Goal: Task Accomplishment & Management: Manage account settings

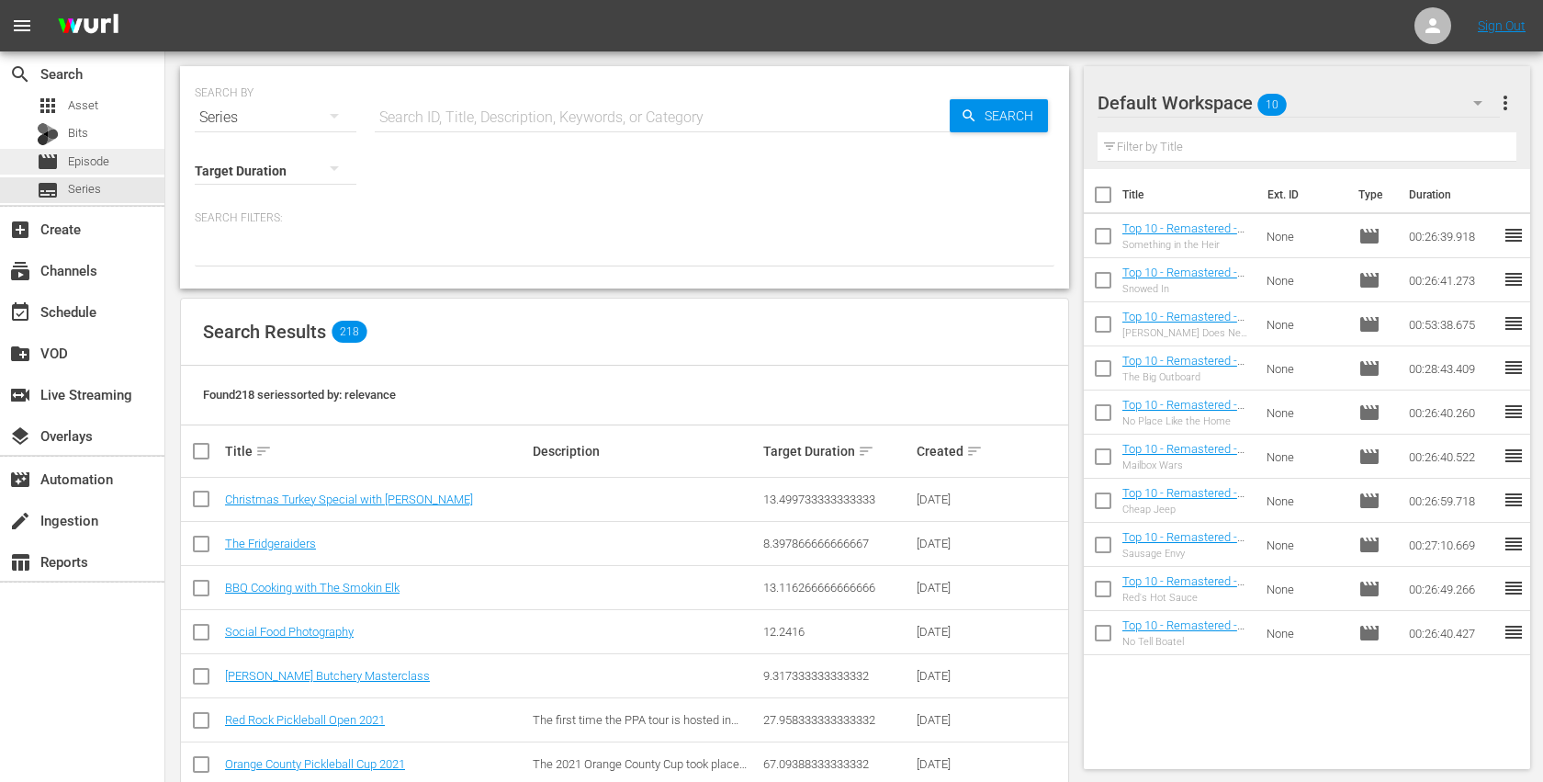
click at [115, 155] on div "movie Episode" at bounding box center [82, 162] width 164 height 26
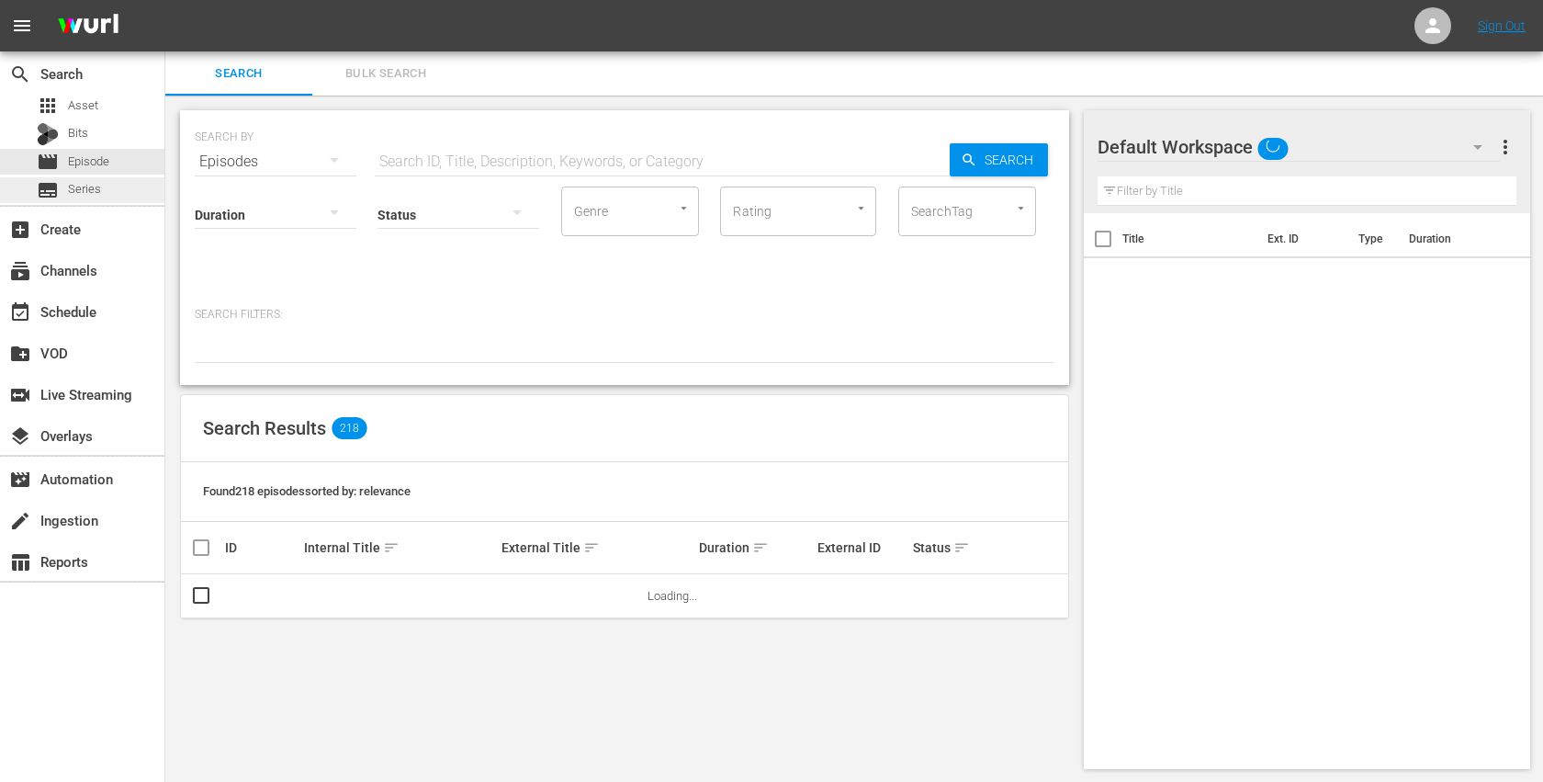
click at [115, 186] on div "subtitles Series" at bounding box center [82, 190] width 164 height 26
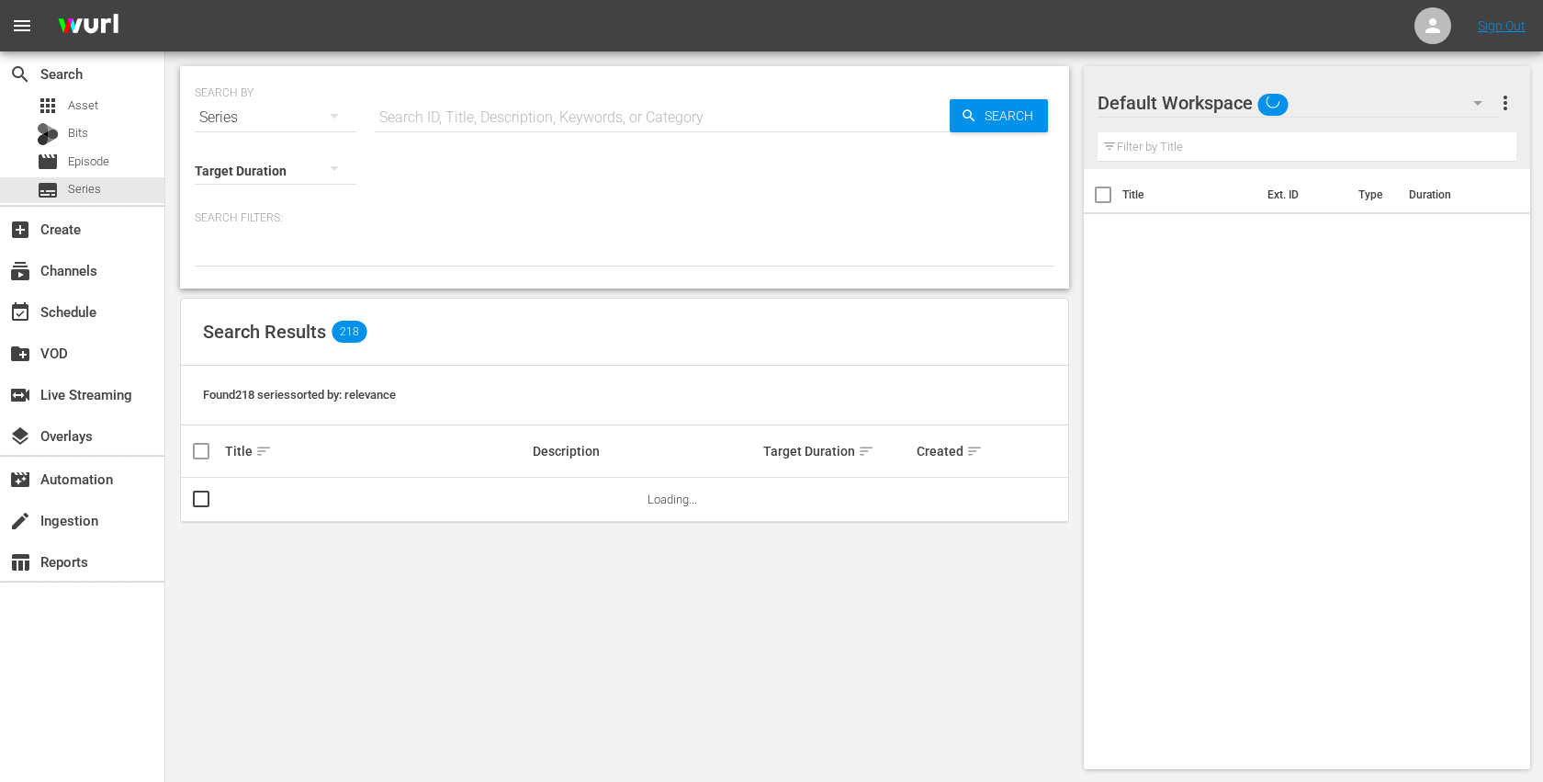
click at [389, 123] on input "text" at bounding box center [662, 118] width 575 height 44
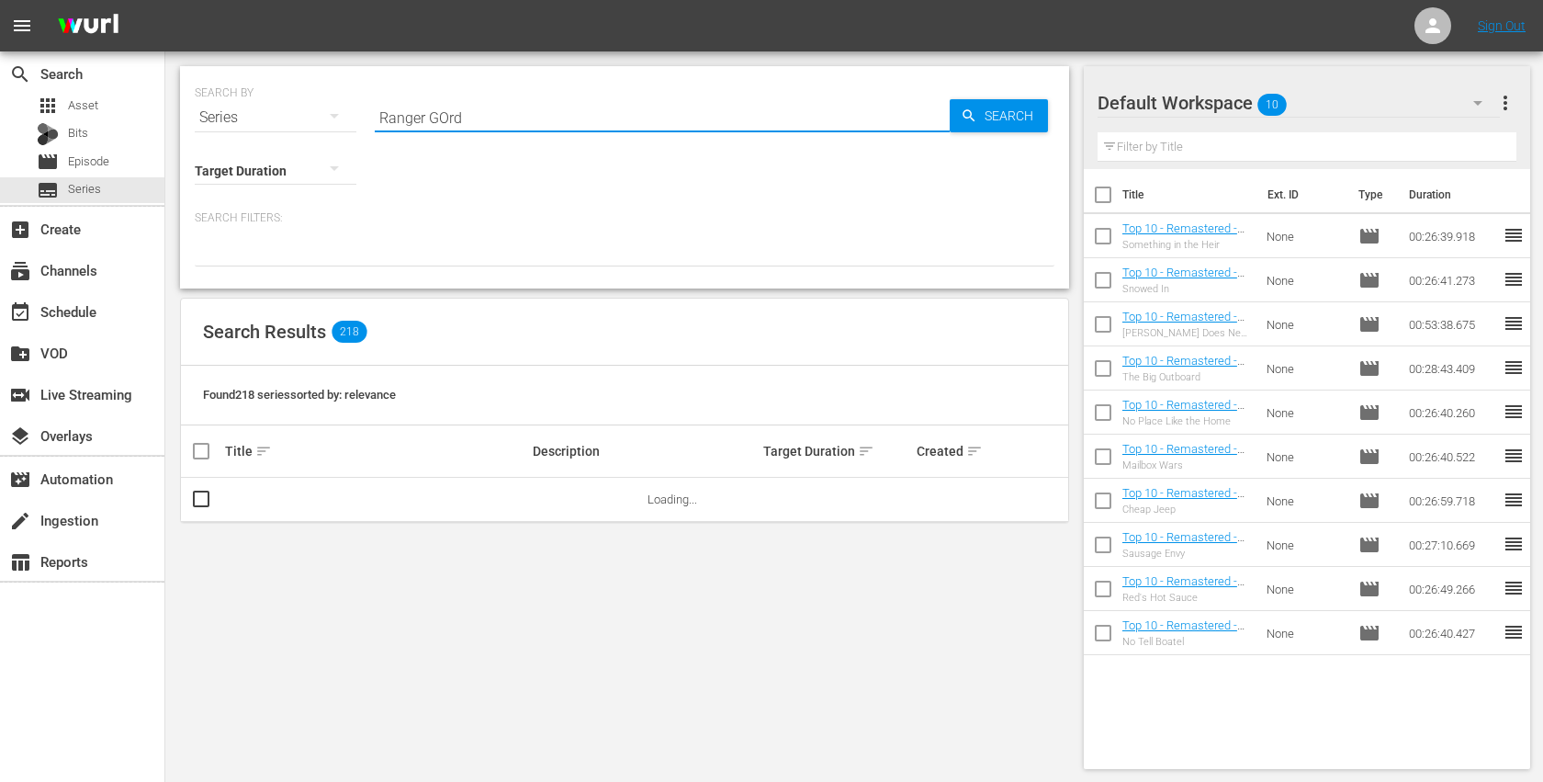
type input "Ranger GOrd"
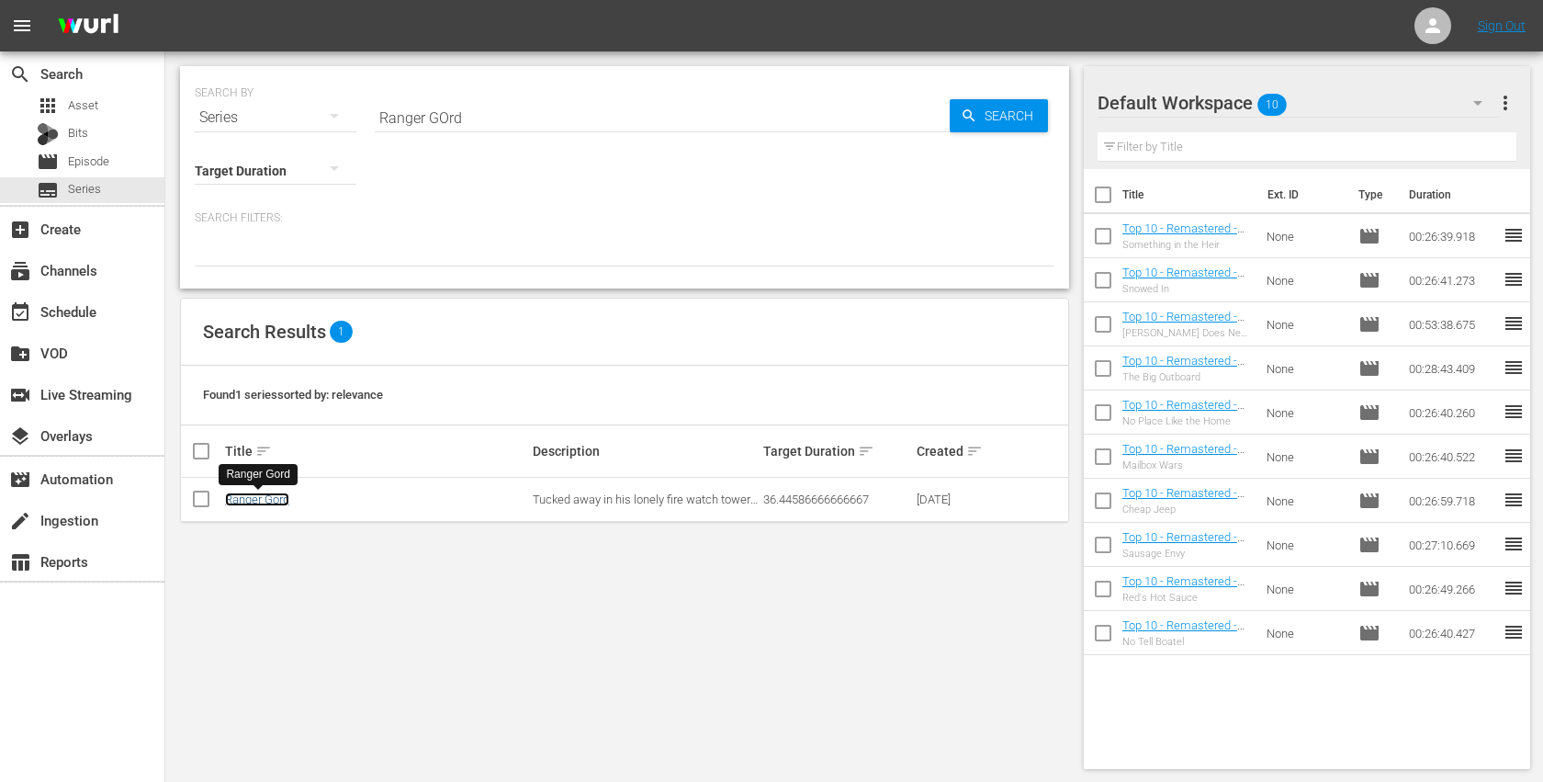
click at [271, 502] on link "Ranger Gord" at bounding box center [257, 499] width 64 height 14
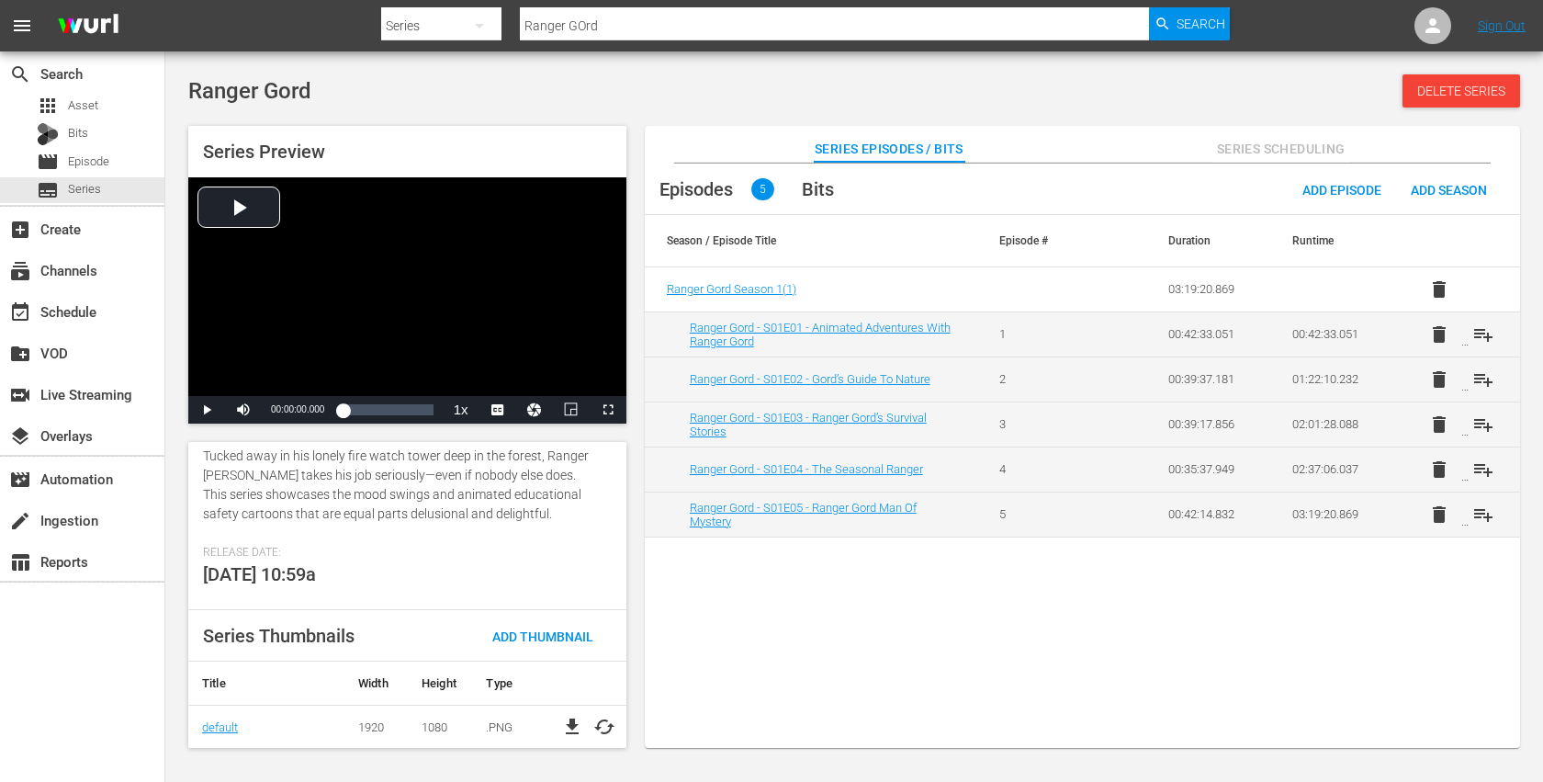
scroll to position [251, 0]
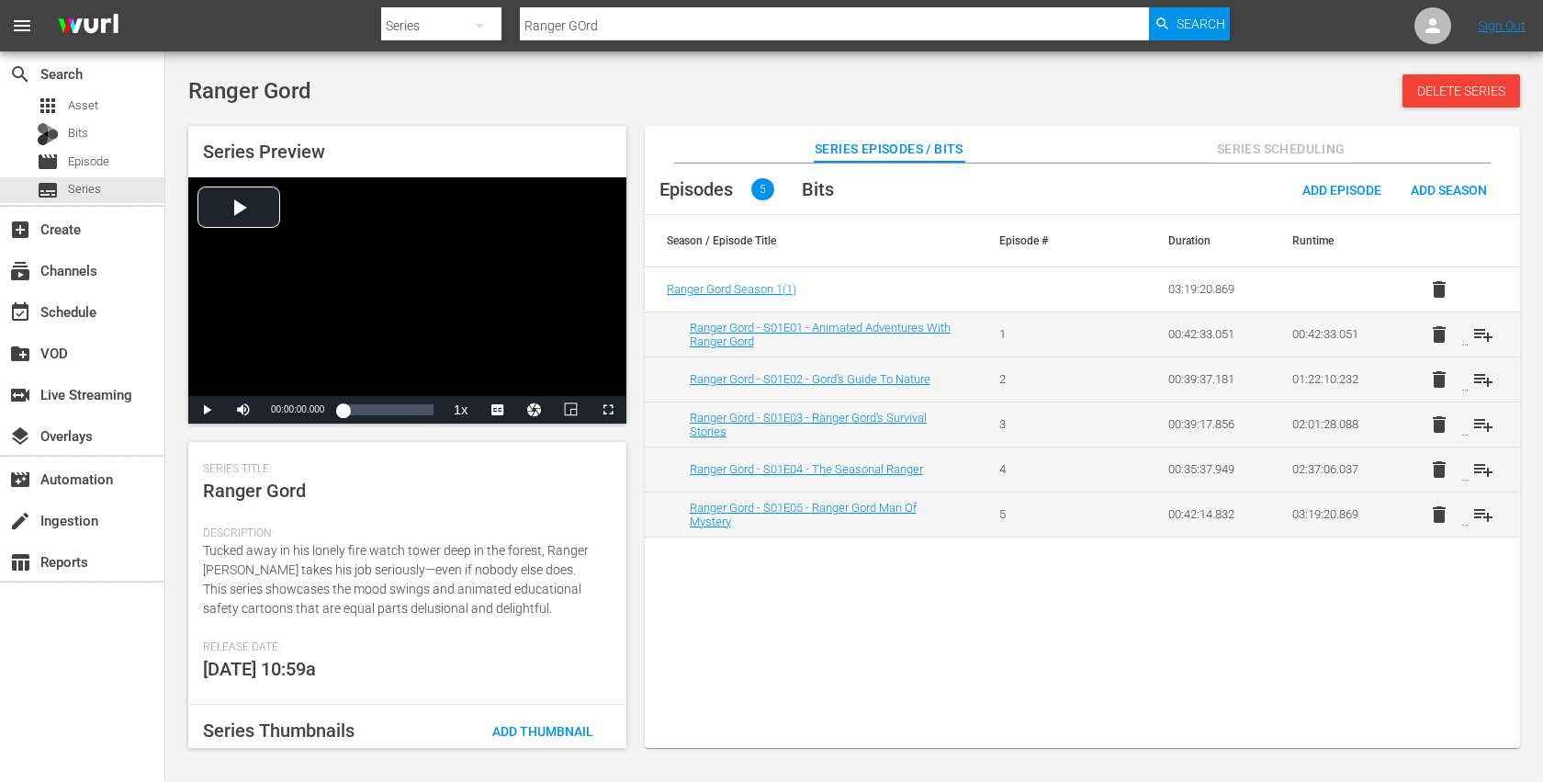
drag, startPoint x: 401, startPoint y: 480, endPoint x: 341, endPoint y: 491, distance: 61.6
click at [340, 488] on div "Series Title: Ranger Gord" at bounding box center [407, 494] width 409 height 64
click at [366, 562] on span "Tucked away in his lonely fire watch tower deep in the forest, Ranger [PERSON_N…" at bounding box center [396, 579] width 386 height 73
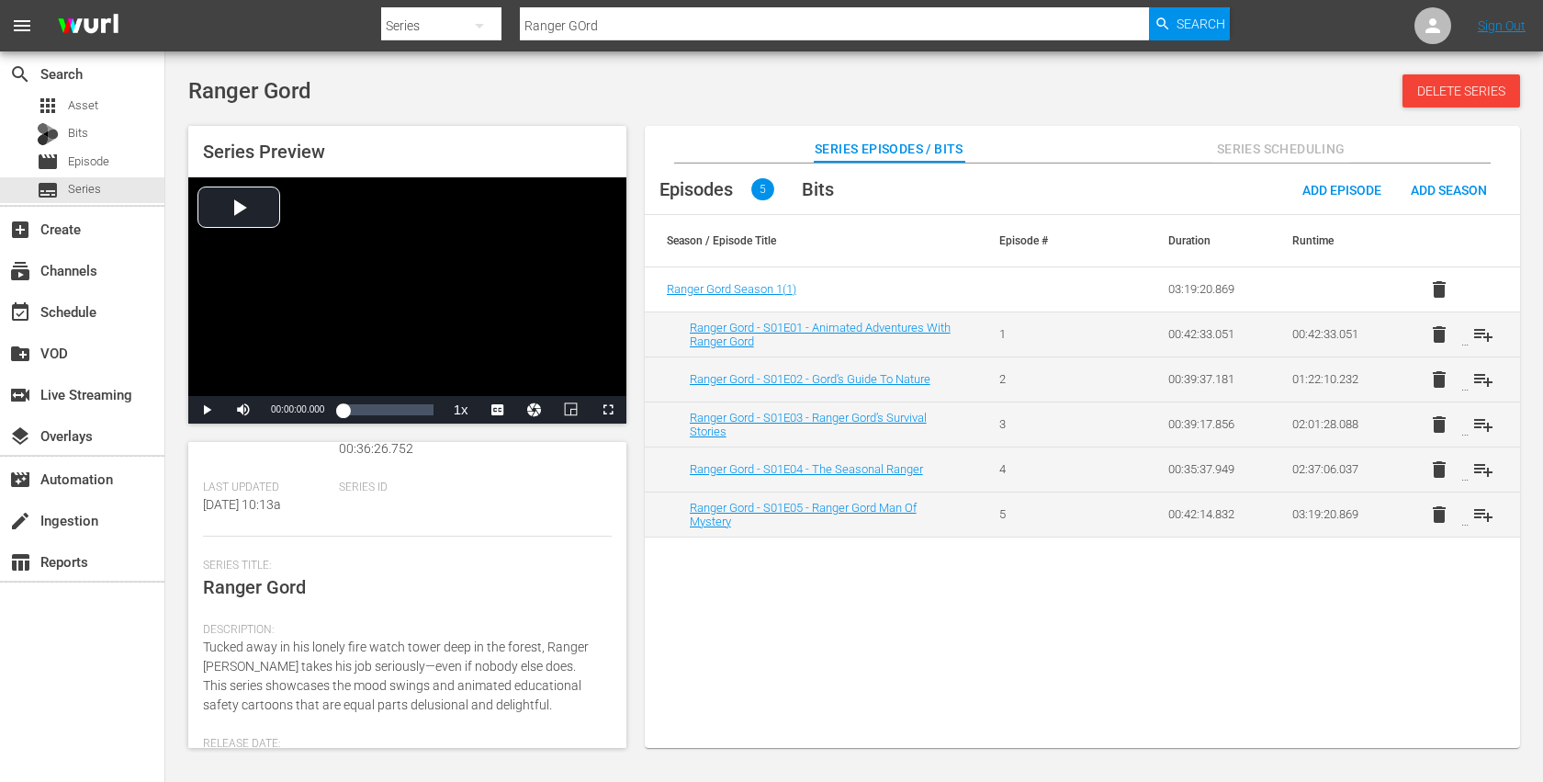
scroll to position [0, 0]
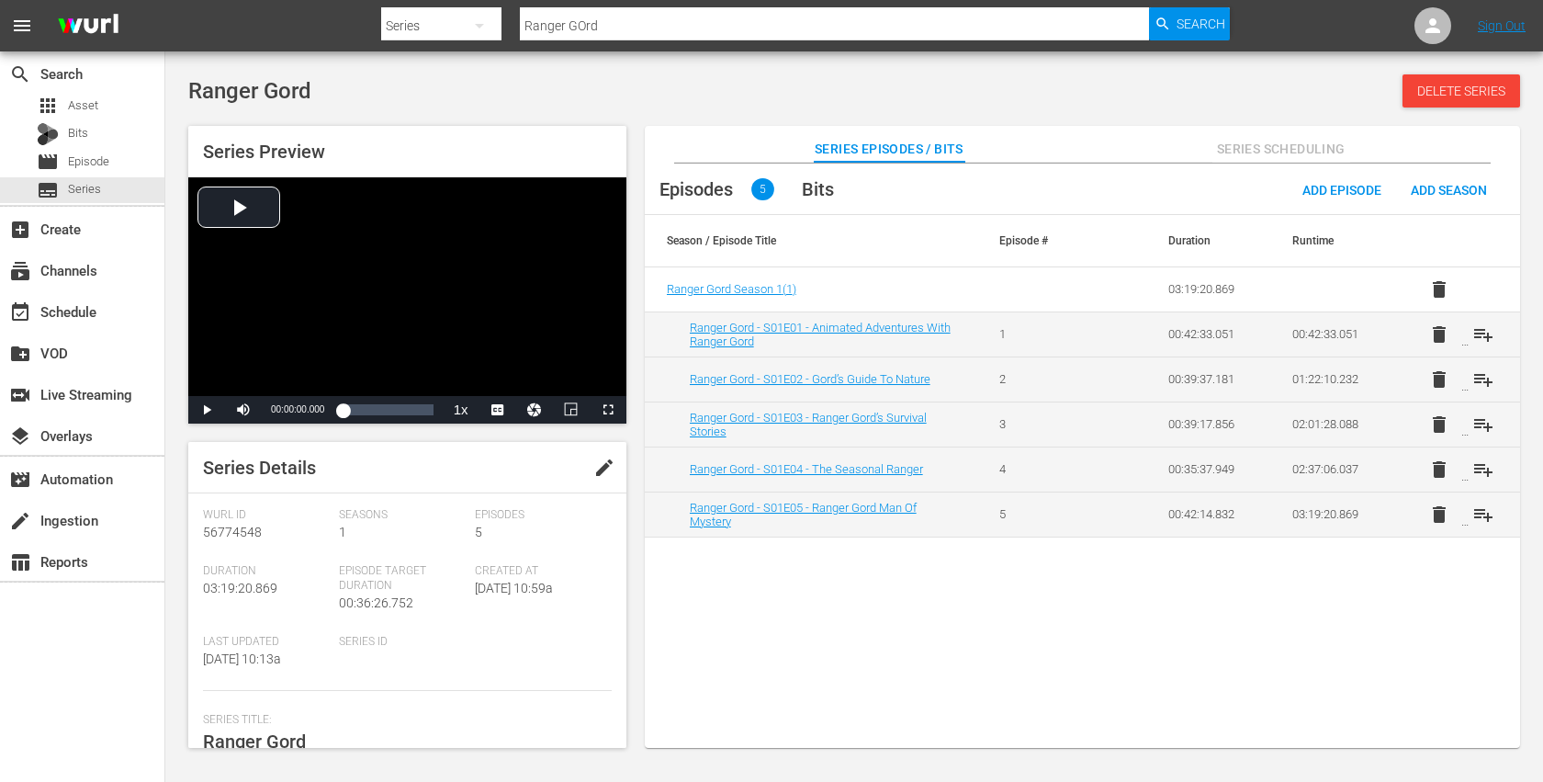
click at [584, 465] on button "edit" at bounding box center [604, 467] width 44 height 44
click at [388, 467] on div "Series Details Discard Save" at bounding box center [407, 467] width 438 height 51
click at [414, 464] on div "Series Details Discard Save" at bounding box center [407, 467] width 438 height 51
click at [454, 467] on span "Discard" at bounding box center [490, 468] width 82 height 15
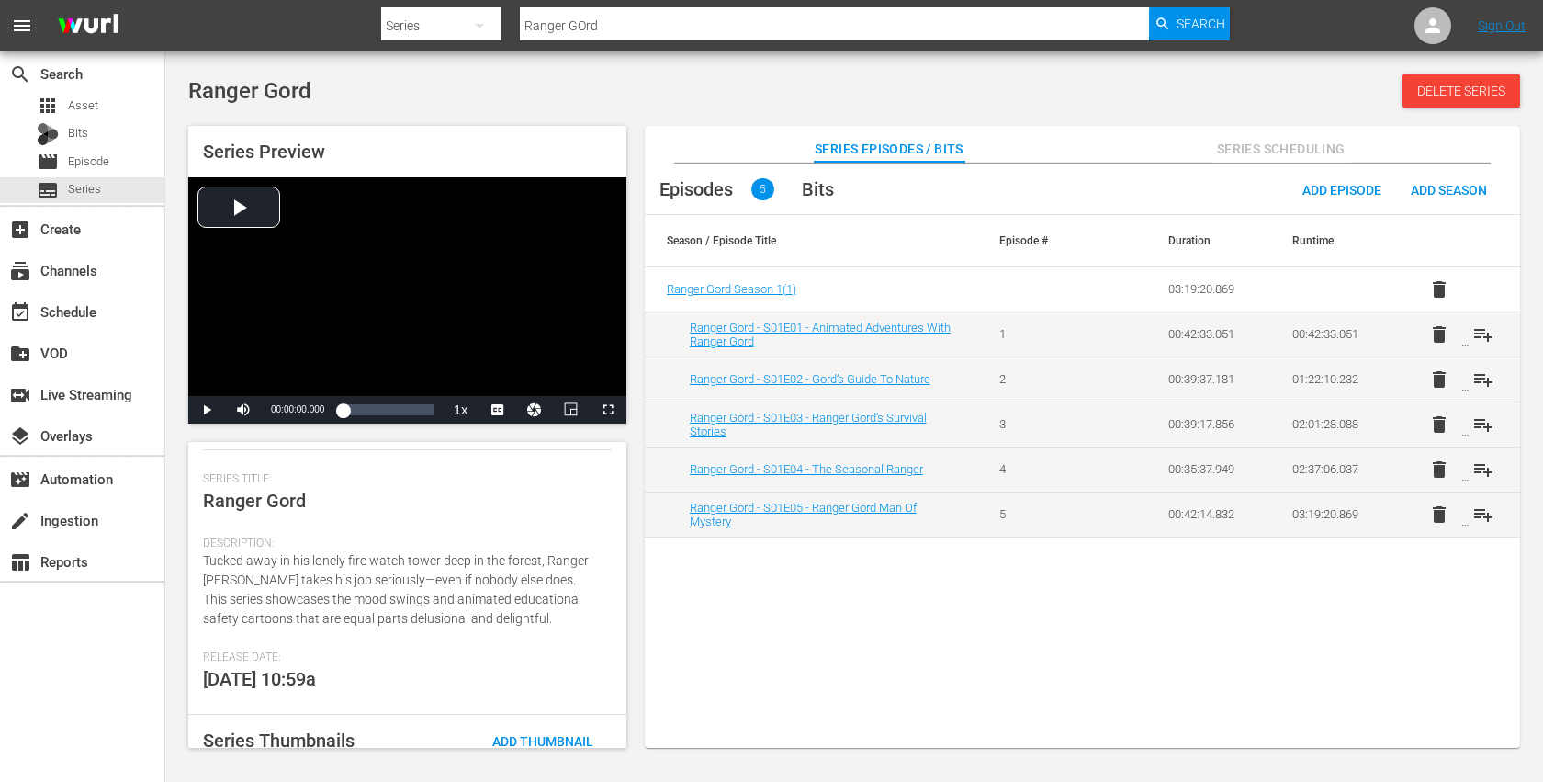
scroll to position [239, 0]
click at [386, 548] on span "Description:" at bounding box center [403, 545] width 400 height 15
click at [343, 527] on div "Series Title: Ranger Gord" at bounding box center [407, 506] width 409 height 64
click at [345, 515] on div "Series Title: Ranger Gord" at bounding box center [407, 506] width 409 height 64
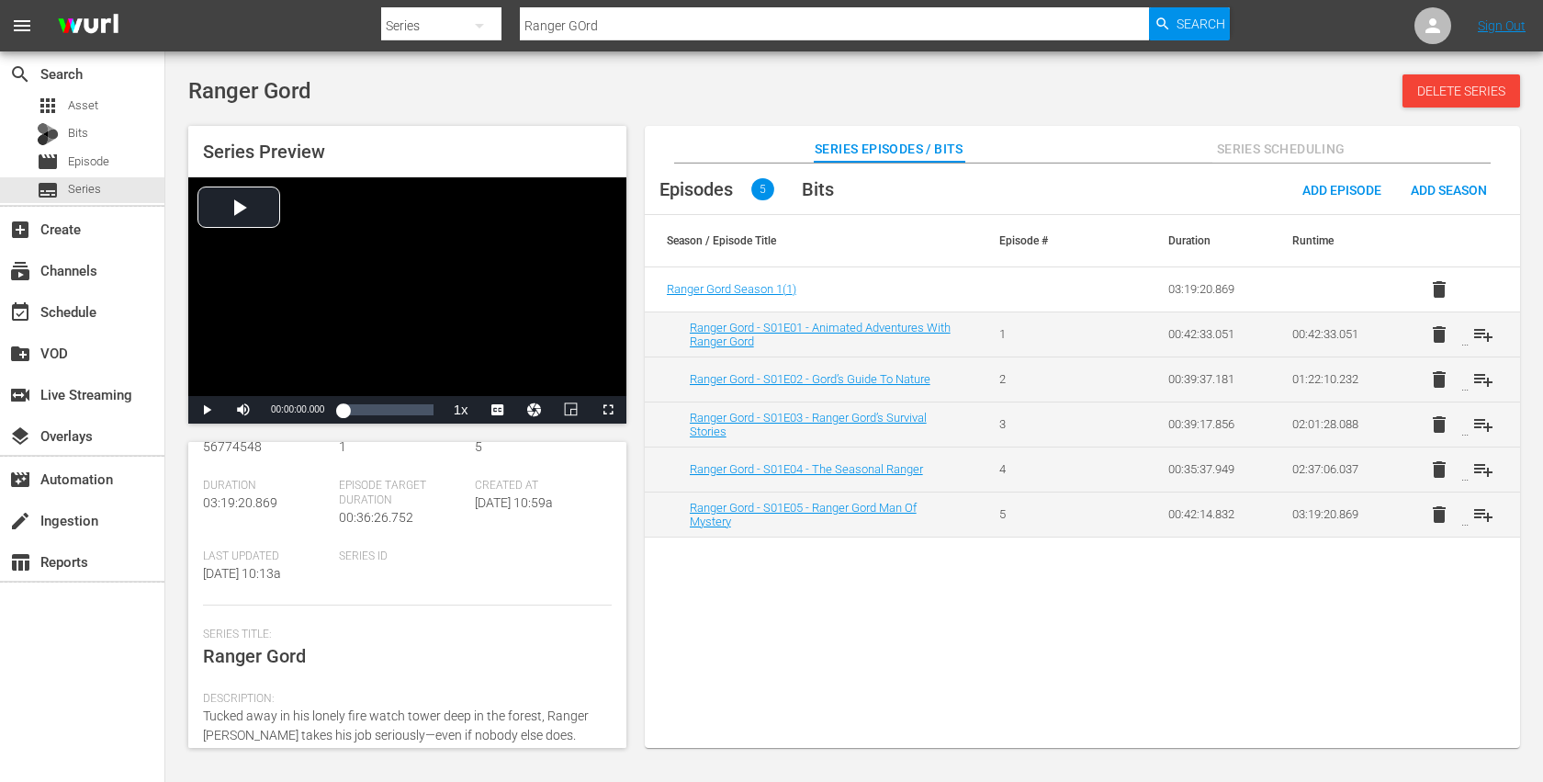
scroll to position [0, 0]
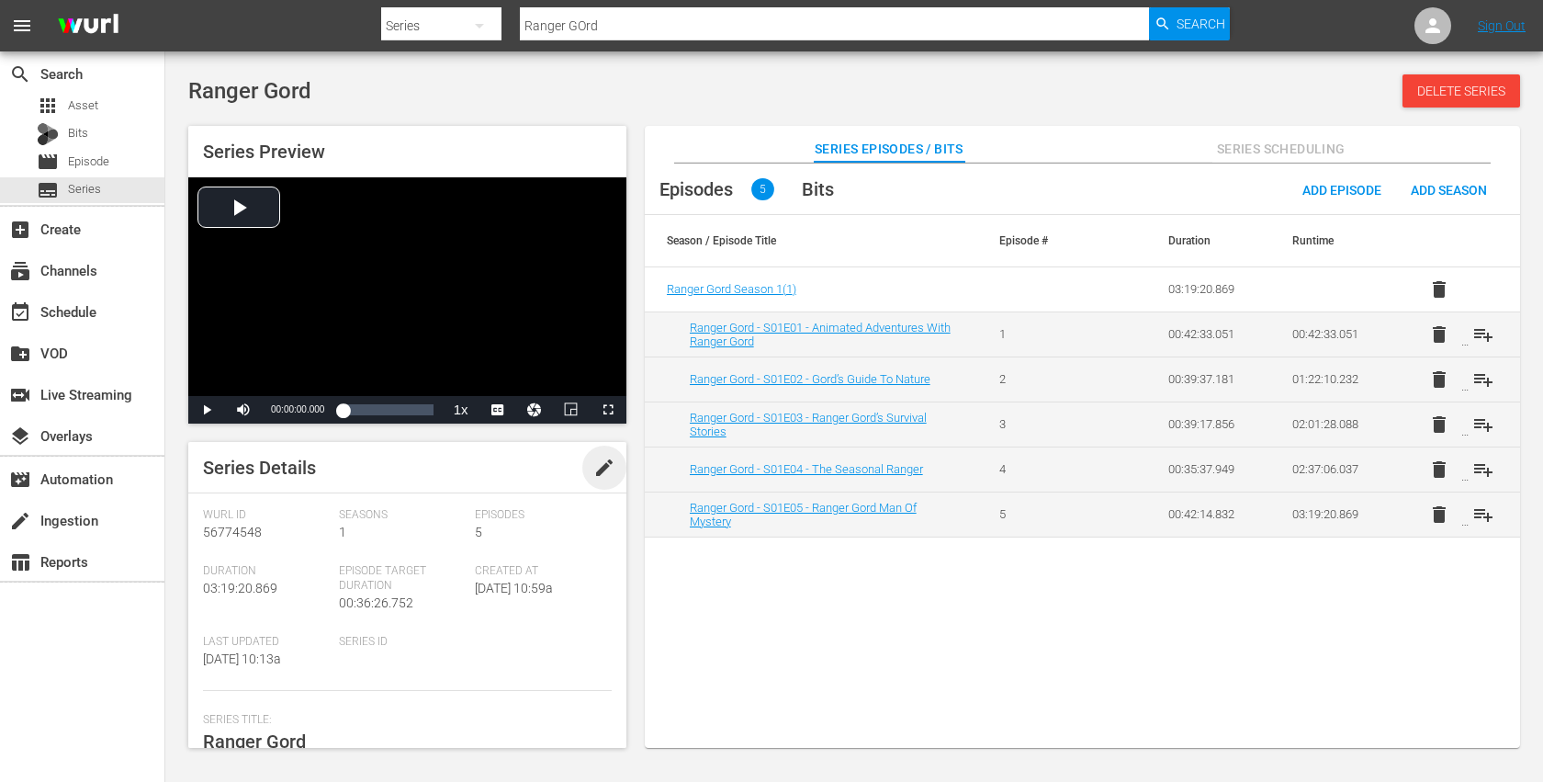
click at [593, 464] on span "edit" at bounding box center [604, 467] width 22 height 22
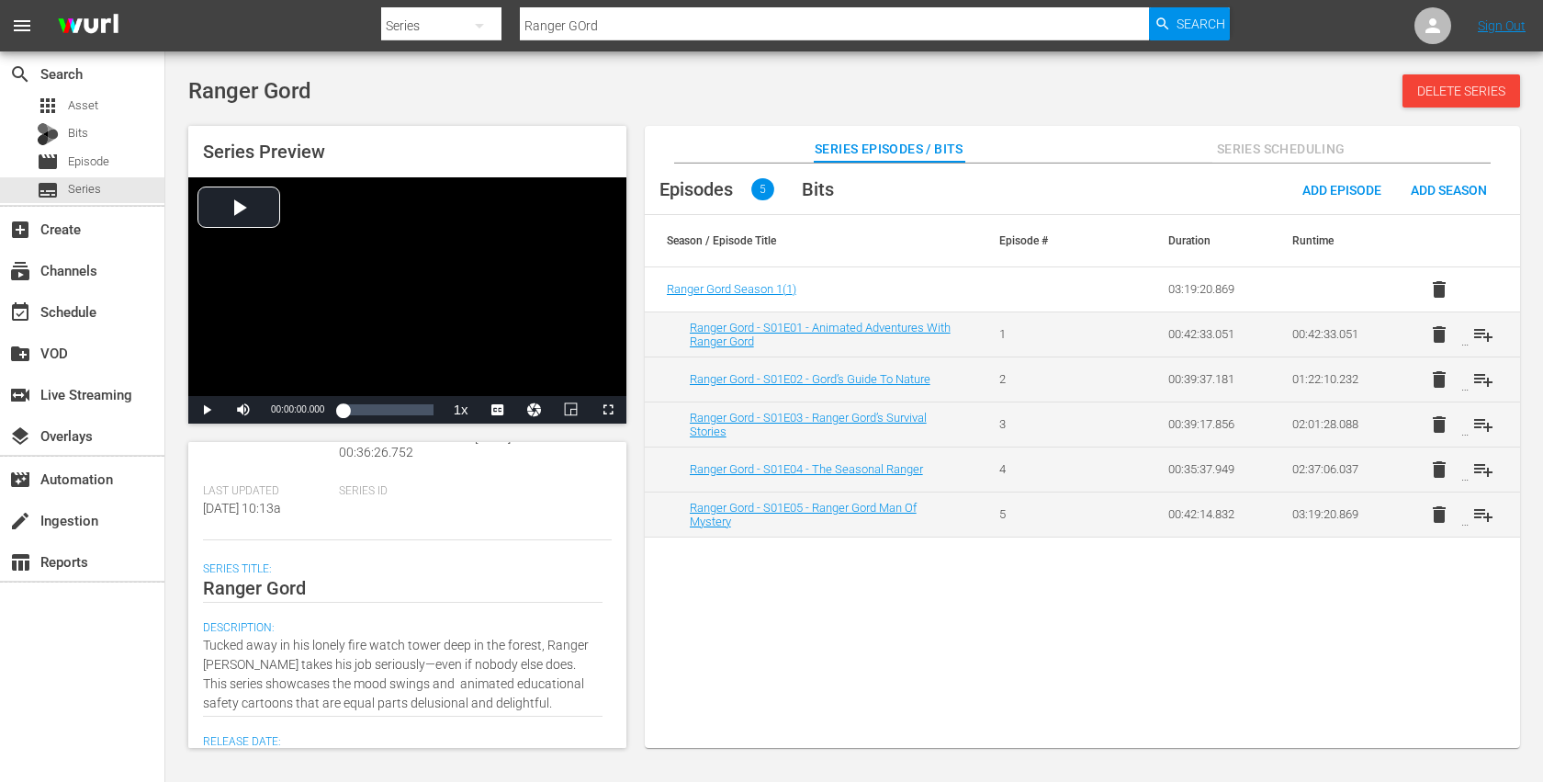
scroll to position [154, 0]
click at [342, 569] on div "Ranger Gord Ranger Gord" at bounding box center [403, 584] width 400 height 44
drag, startPoint x: 347, startPoint y: 586, endPoint x: 183, endPoint y: 580, distance: 164.5
click at [183, 580] on div "Series Preview Video Player is loading. Play Video Play Mute Current Time 00:00…" at bounding box center [854, 428] width 1350 height 622
click at [349, 584] on textarea "Ranger Gord" at bounding box center [403, 584] width 400 height 22
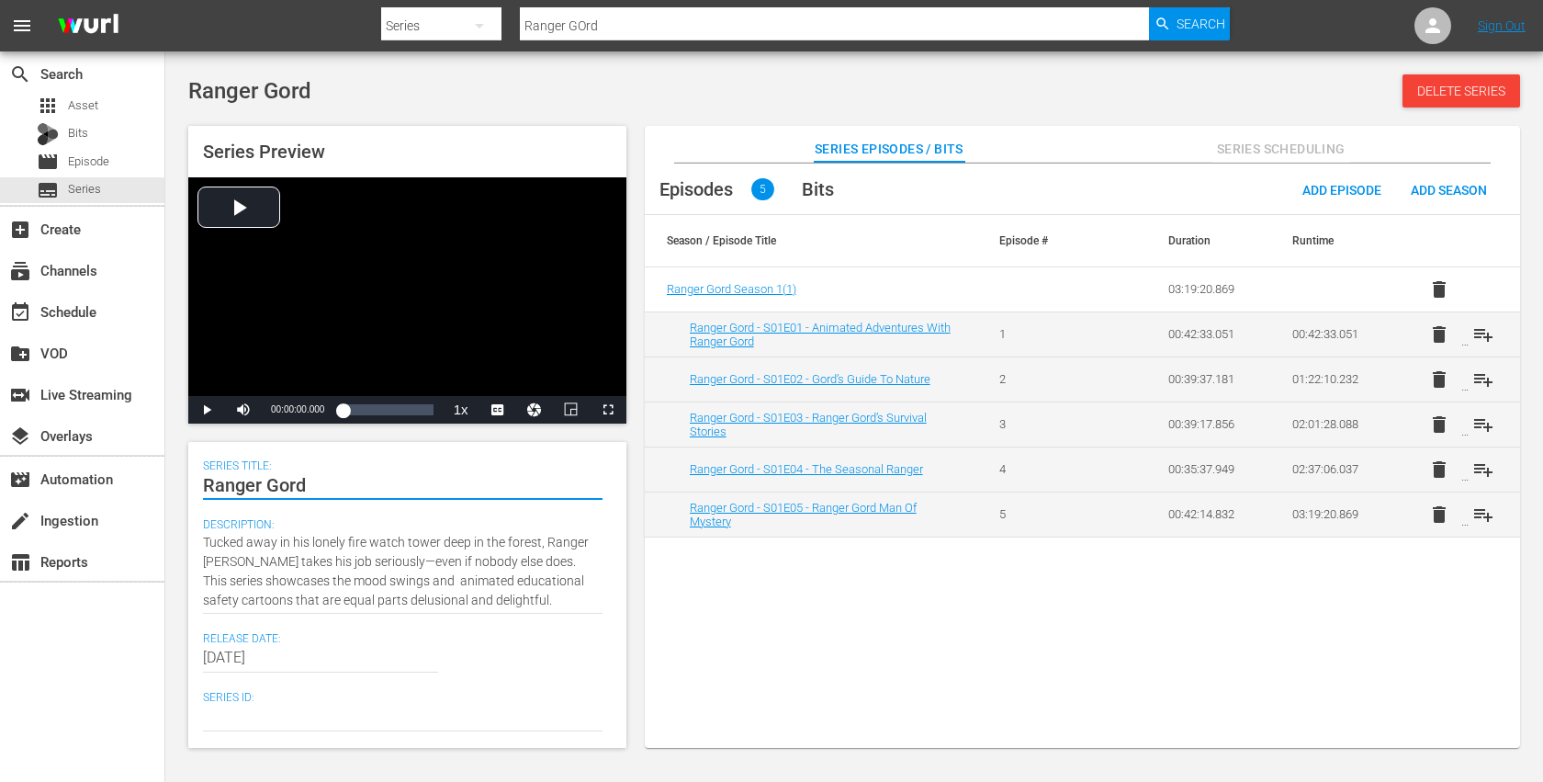
scroll to position [257, 0]
drag, startPoint x: 323, startPoint y: 479, endPoint x: 143, endPoint y: 464, distance: 180.7
click at [165, 0] on div "search Search apps Asset Bits movie Episode subtitles Series add_box Create sub…" at bounding box center [854, 0] width 1378 height 0
type textarea "R"
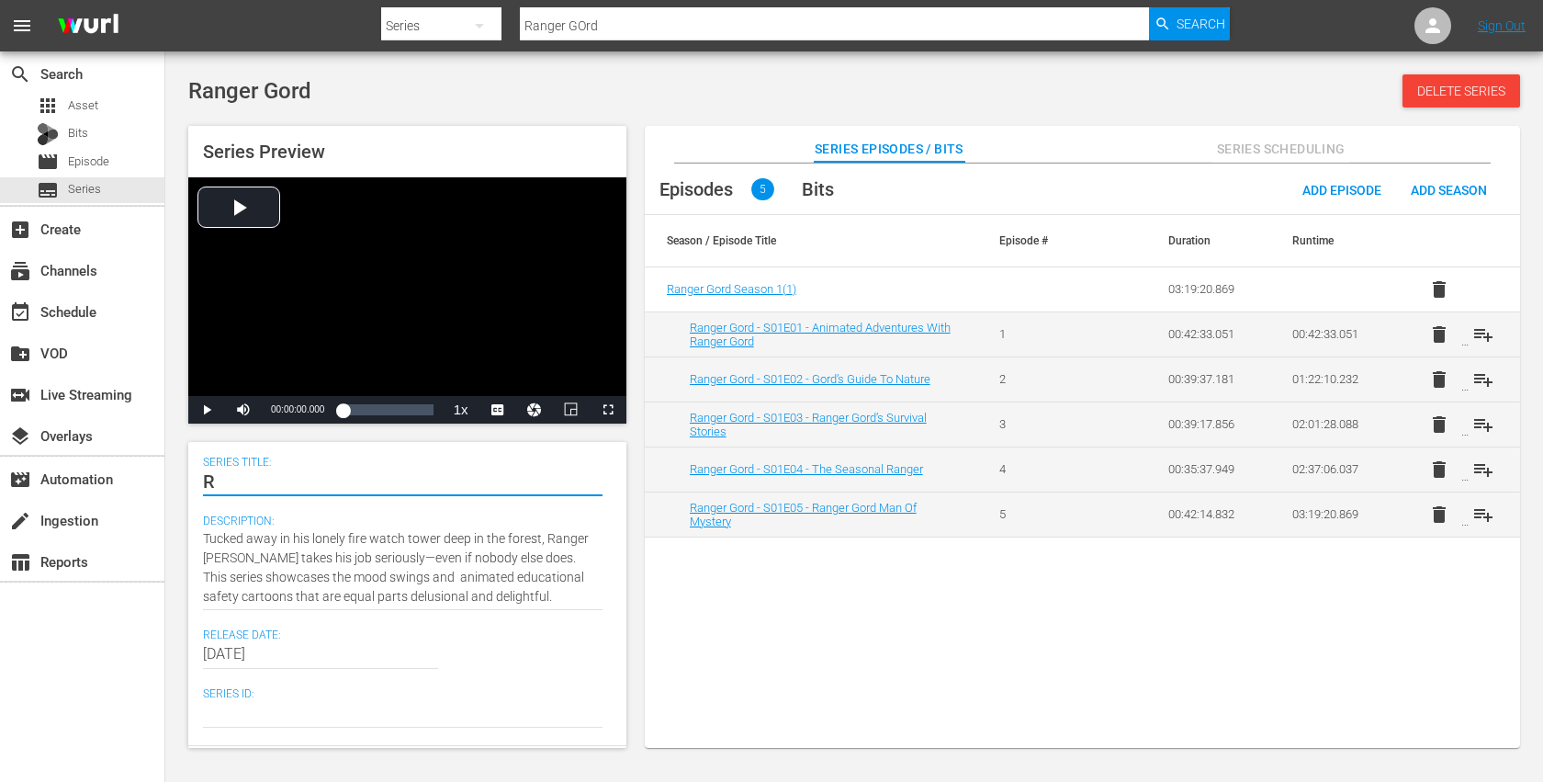
type textarea "Ra"
type textarea "Ran"
type textarea "Rang"
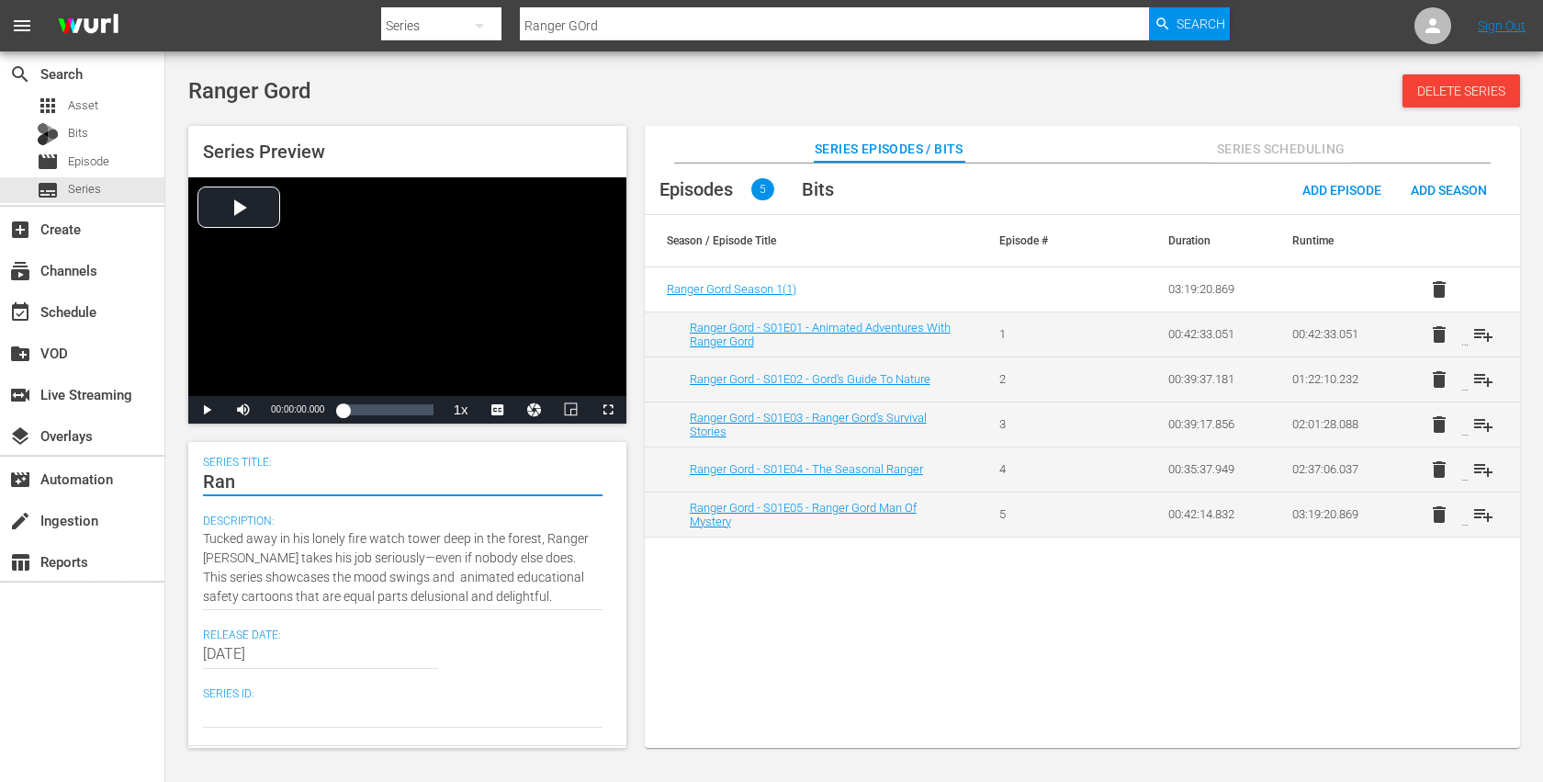
type textarea "Rang"
type textarea "Range"
type textarea "Ranger"
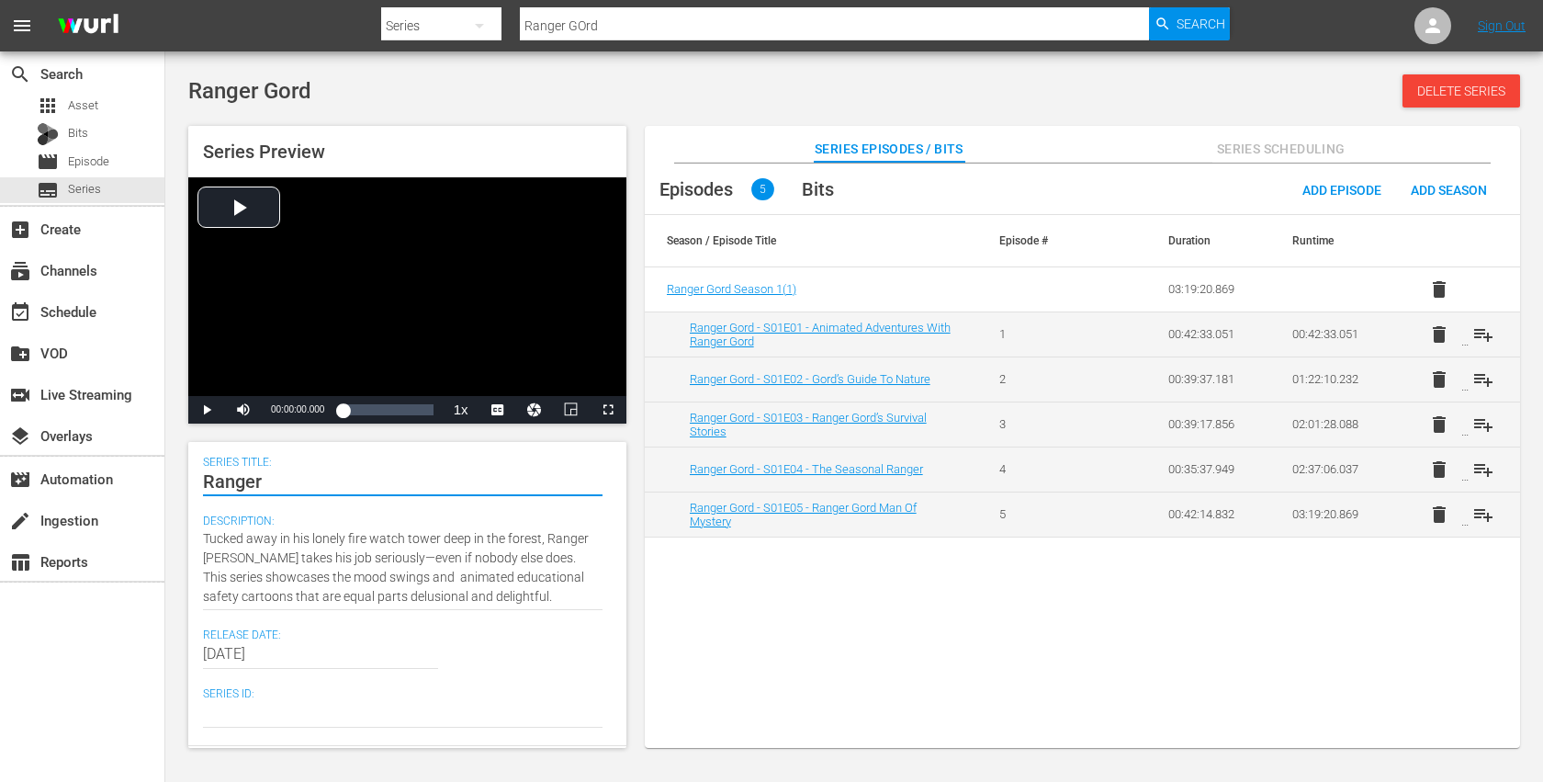
type textarea "Ranger"
type textarea "Ranger G"
type textarea "Ranger Go"
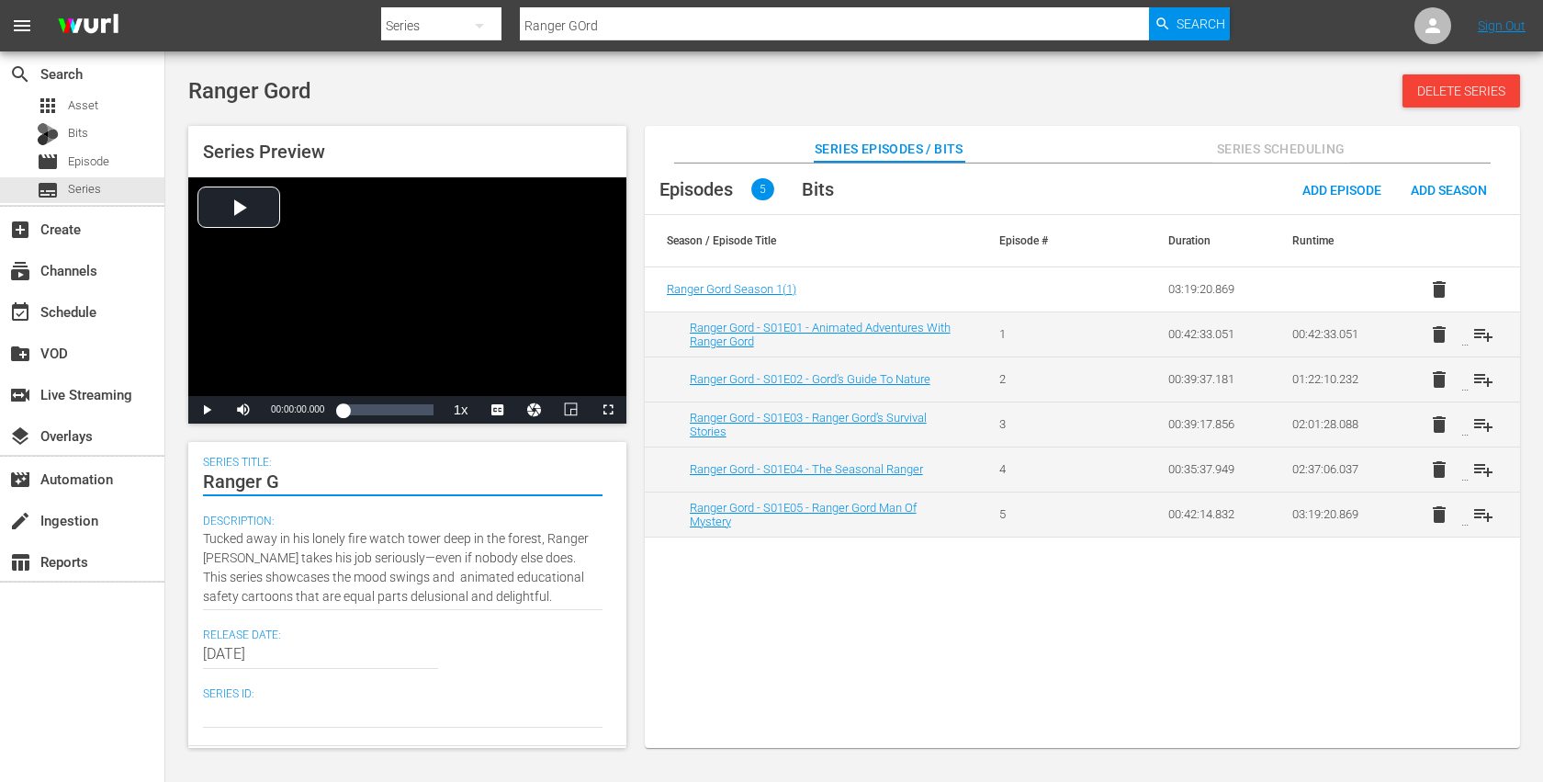
type textarea "Ranger Go"
type textarea "Ranger Gor"
type textarea "Ranger Gord"
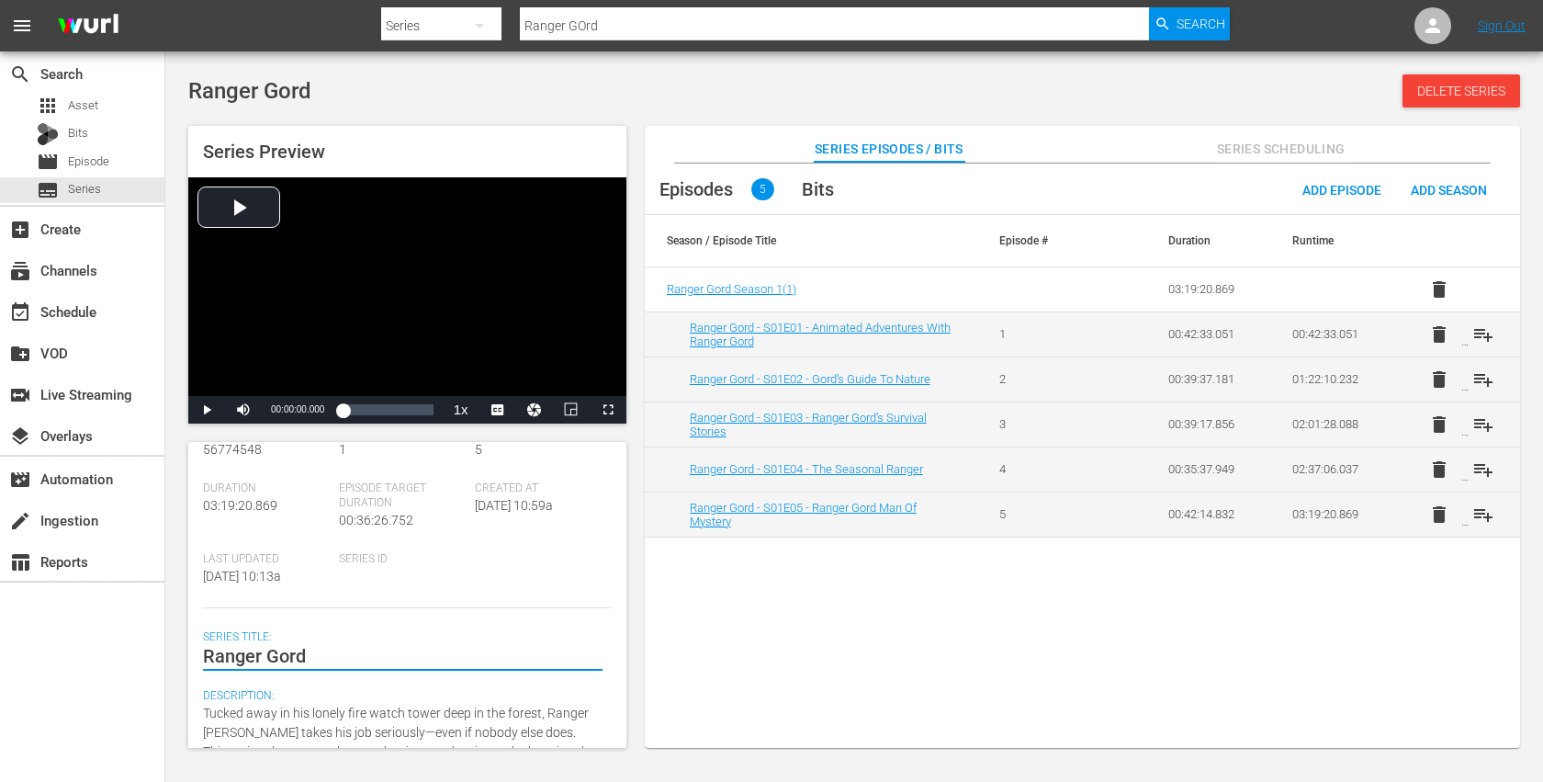
scroll to position [0, 0]
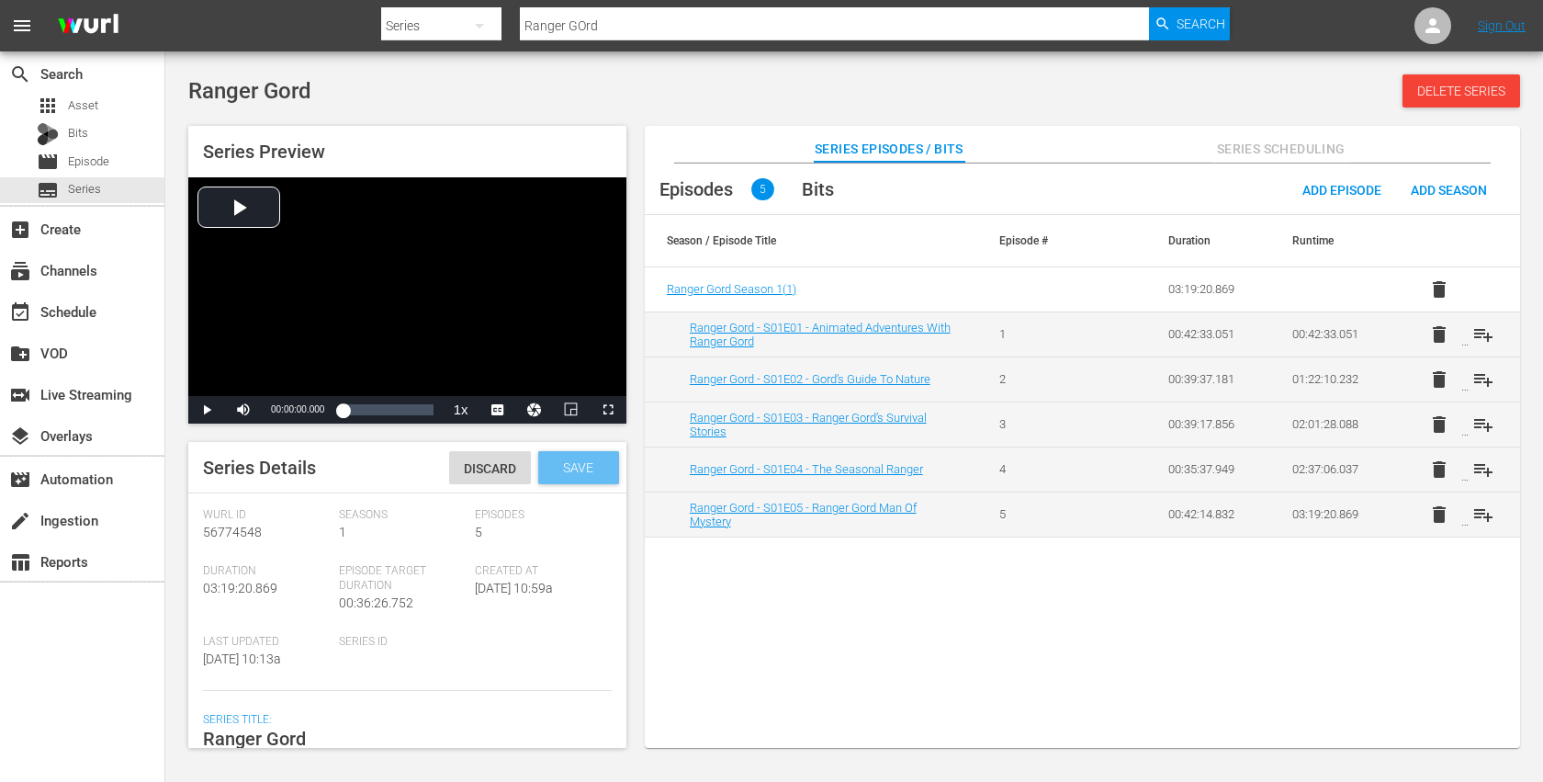
click at [554, 475] on div "Save" at bounding box center [578, 467] width 81 height 33
click at [593, 475] on span "edit" at bounding box center [604, 467] width 22 height 22
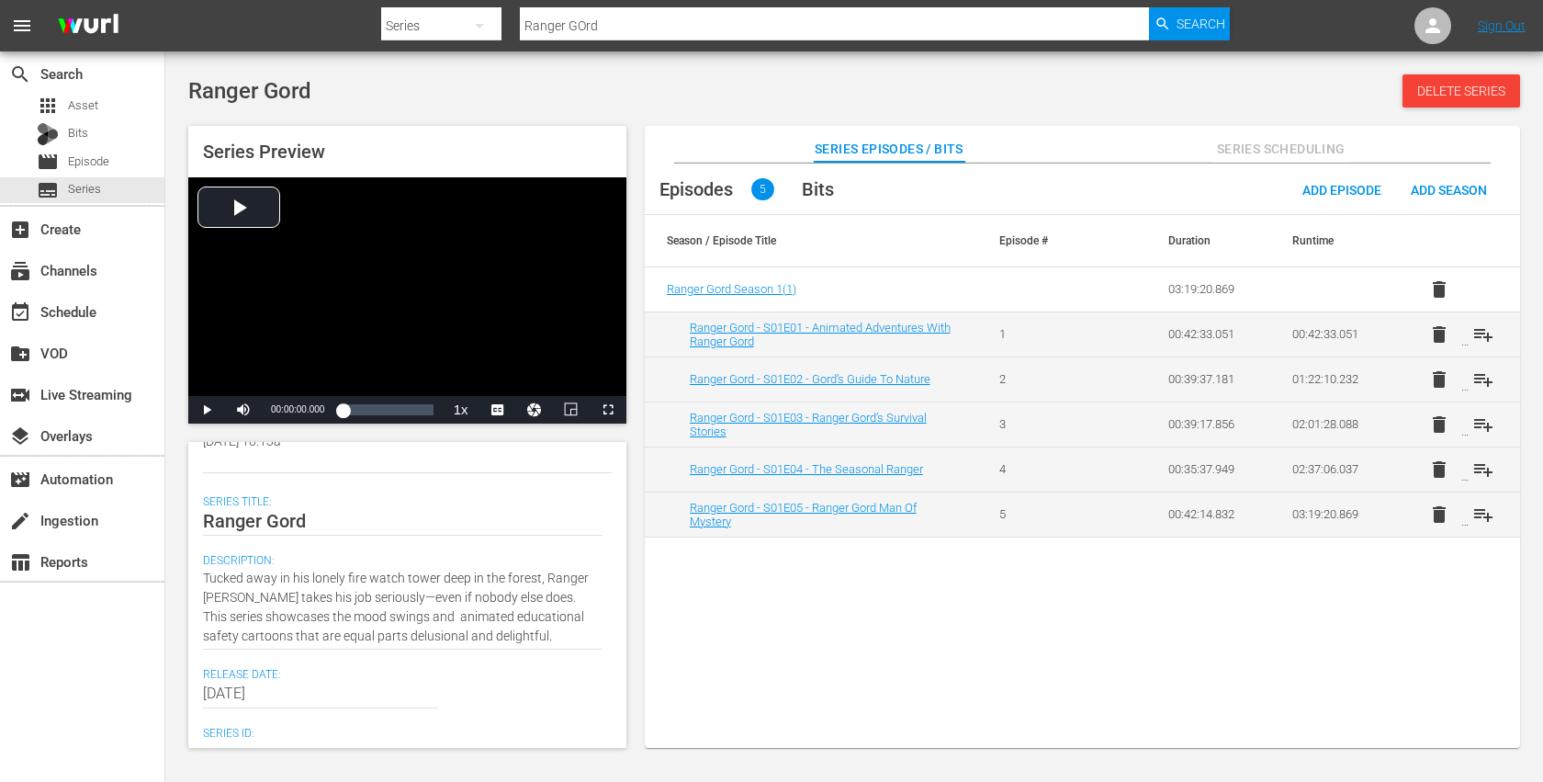
scroll to position [219, 0]
drag, startPoint x: 546, startPoint y: 612, endPoint x: 523, endPoint y: 608, distance: 23.3
drag, startPoint x: 288, startPoint y: 586, endPoint x: 435, endPoint y: 615, distance: 149.9
click at [435, 615] on textarea "Tucked away in his lonely fire watch tower deep in the forest, Ranger [PERSON_N…" at bounding box center [403, 606] width 400 height 77
click at [546, 636] on textarea "Tucked away in his lonely fire watch tower deep in the forest, Ranger [PERSON_N…" at bounding box center [403, 606] width 400 height 77
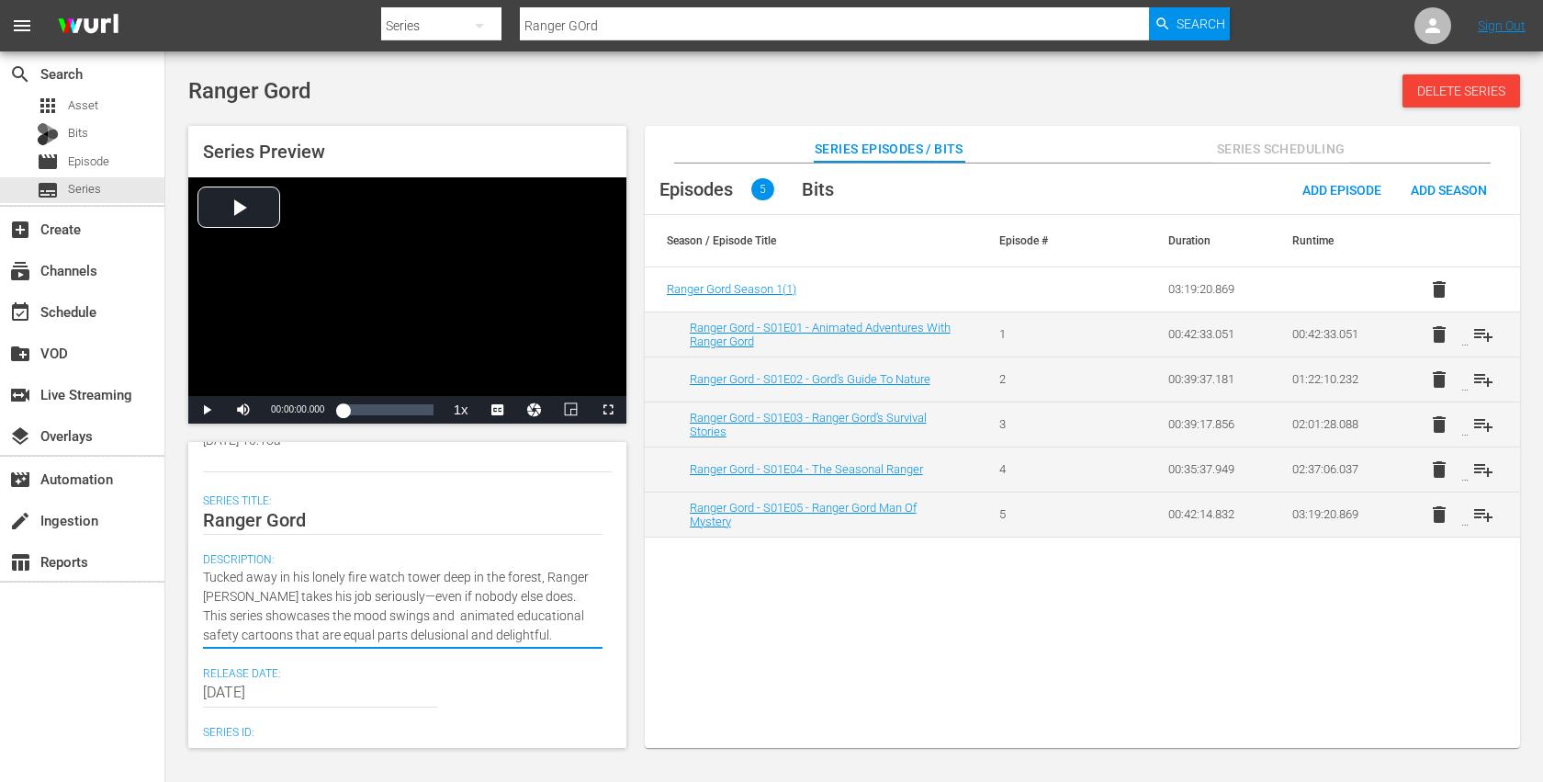
drag, startPoint x: 460, startPoint y: 615, endPoint x: 332, endPoint y: 594, distance: 130.3
click at [332, 594] on textarea "Tucked away in his lonely fire watch tower deep in the forest, Ranger [PERSON_N…" at bounding box center [403, 606] width 400 height 77
drag, startPoint x: 333, startPoint y: 593, endPoint x: 356, endPoint y: 593, distance: 23.0
click at [335, 593] on textarea "Tucked away in his lonely fire watch tower deep in the forest, Ranger [PERSON_N…" at bounding box center [403, 606] width 400 height 77
click at [368, 594] on textarea "Tucked away in his lonely fire watch tower deep in the forest, Ranger [PERSON_N…" at bounding box center [403, 606] width 400 height 77
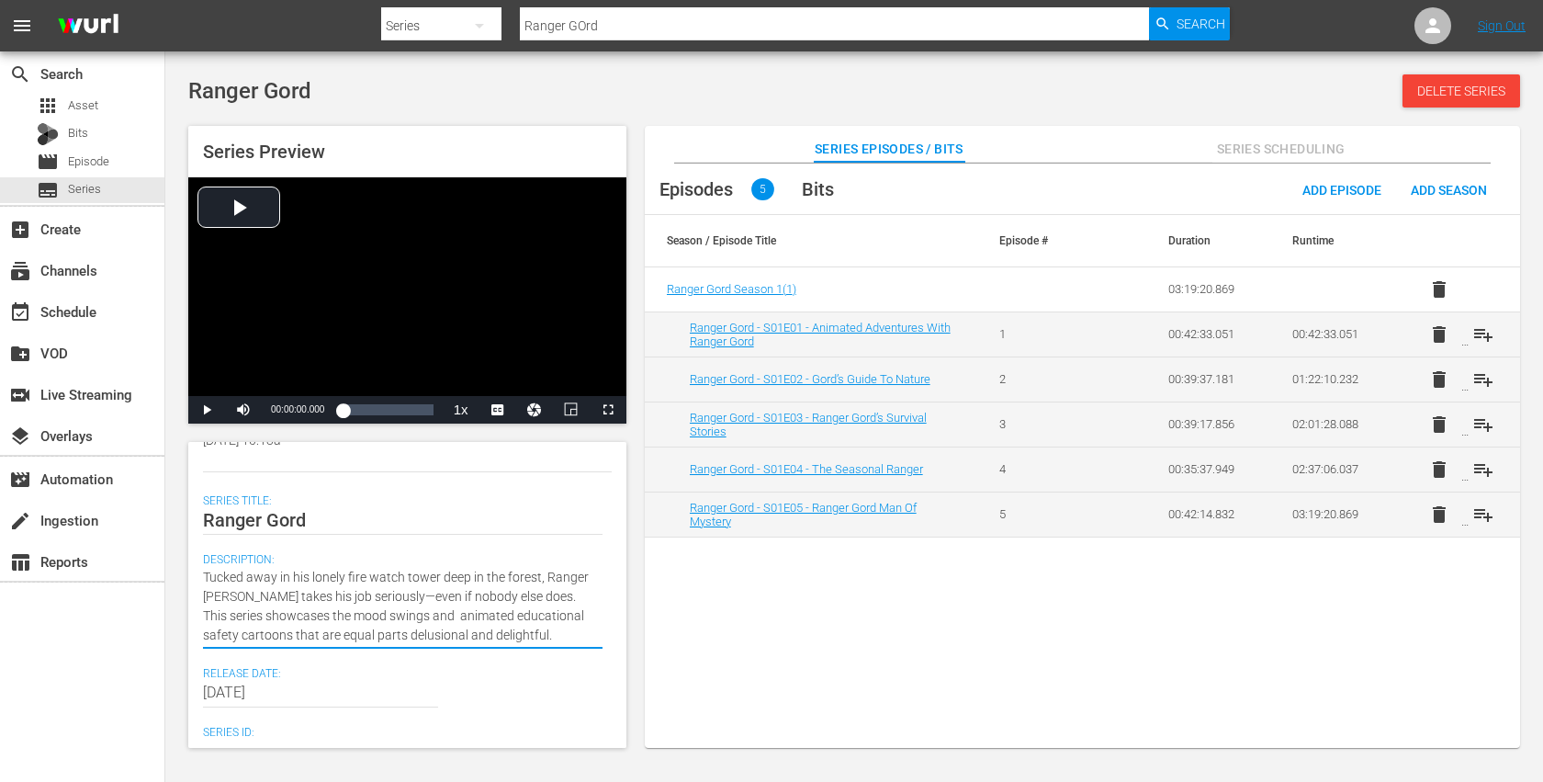
type textarea "Tucked away in his lonely fire watch tower deep in the forest, Ranger [PERSON_N…"
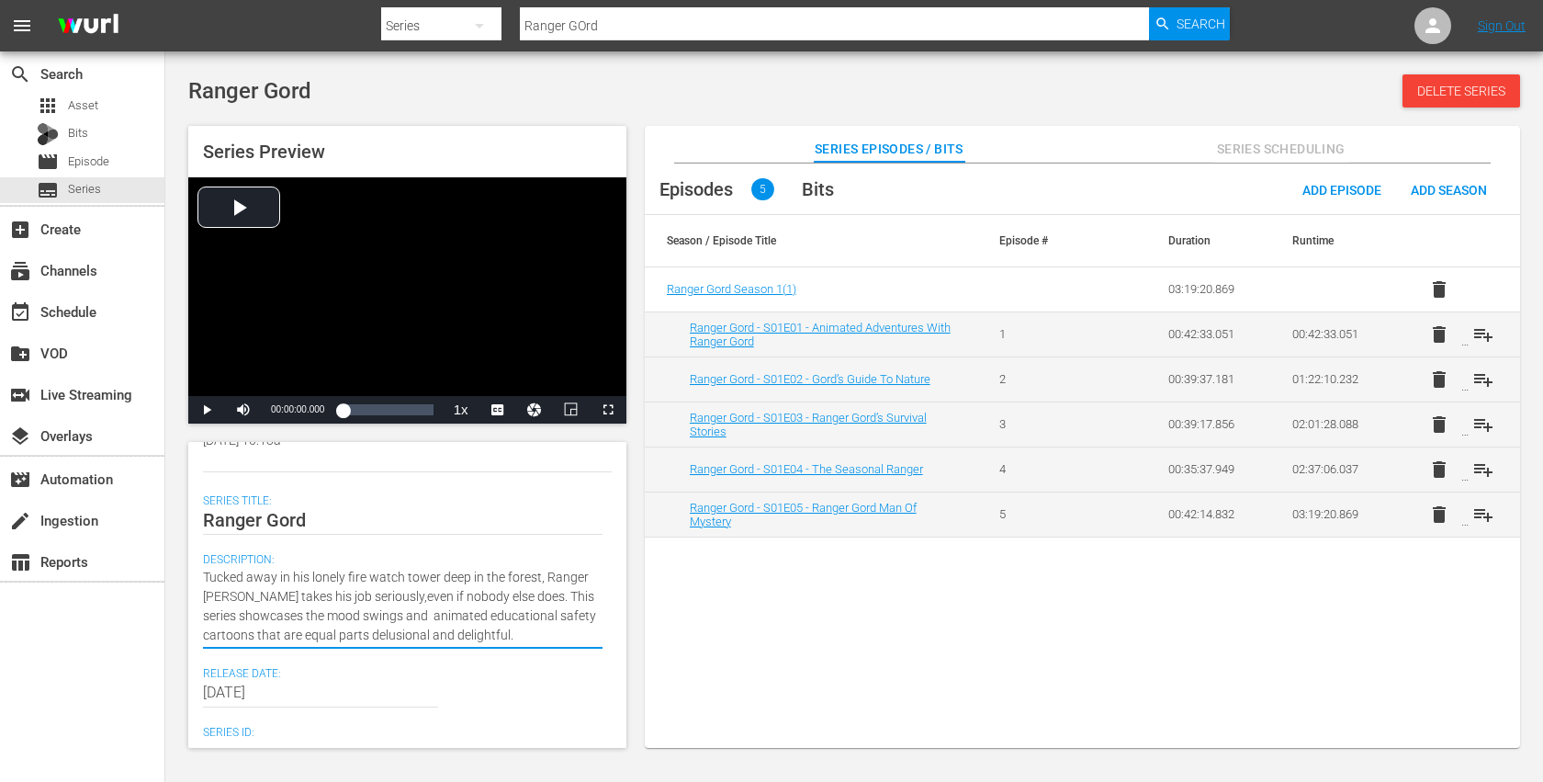
type textarea "Tucked away in his lonely fire watch tower deep in the forest, Ranger [PERSON_N…"
click at [400, 614] on textarea "Tucked away in his lonely fire watch tower deep in the forest, Ranger [PERSON_N…" at bounding box center [403, 606] width 400 height 77
type textarea "Tucked away in his lonely fire watch tower deep in the forest, Ranger [PERSON_N…"
click at [383, 614] on textarea "Tucked away in his lonely fire watch tower deep in the forest, Ranger [PERSON_N…" at bounding box center [403, 606] width 400 height 77
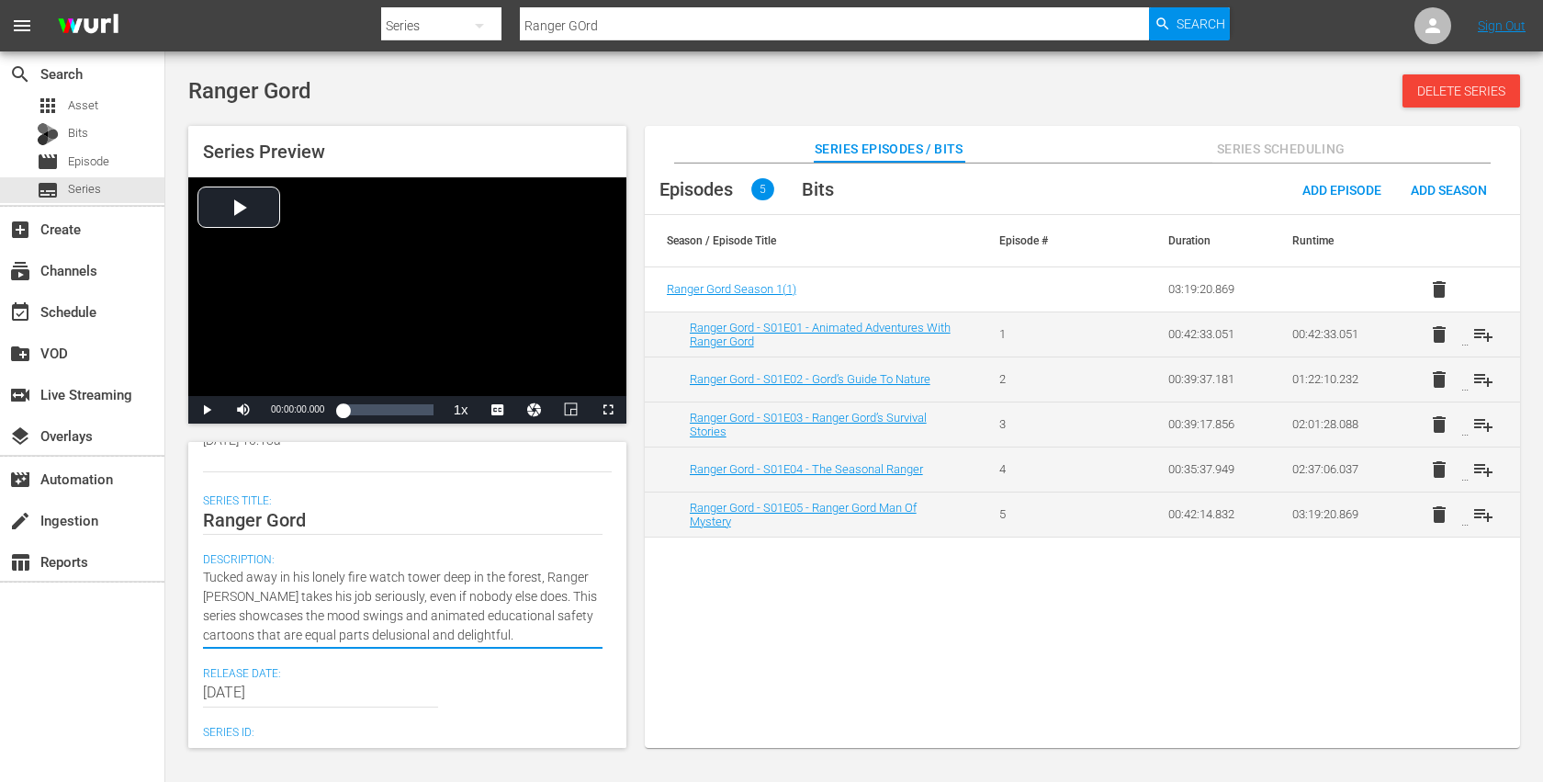
click at [526, 629] on textarea "Tucked away in his lonely fire watch tower deep in the forest, Ranger [PERSON_N…" at bounding box center [403, 606] width 400 height 77
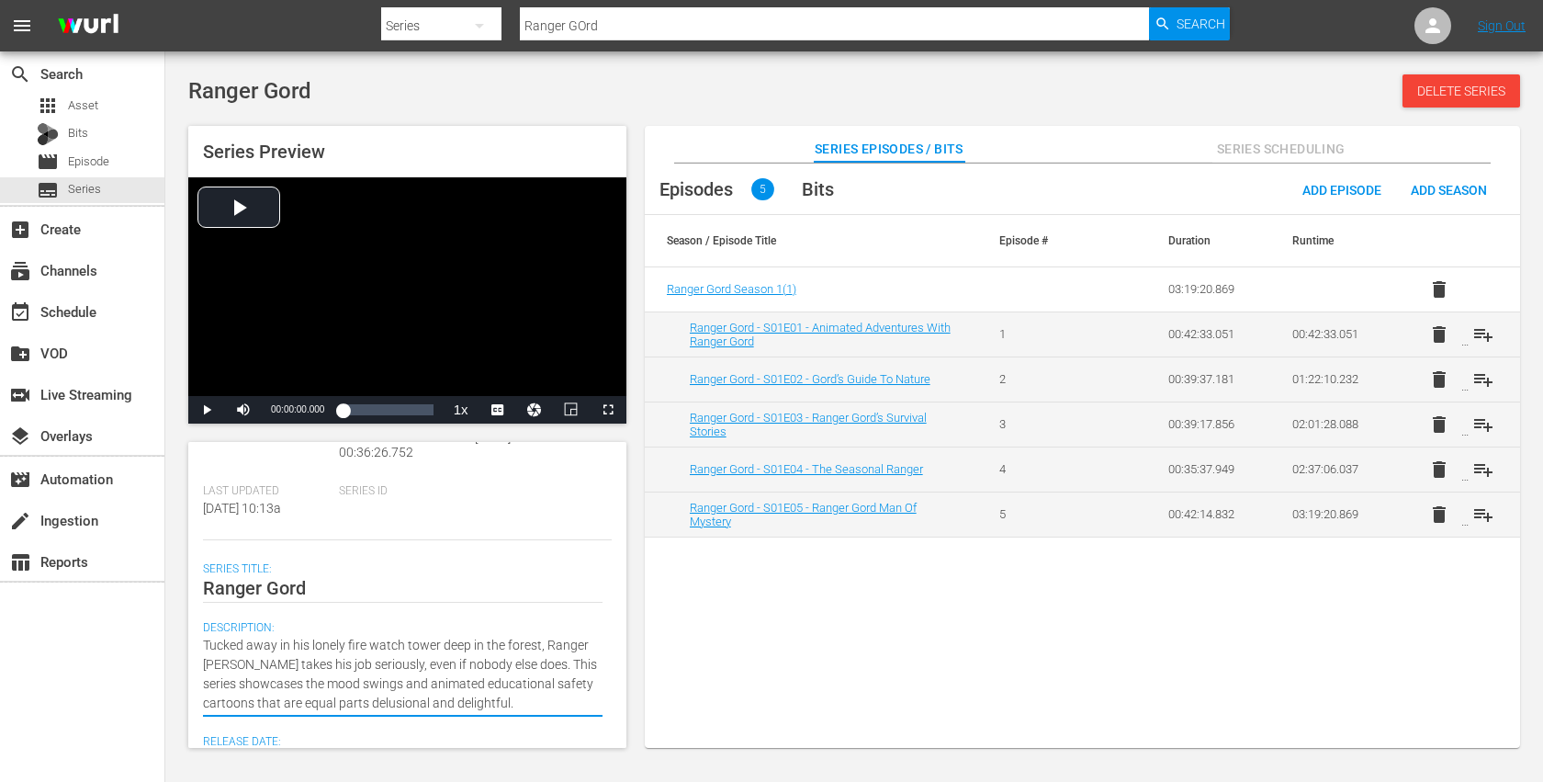
scroll to position [0, 0]
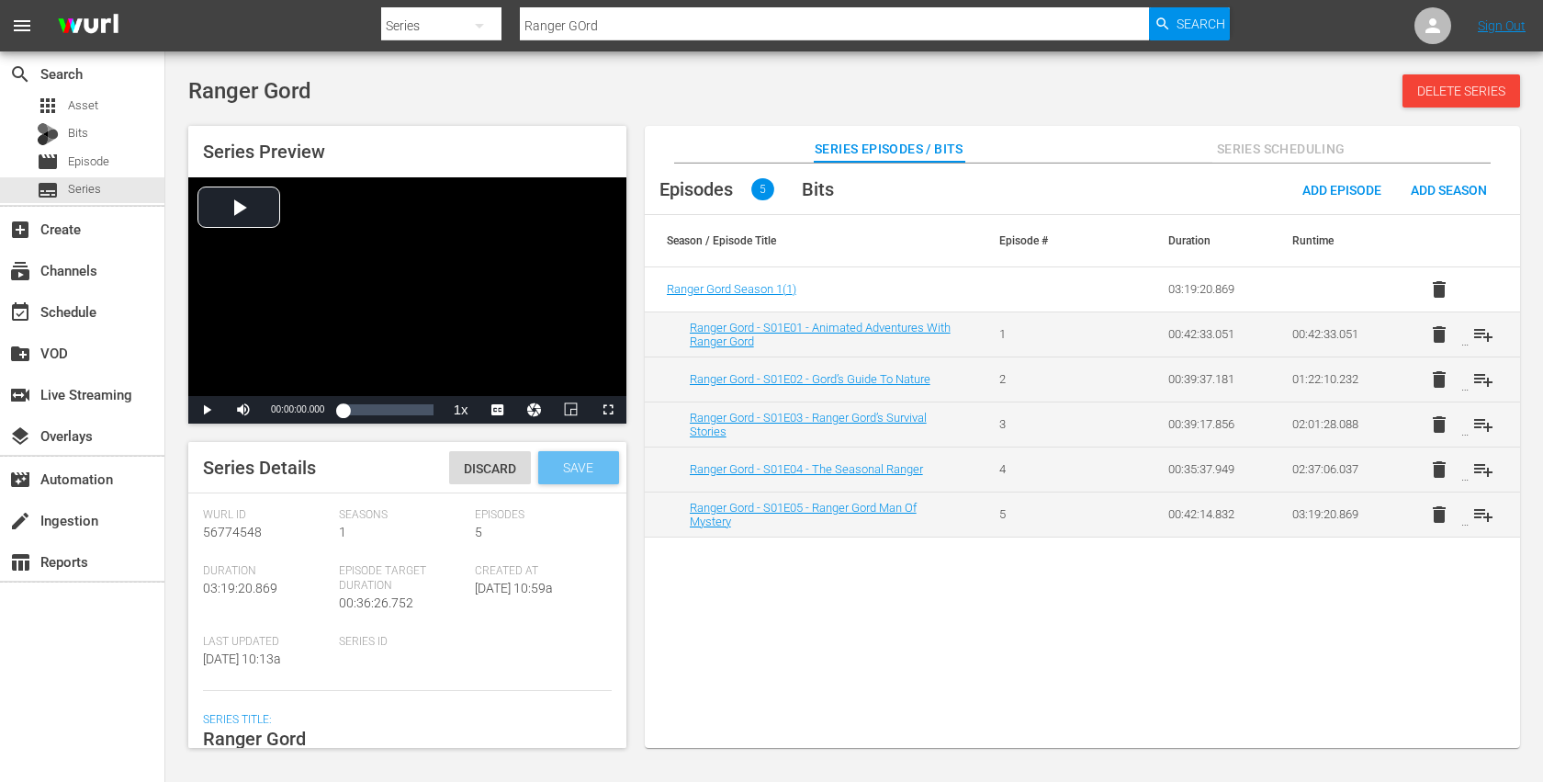
type textarea "Tucked away in his lonely fire watch tower deep in the forest, Ranger [PERSON_N…"
click at [585, 464] on span "Save" at bounding box center [578, 467] width 60 height 15
click at [113, 191] on div "subtitles Series" at bounding box center [82, 190] width 164 height 26
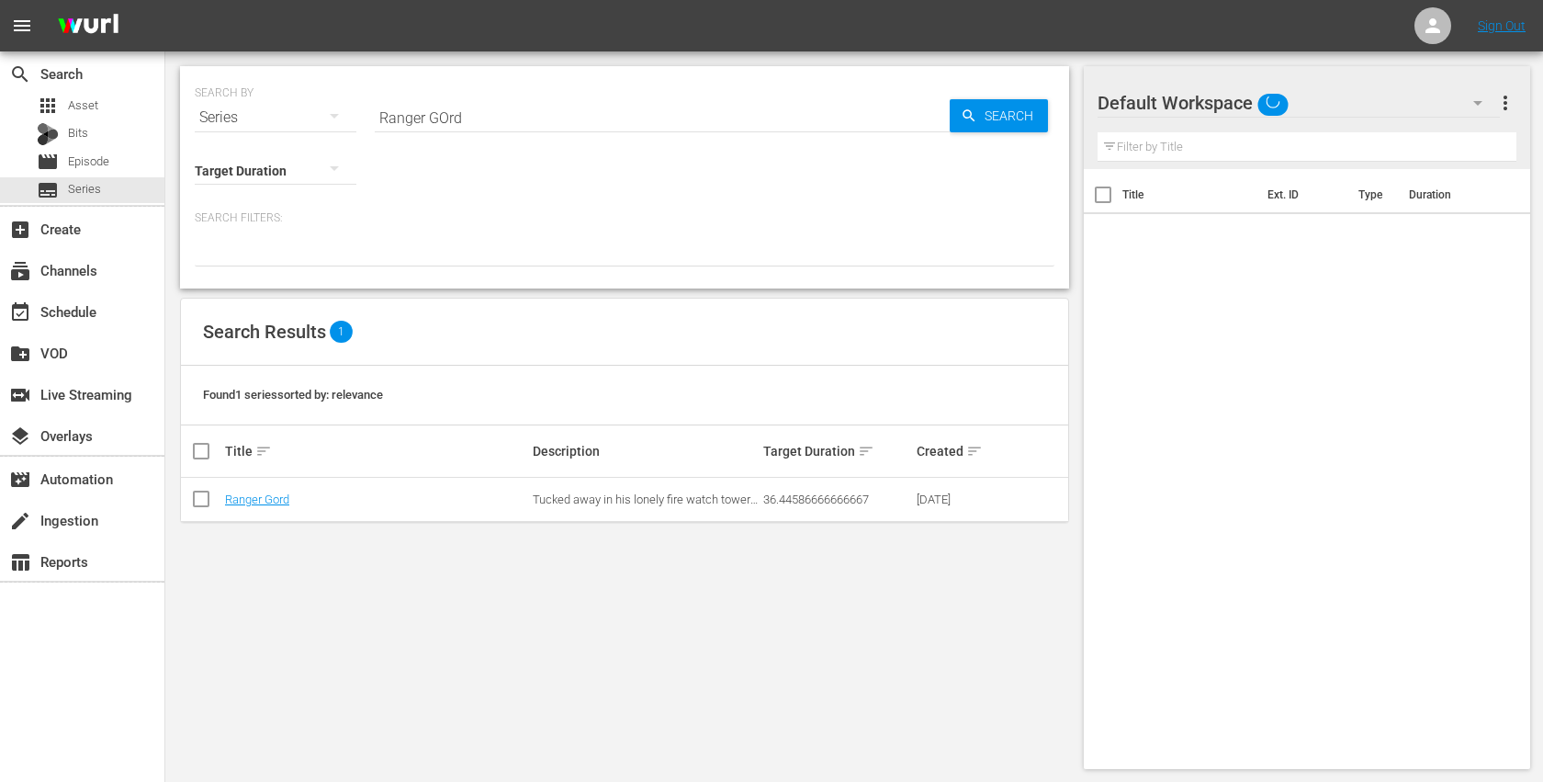
click at [391, 119] on input "Ranger GOrd" at bounding box center [662, 118] width 575 height 44
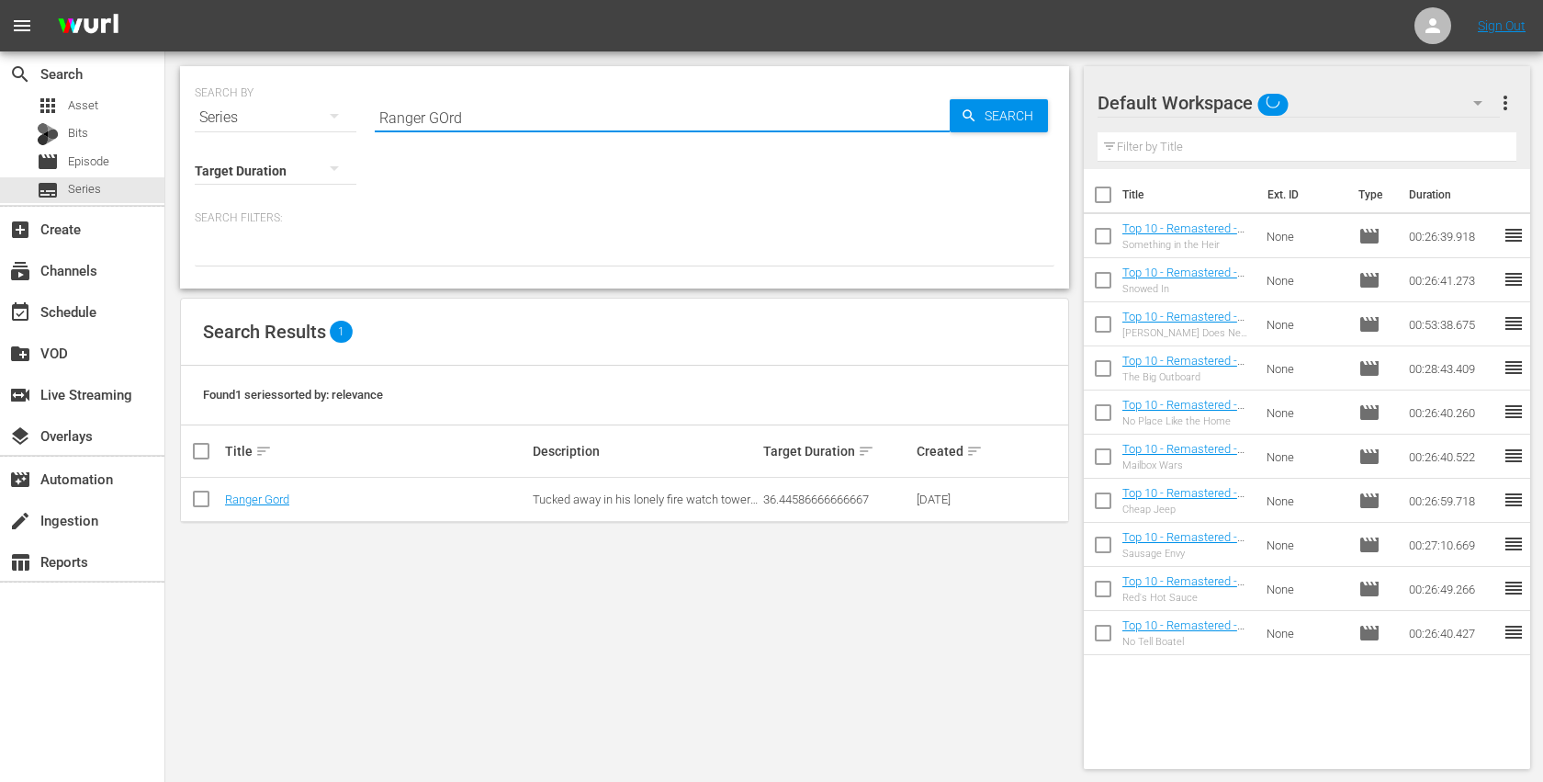
click at [391, 119] on input "Ranger GOrd" at bounding box center [662, 118] width 575 height 44
type input "hindsight"
click at [442, 121] on input "hindsight" at bounding box center [662, 118] width 575 height 44
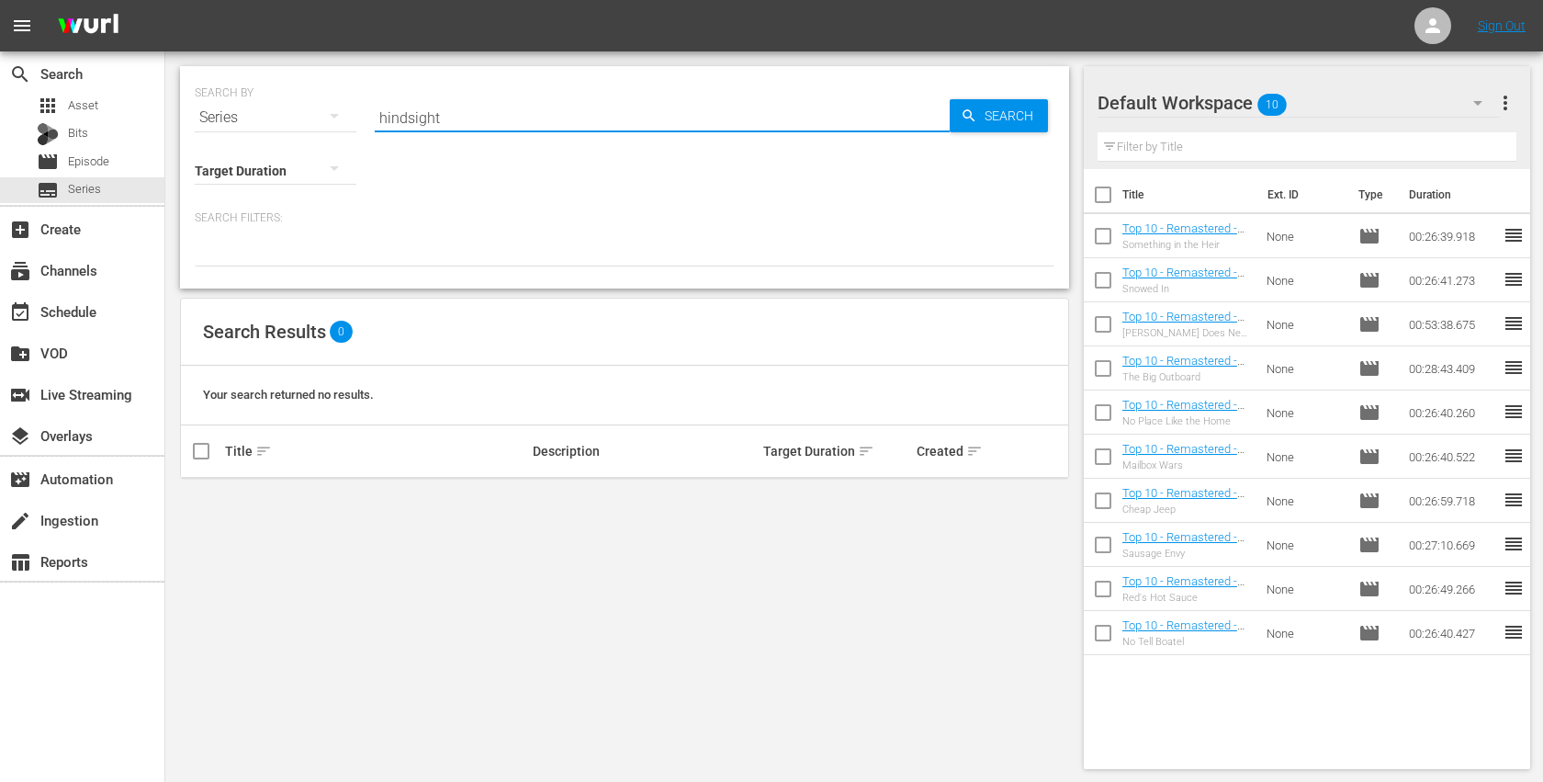
click at [442, 121] on input "hindsight" at bounding box center [662, 118] width 575 height 44
click at [102, 164] on span "Episode" at bounding box center [88, 161] width 41 height 18
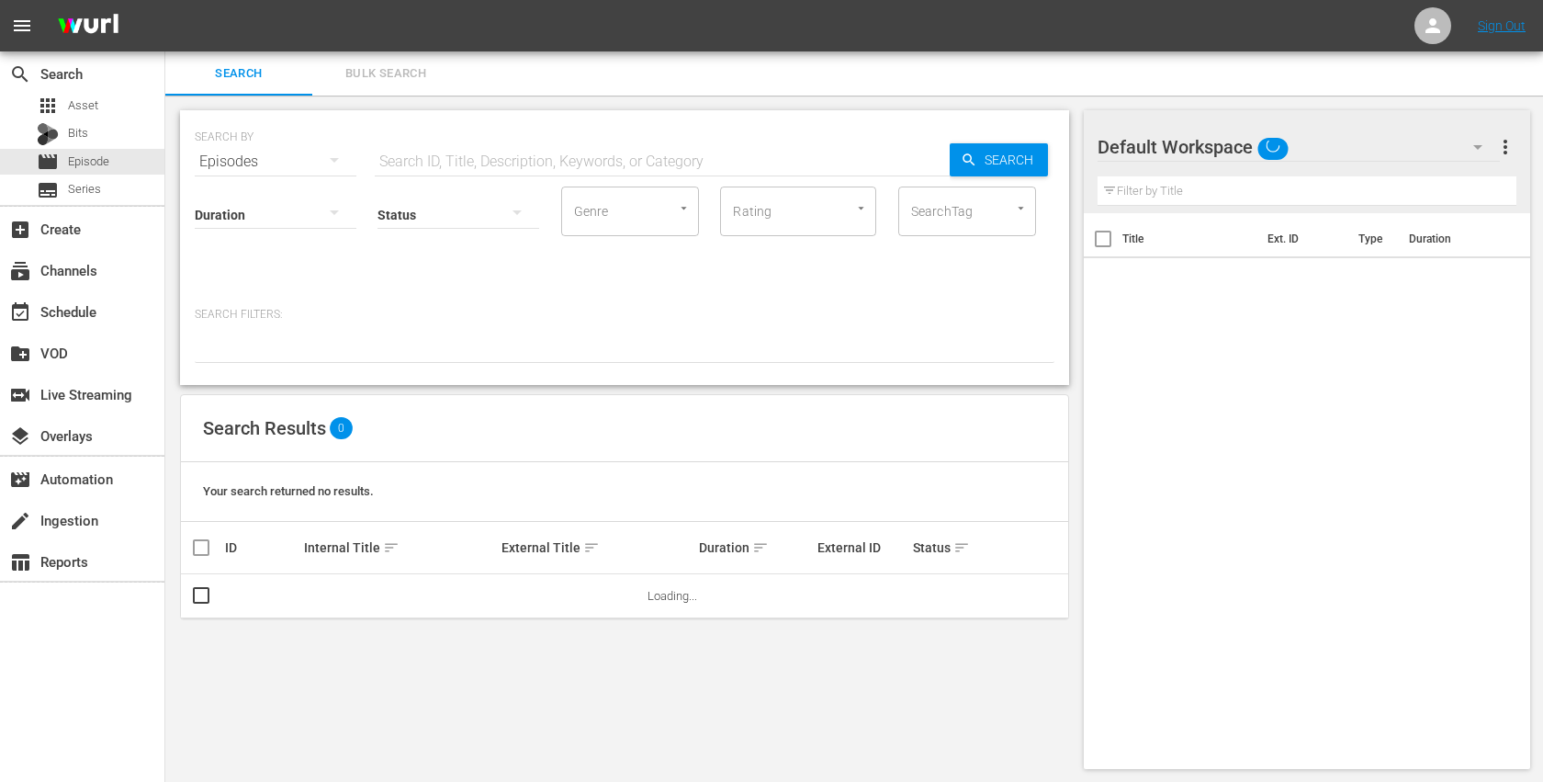
click at [456, 154] on input "text" at bounding box center [662, 162] width 575 height 44
paste input "[PERSON_NAME]: Hindsight Is 20-20 - Extra Stuff"
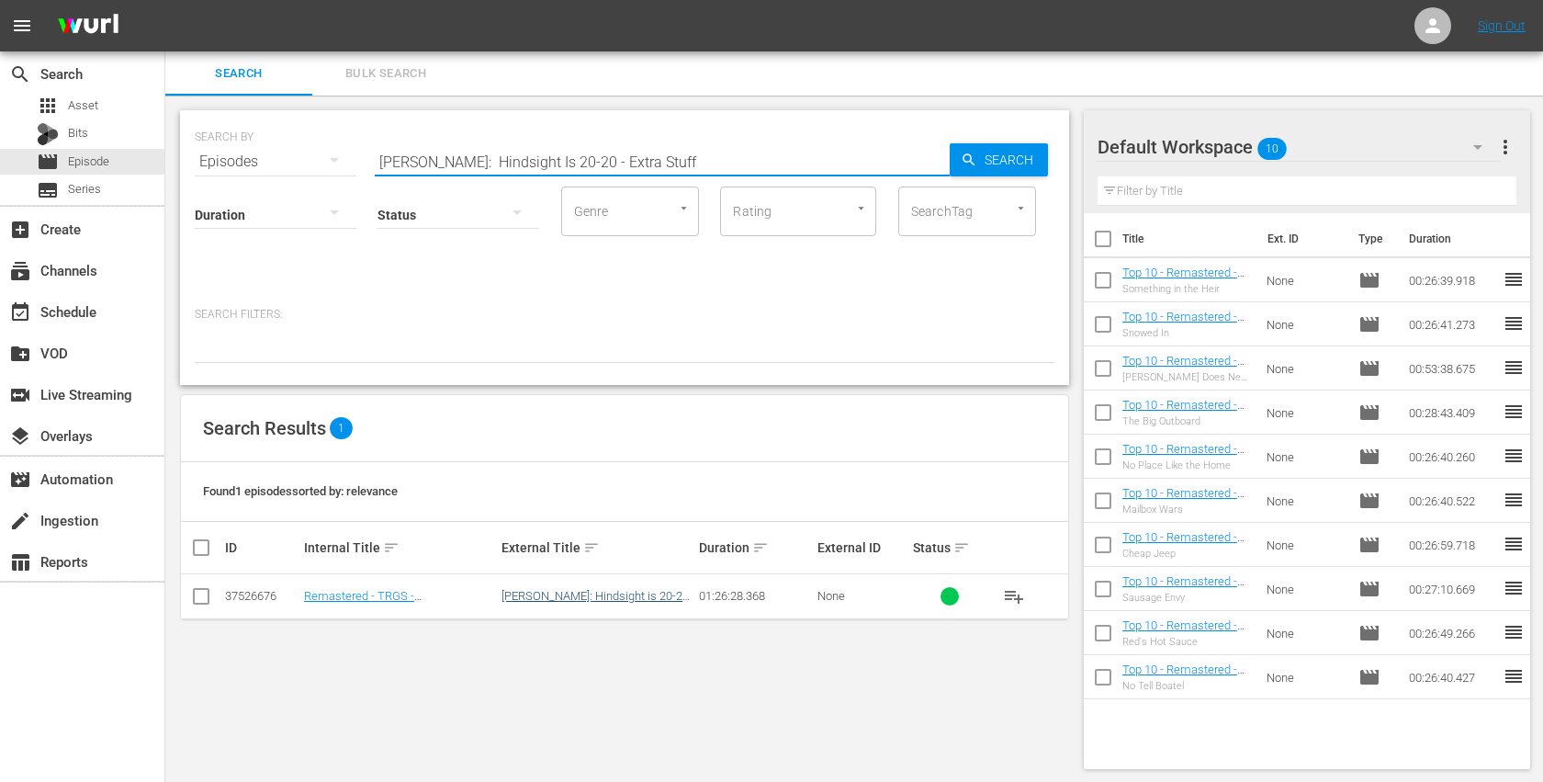
type input "[PERSON_NAME]: Hindsight Is 20-20 - Extra Stuff"
click at [526, 595] on link "[PERSON_NAME]: Hindsight is 20-20 - Extra Stuff" at bounding box center [594, 603] width 187 height 28
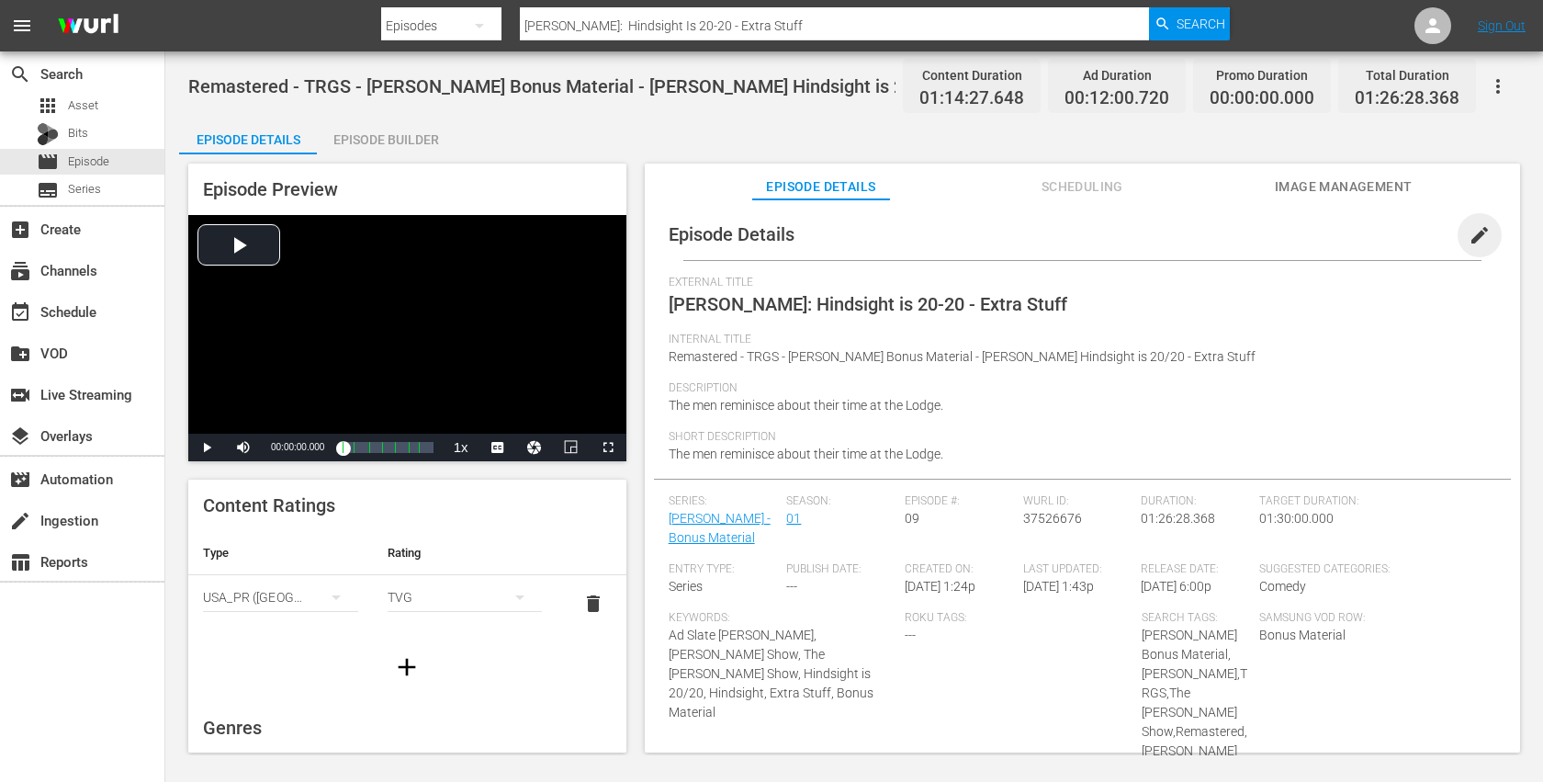
click at [1469, 237] on span "edit" at bounding box center [1480, 235] width 22 height 22
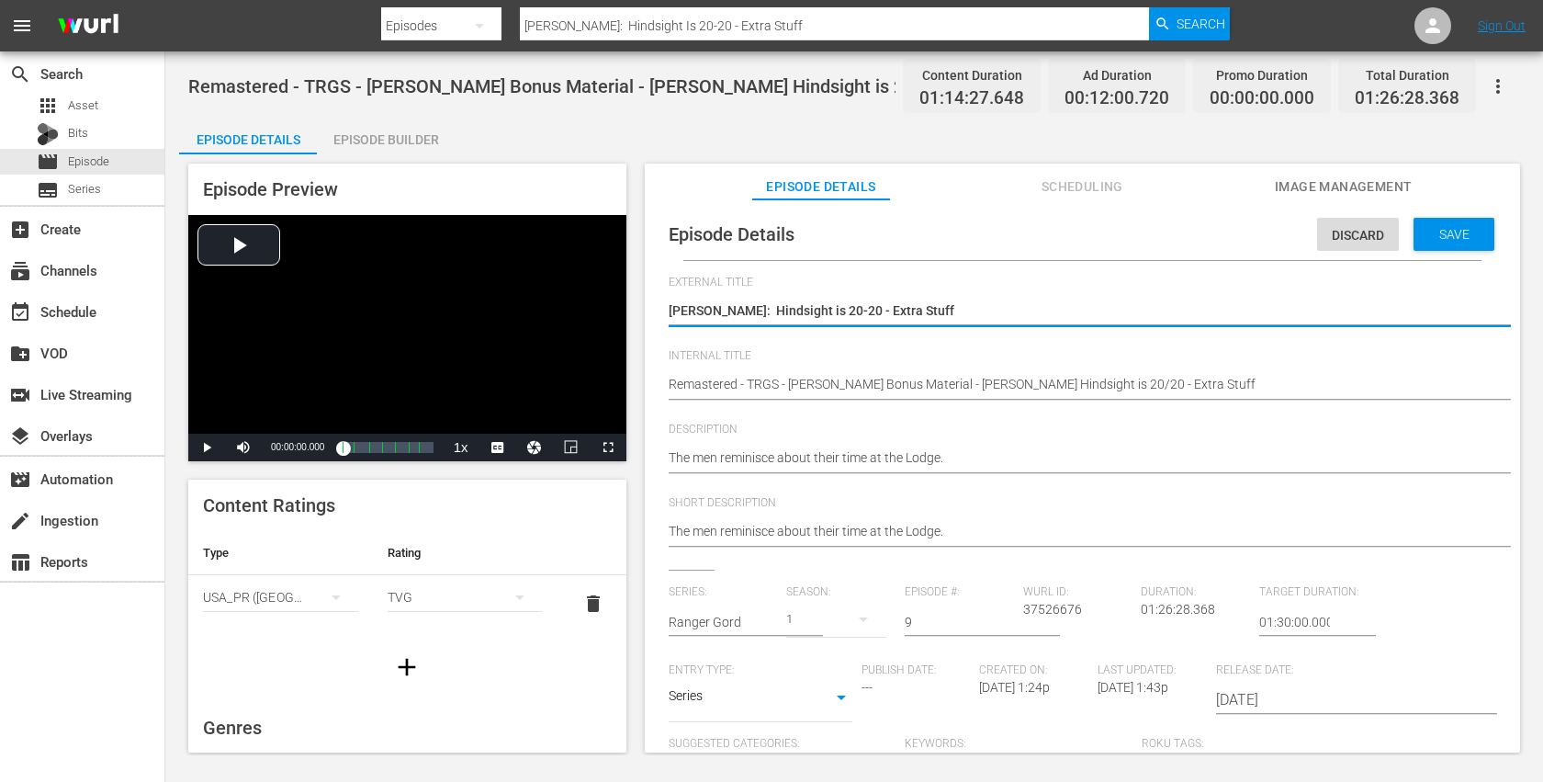
click at [737, 310] on textarea "[PERSON_NAME]: Hindsight is 20-20 - Extra Stuff" at bounding box center [1078, 312] width 818 height 22
type textarea "[PERSON_NAME] Hindsight is 20-20 - Extra Stuff"
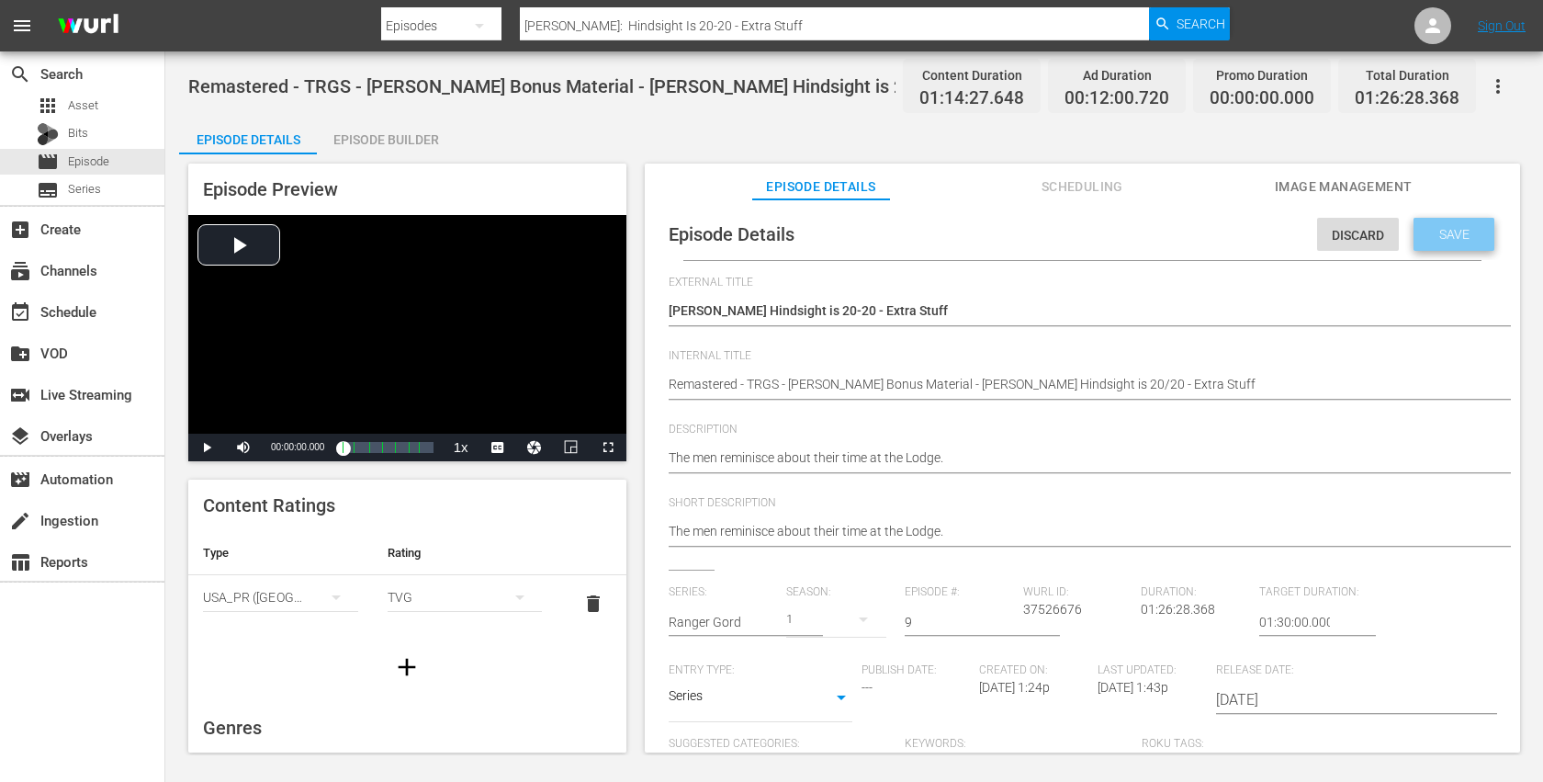
click at [1453, 227] on span "Save" at bounding box center [1454, 234] width 60 height 15
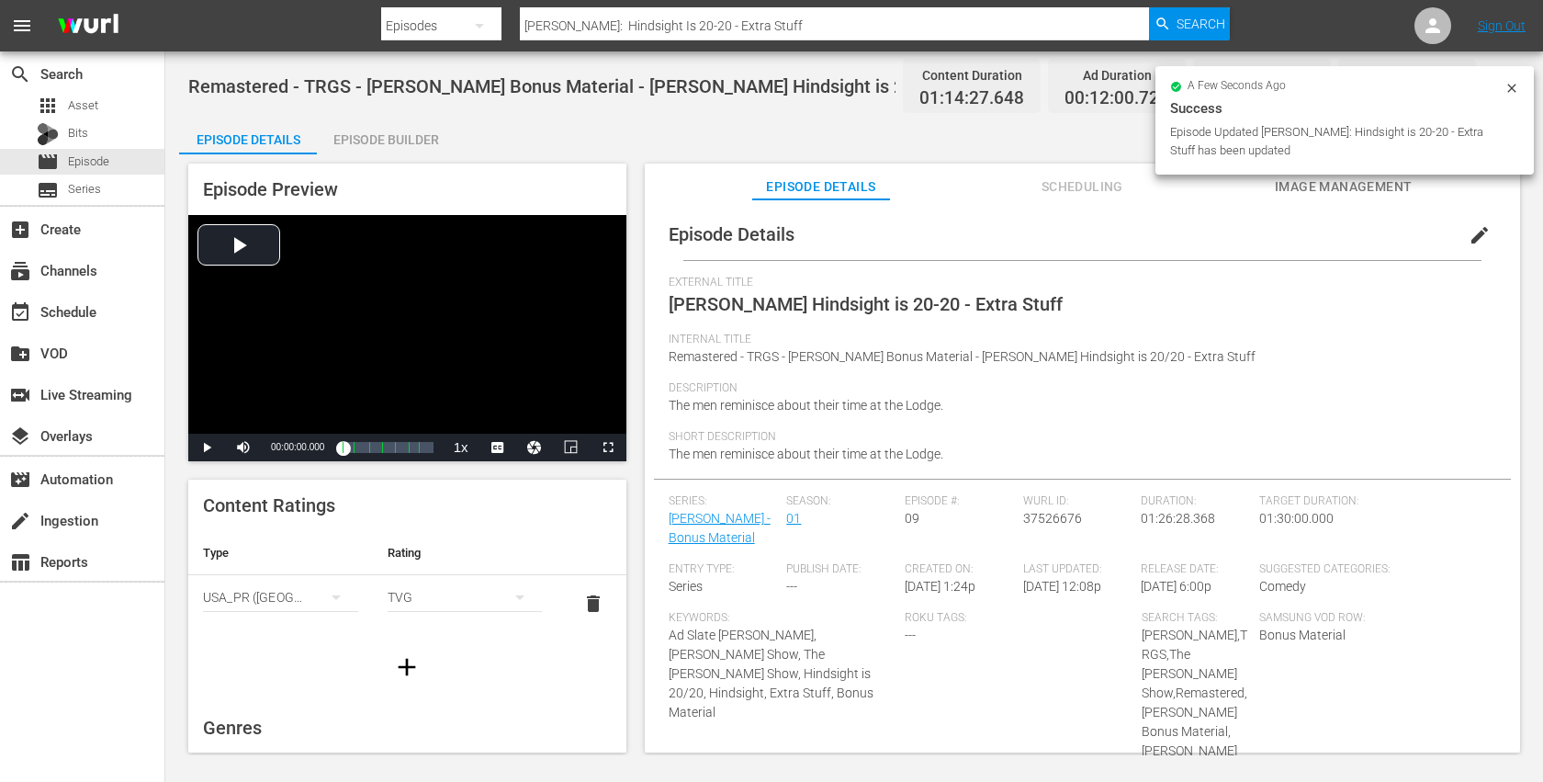
click at [749, 138] on div "Episode Details Episode Builder Episode Preview Video Player is loading. Play V…" at bounding box center [854, 442] width 1350 height 649
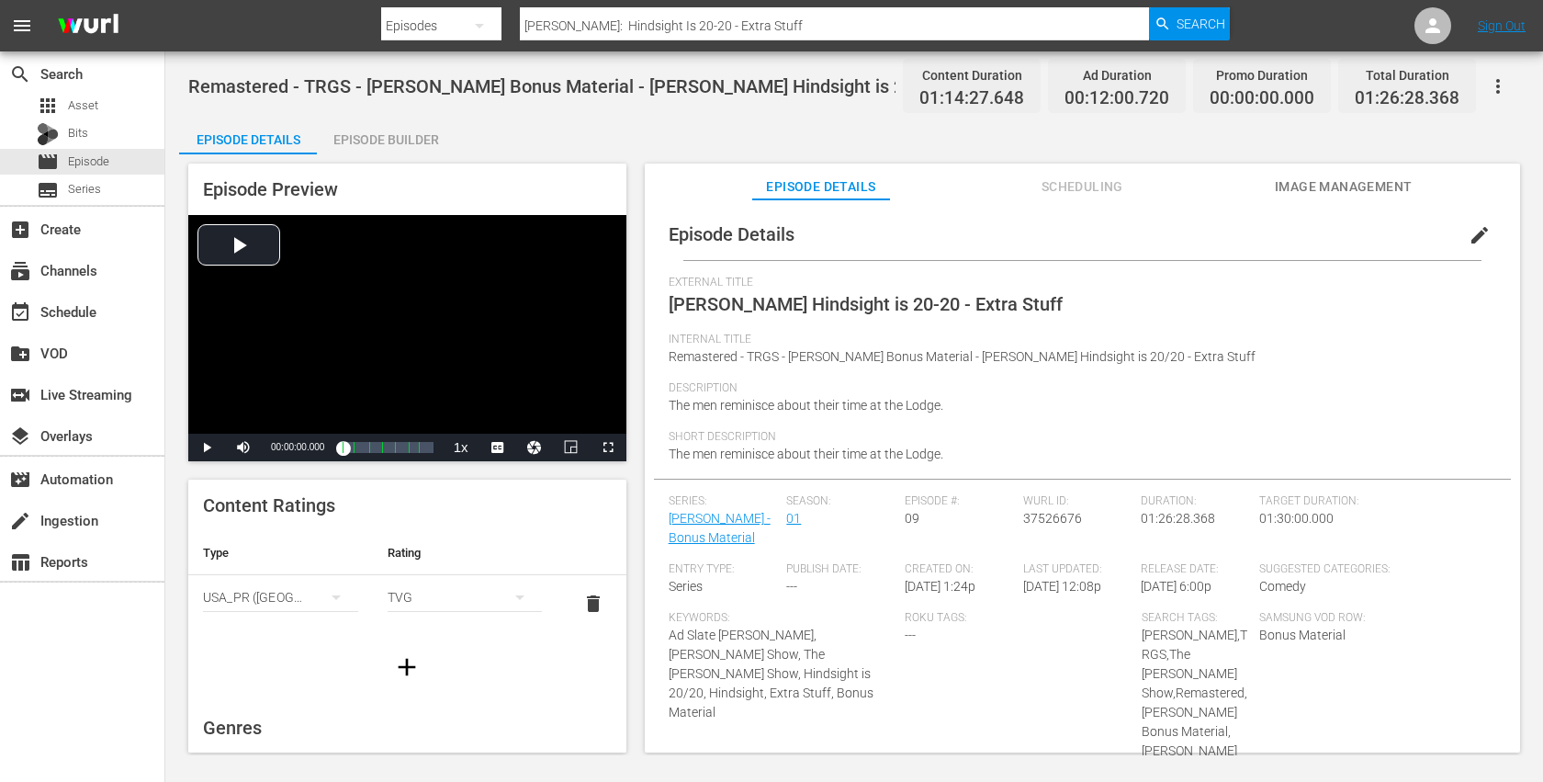
drag, startPoint x: 1041, startPoint y: 293, endPoint x: 1066, endPoint y: 295, distance: 25.8
click at [1042, 293] on div "External Title [PERSON_NAME] Hindsight is 20-20 - Extra Stuff" at bounding box center [1083, 304] width 828 height 57
click at [1471, 229] on span "edit" at bounding box center [1480, 235] width 22 height 22
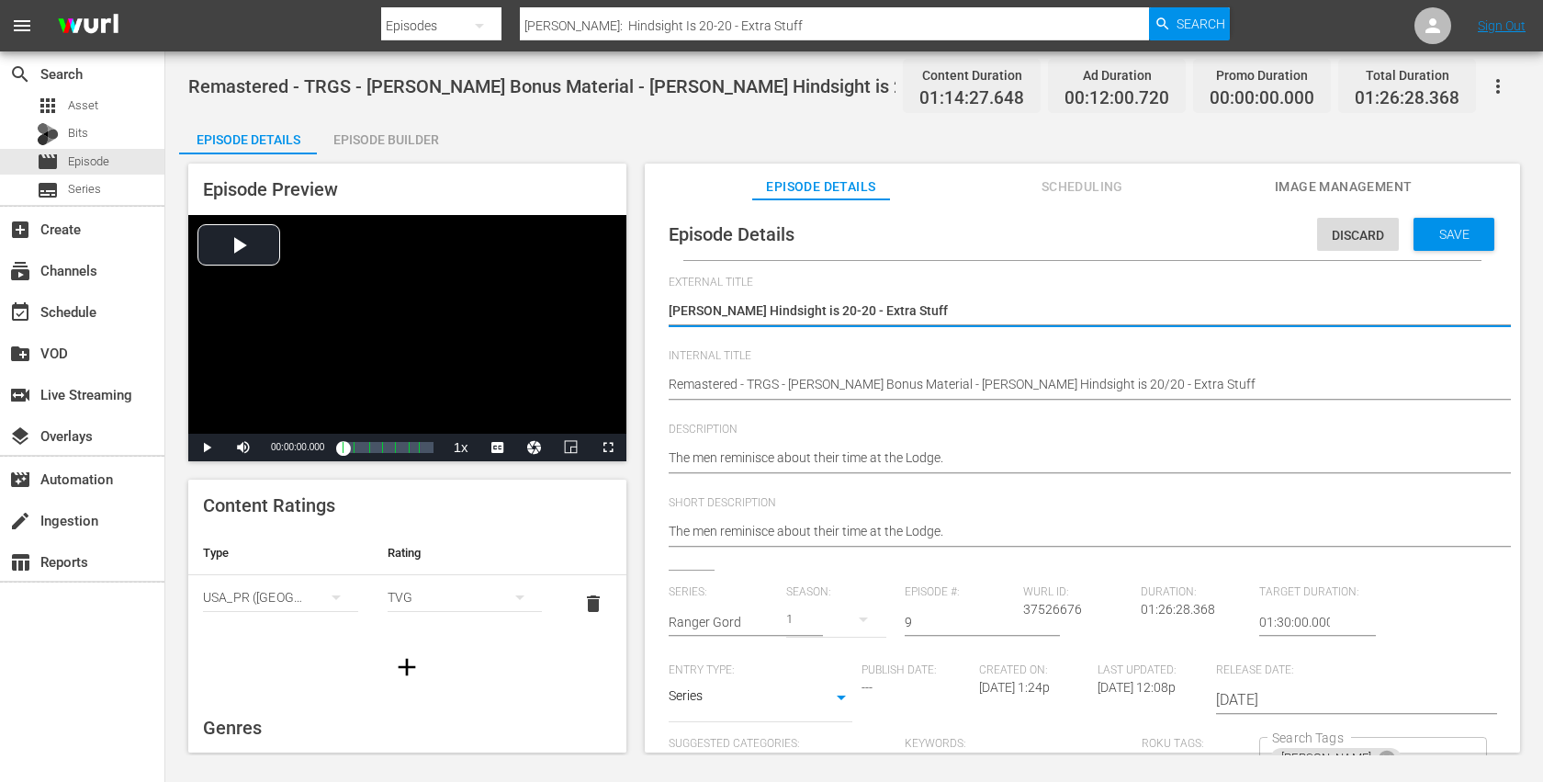
click at [1058, 310] on textarea "[PERSON_NAME] Hindsight is 20-20 - Extra Stuff" at bounding box center [1078, 312] width 818 height 22
click at [1317, 238] on span "Discard" at bounding box center [1358, 235] width 82 height 15
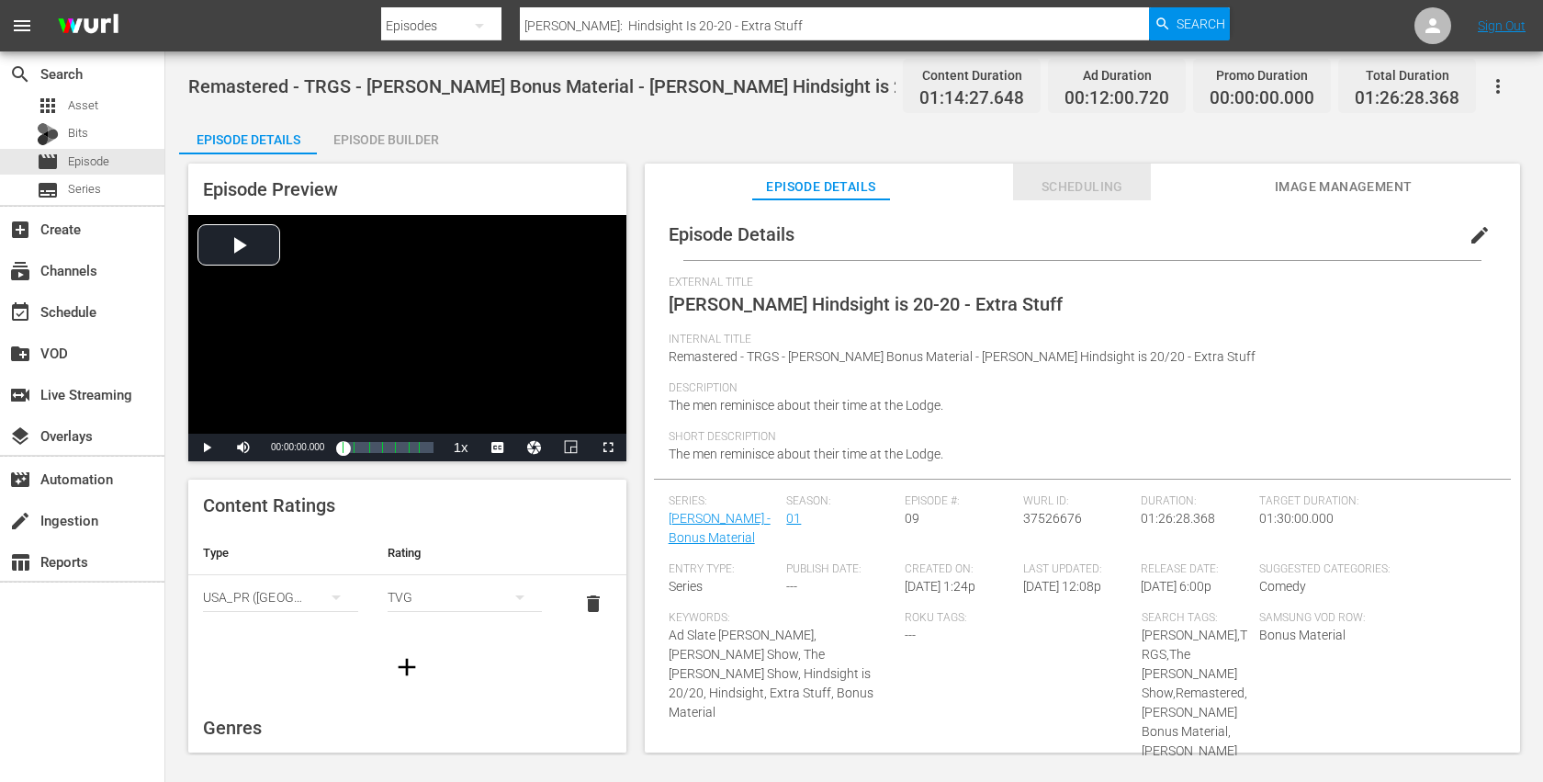
click at [1109, 191] on span "Scheduling" at bounding box center [1082, 186] width 138 height 23
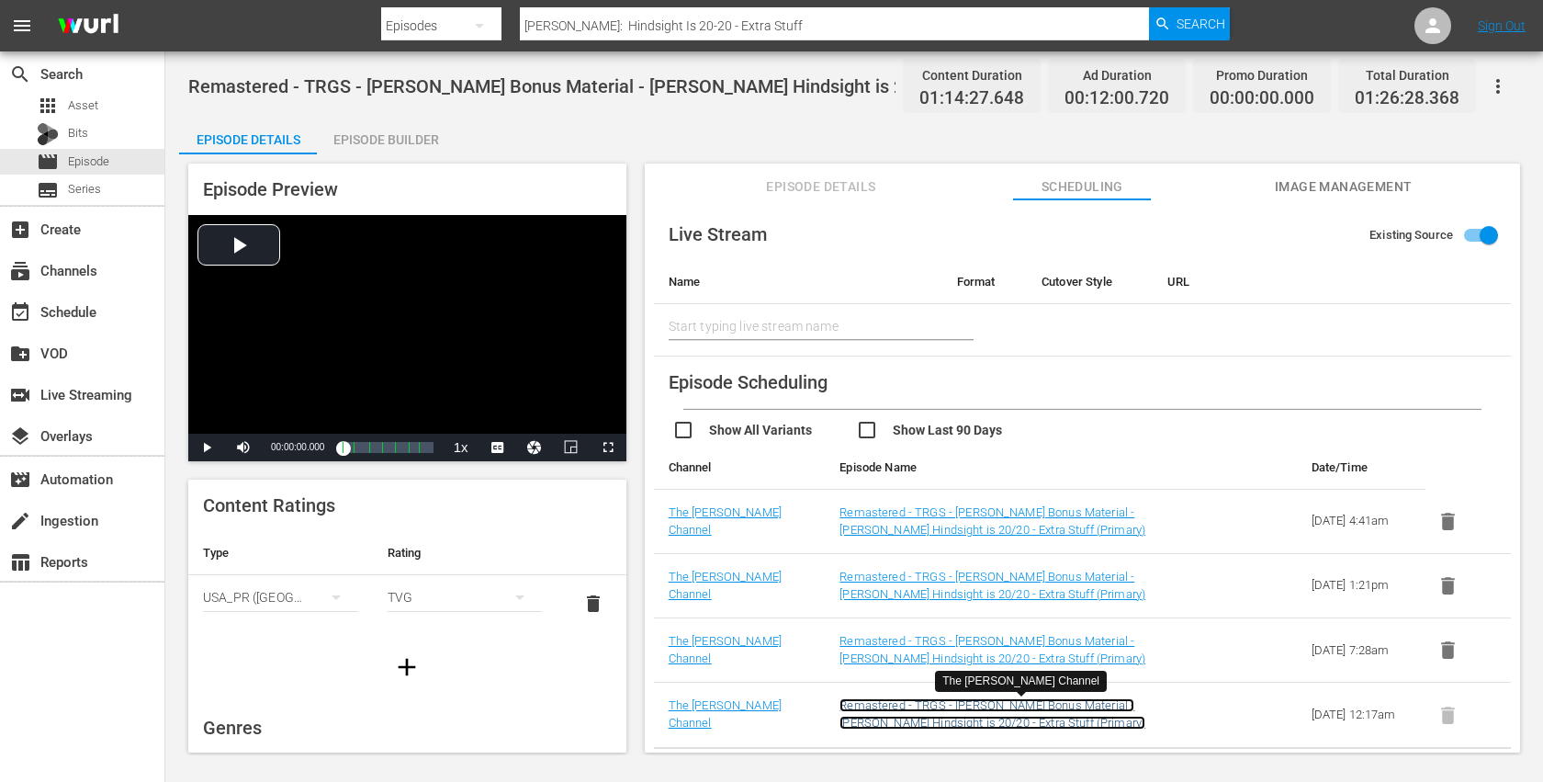
click at [1011, 703] on link "Remastered - TRGS - [PERSON_NAME] Bonus Material - [PERSON_NAME] Hindsight is 2…" at bounding box center [992, 713] width 306 height 31
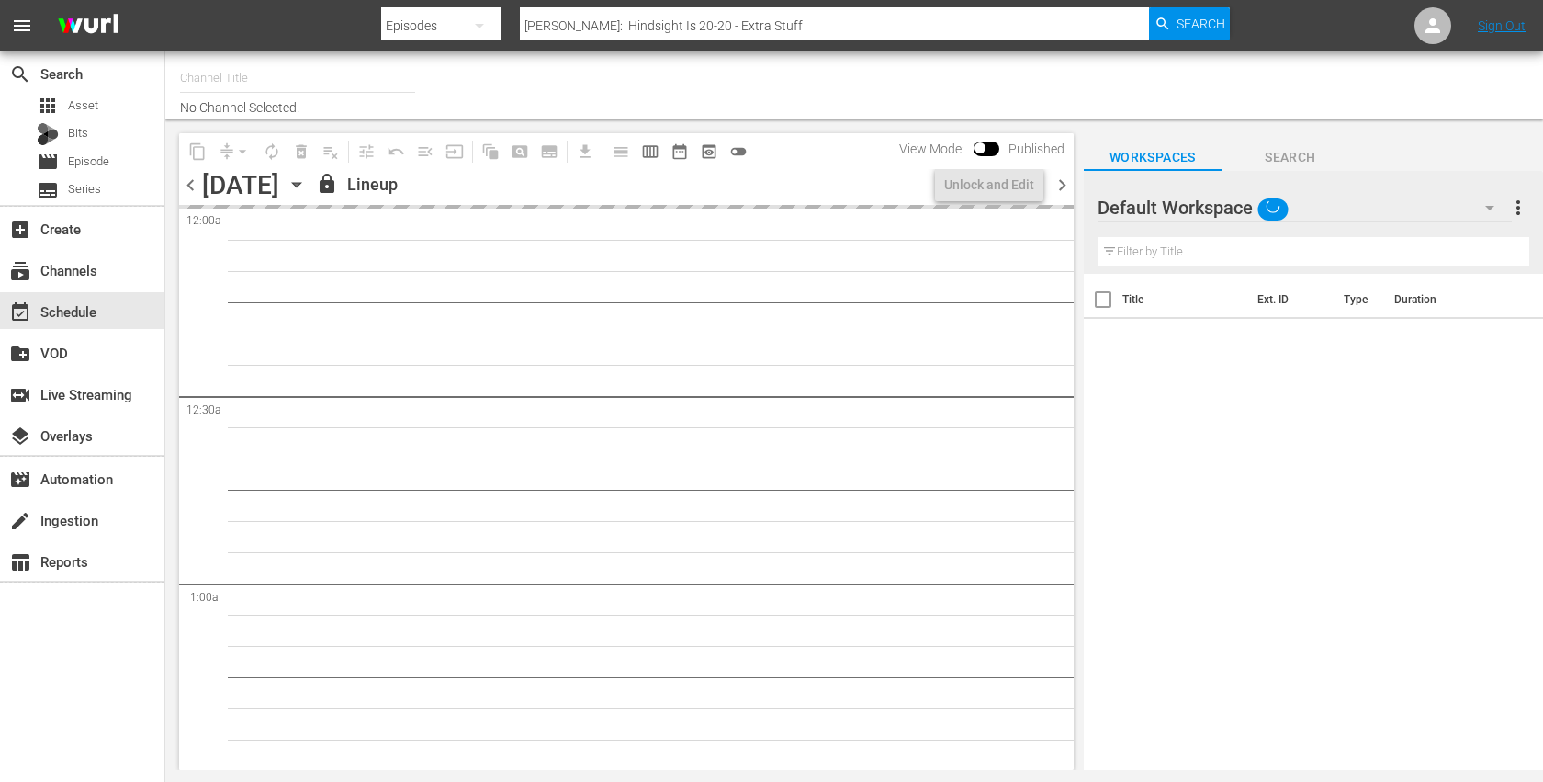
type input "The [PERSON_NAME] Channel (949)"
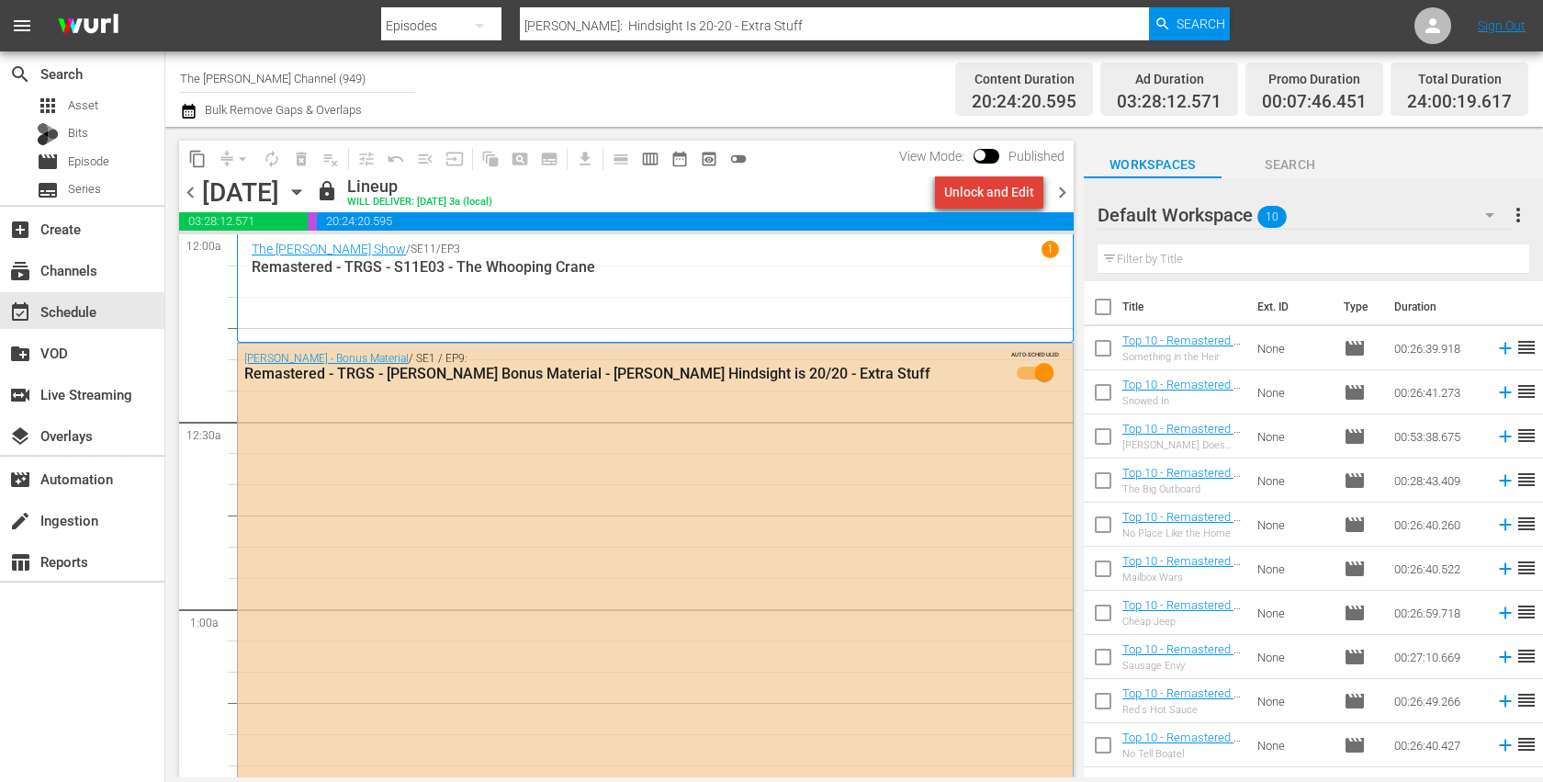
click at [1000, 191] on div "Unlock and Edit" at bounding box center [989, 191] width 90 height 33
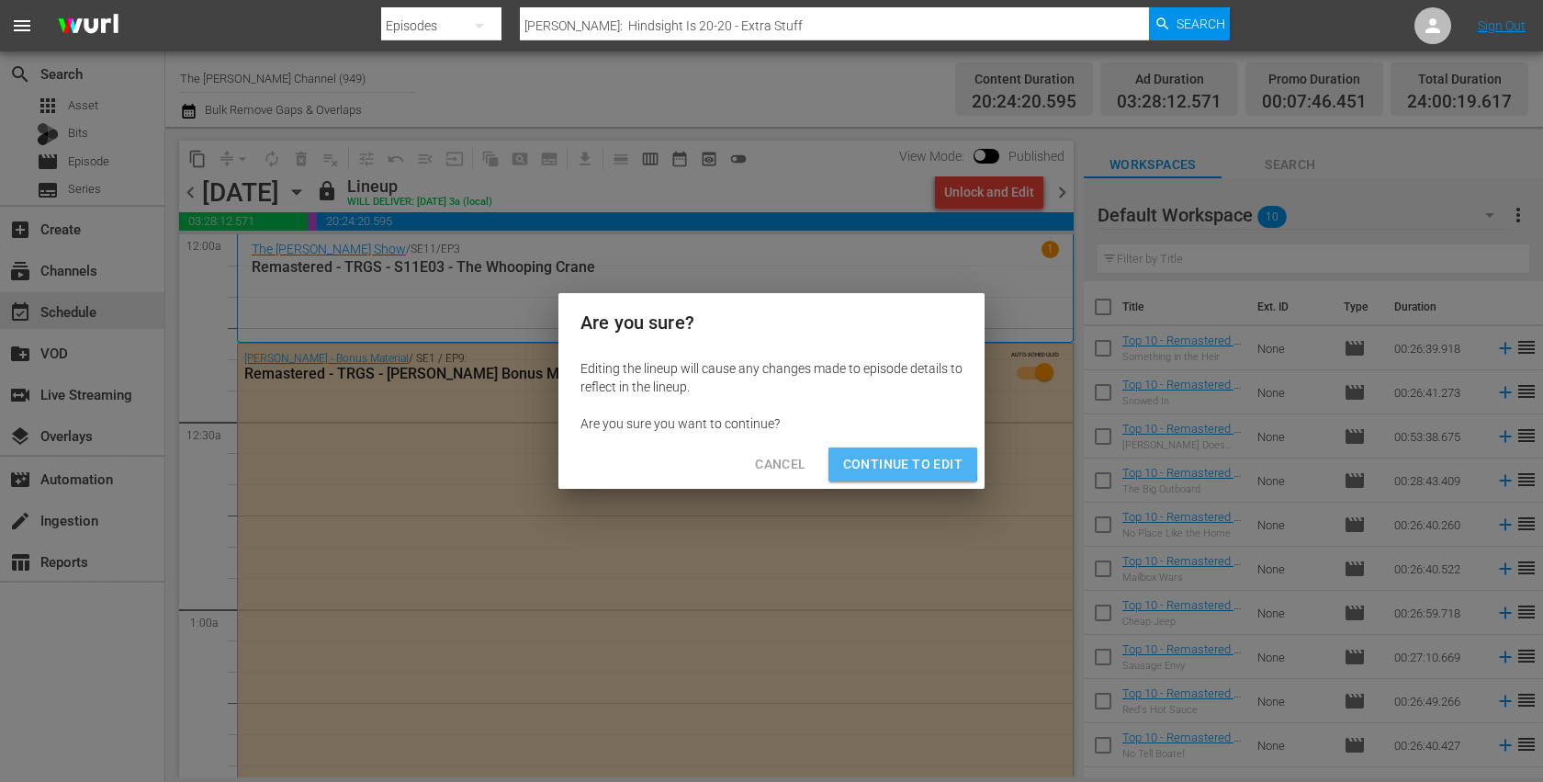
click at [884, 461] on span "Continue to Edit" at bounding box center [902, 464] width 119 height 23
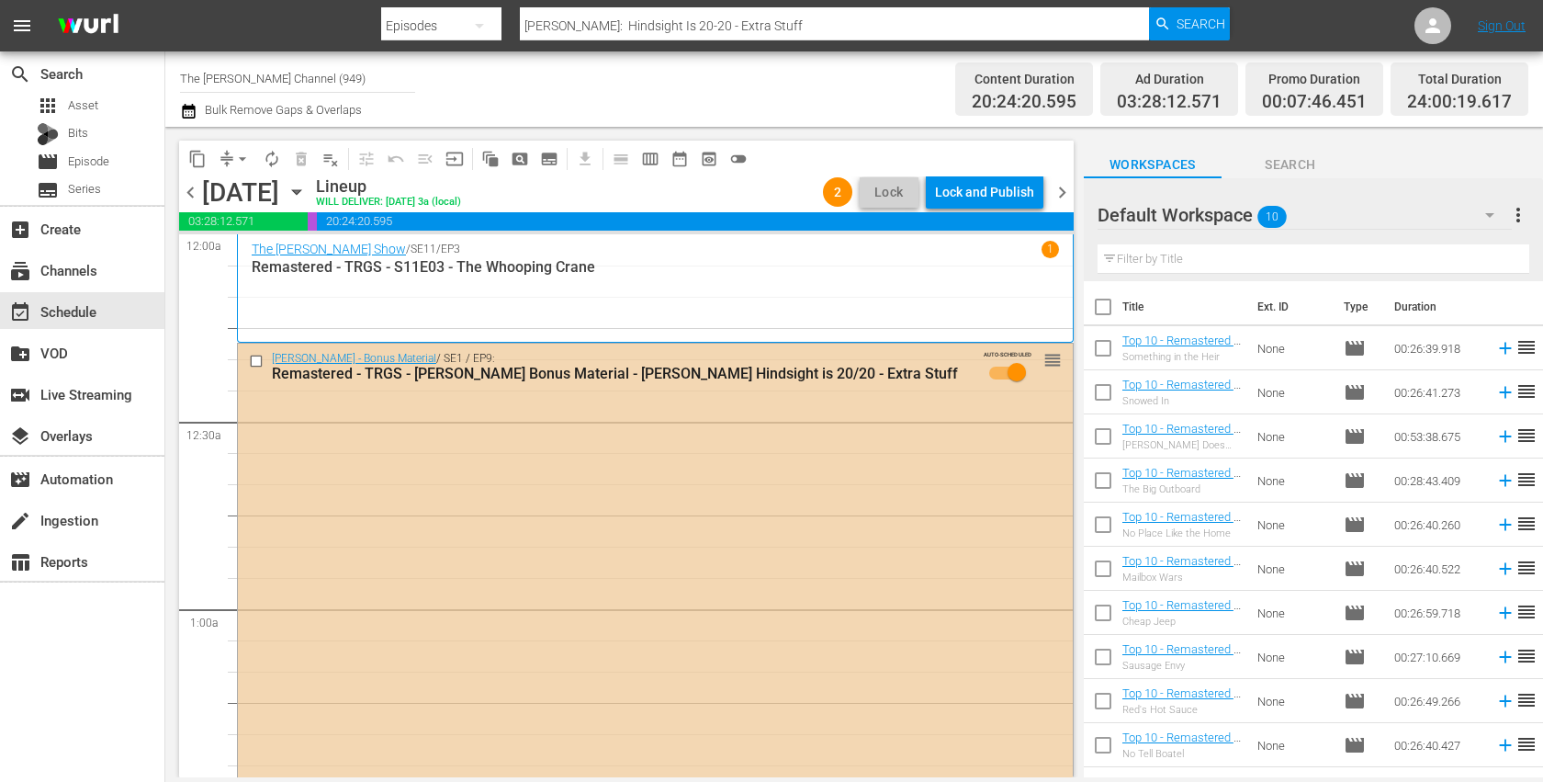
click at [541, 468] on div "[PERSON_NAME] - Bonus Material / SE1 / EP9: Remastered - TRGS - [PERSON_NAME] B…" at bounding box center [655, 610] width 835 height 535
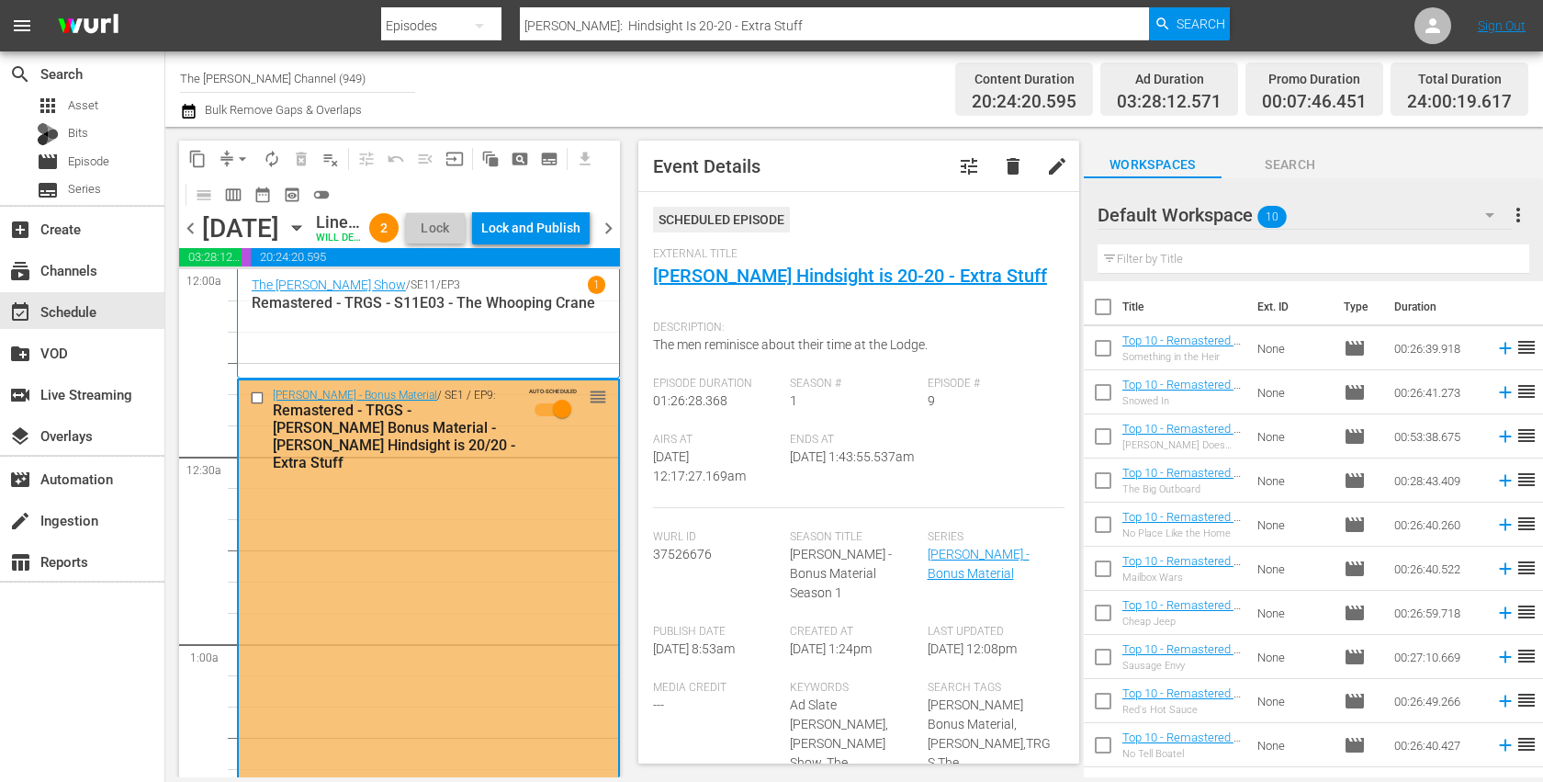
click at [827, 351] on span "The men reminisce about their time at the Lodge." at bounding box center [790, 344] width 275 height 15
click at [724, 92] on div "Channel Title The [PERSON_NAME] Channel (949) Bulk Remove Gaps & Overlaps" at bounding box center [548, 89] width 736 height 66
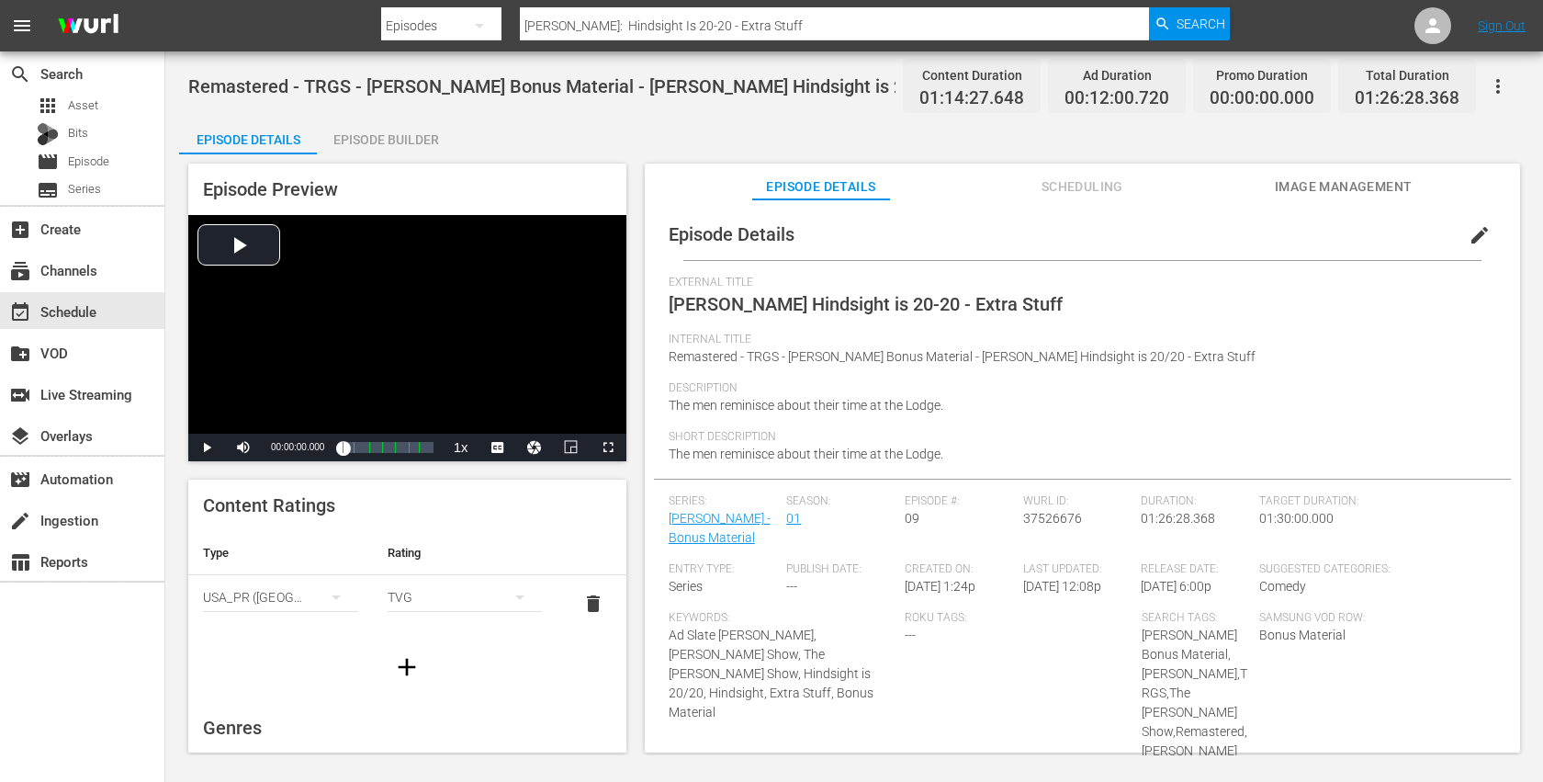
click at [1112, 188] on span "Scheduling" at bounding box center [1082, 186] width 138 height 23
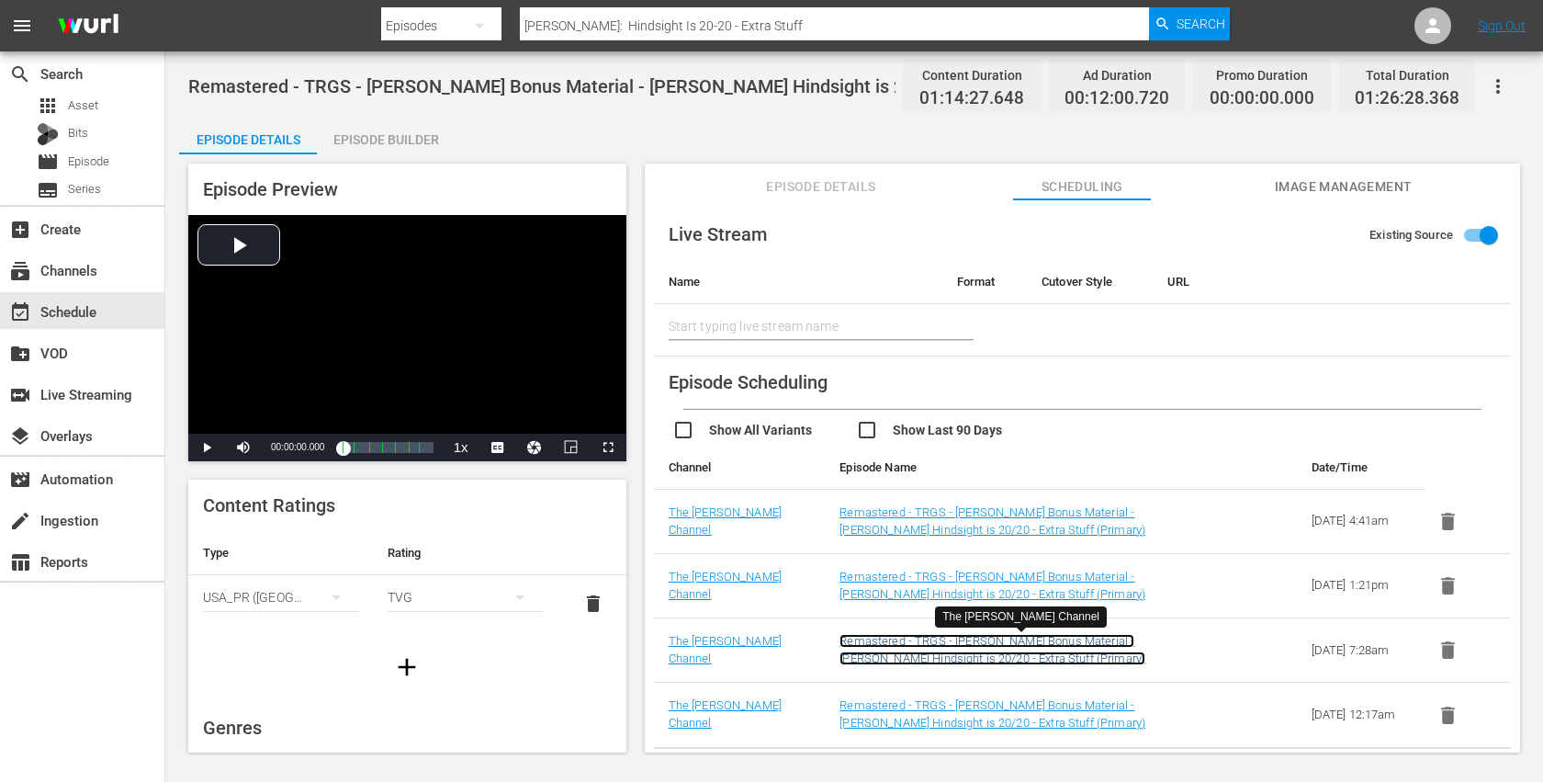
click at [1069, 645] on link "Remastered - TRGS - [PERSON_NAME] Bonus Material - [PERSON_NAME] Hindsight is 2…" at bounding box center [992, 649] width 306 height 31
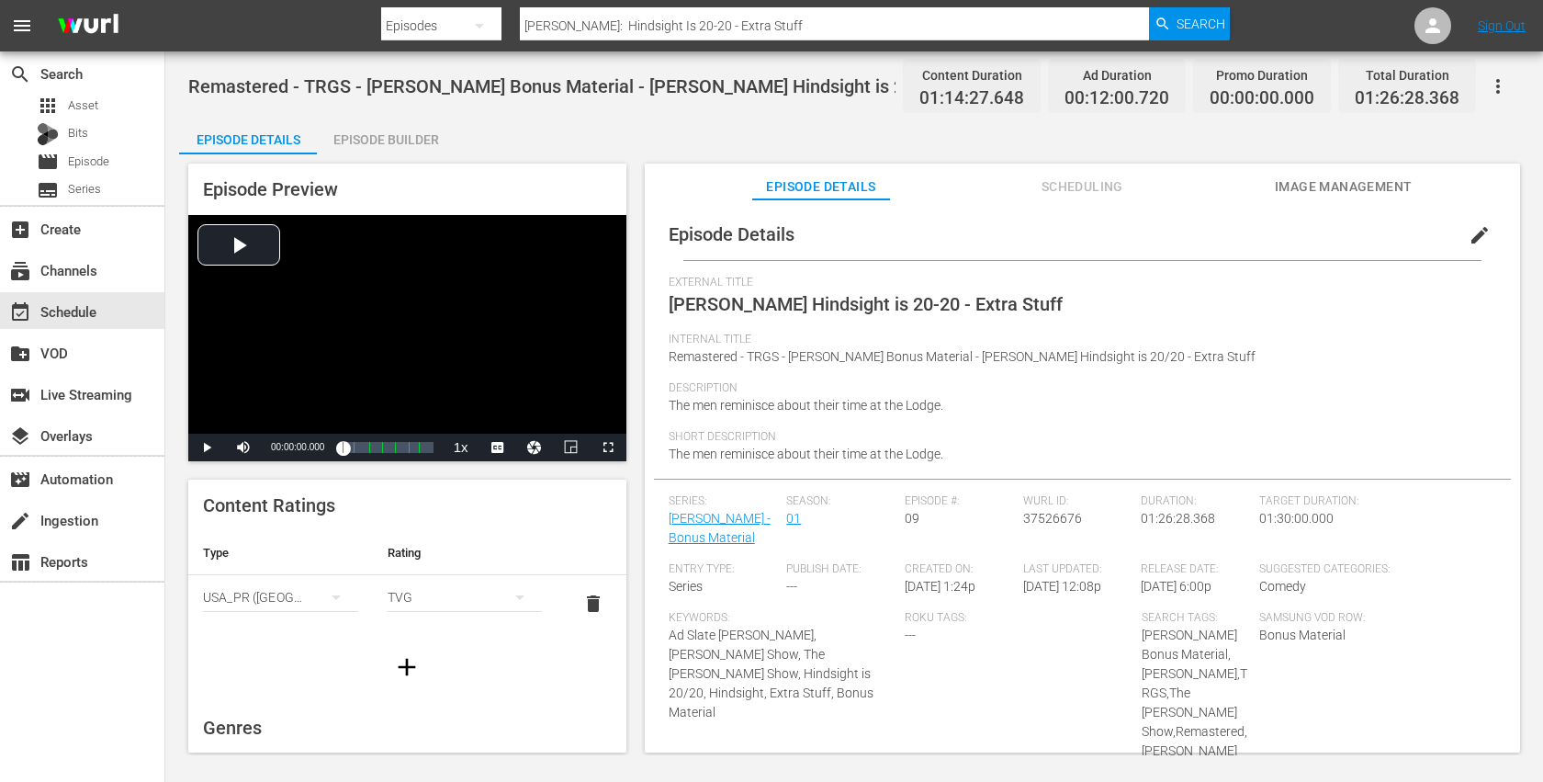
click at [1106, 198] on button "Scheduling" at bounding box center [1082, 181] width 138 height 37
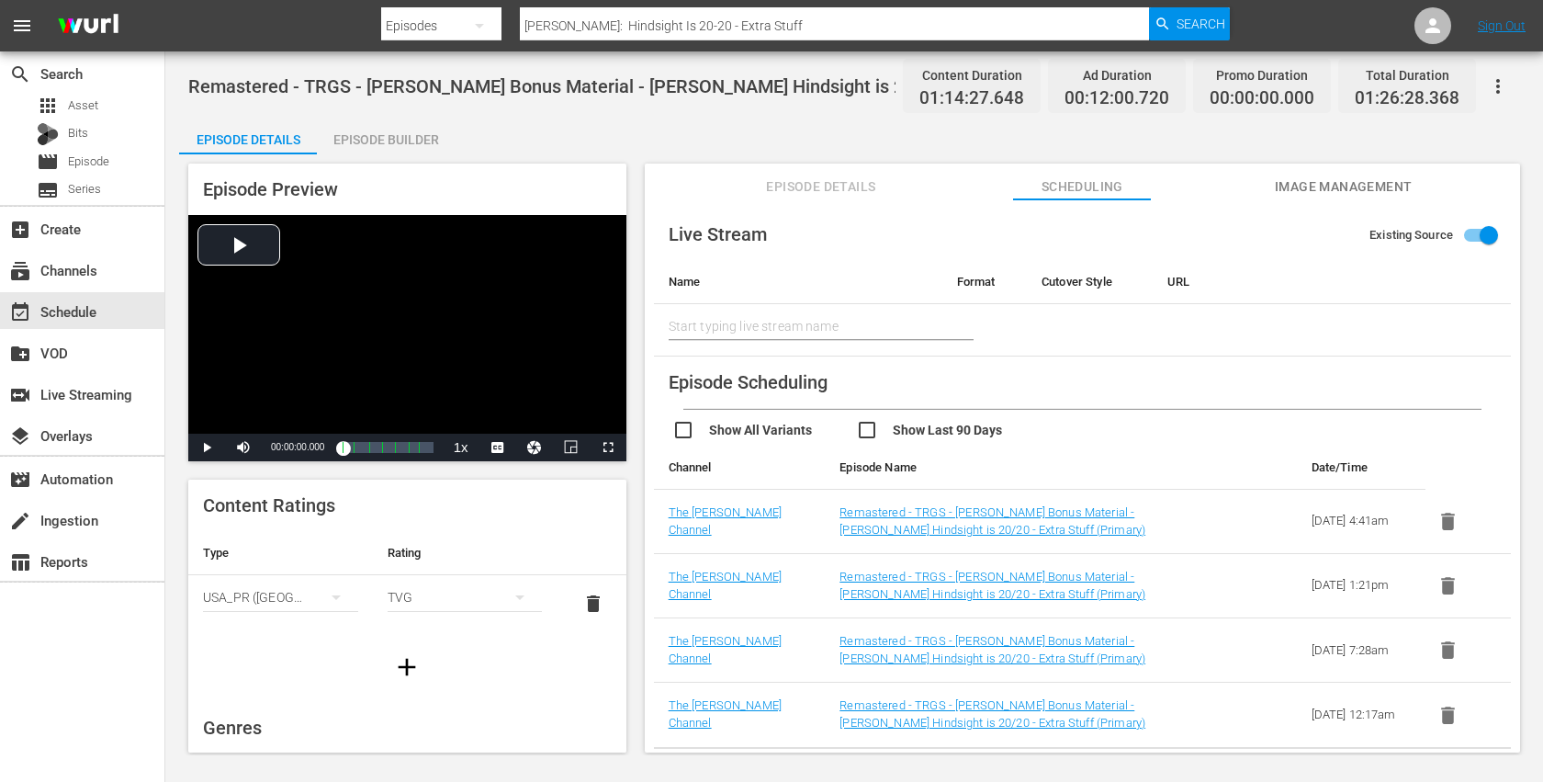
click at [1040, 569] on td "Remastered - TRGS - [PERSON_NAME] Bonus Material - [PERSON_NAME] Hindsight is 2…" at bounding box center [1018, 586] width 386 height 64
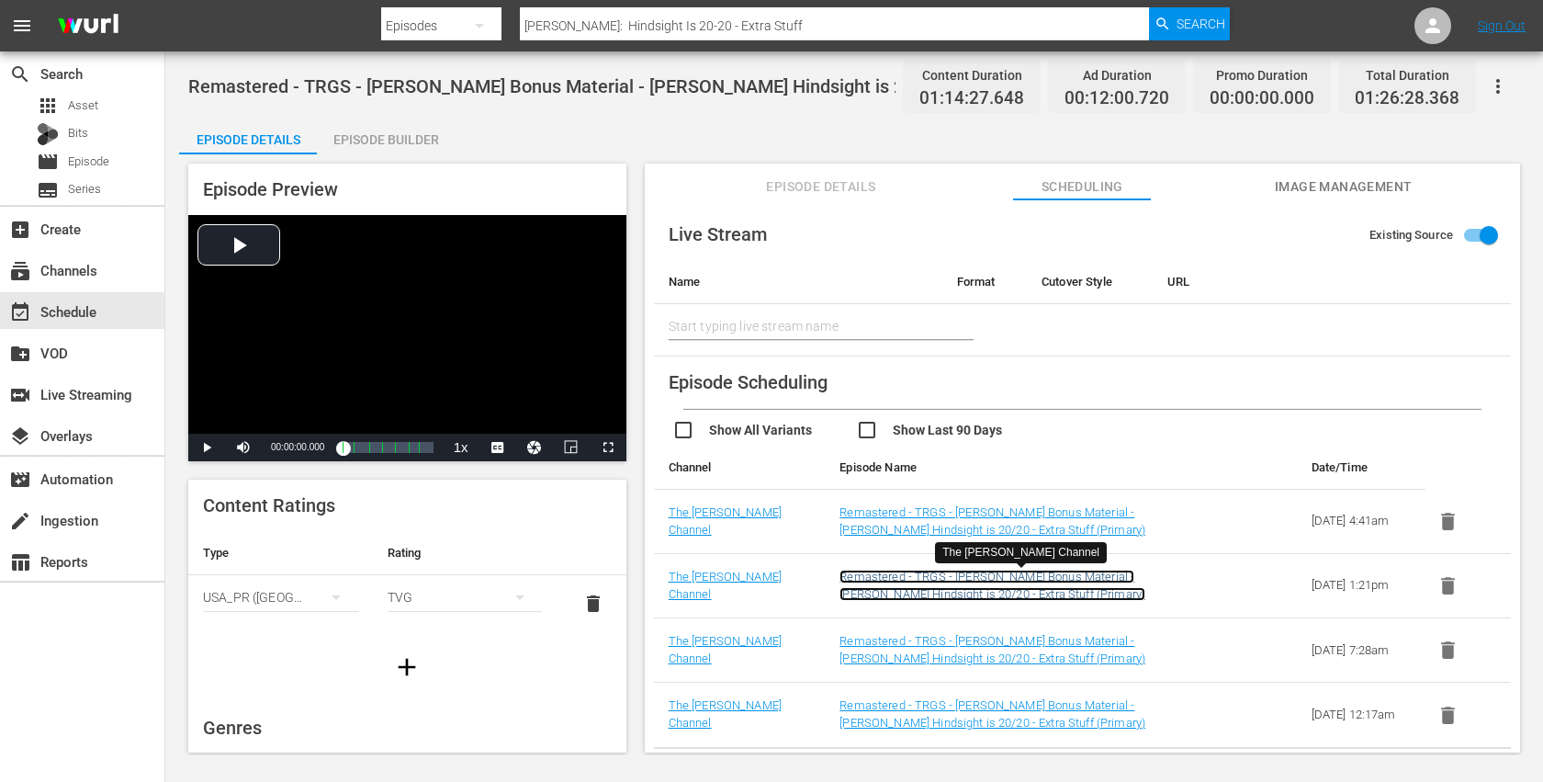
click at [1035, 577] on link "Remastered - TRGS - [PERSON_NAME] Bonus Material - [PERSON_NAME] Hindsight is 2…" at bounding box center [992, 584] width 306 height 31
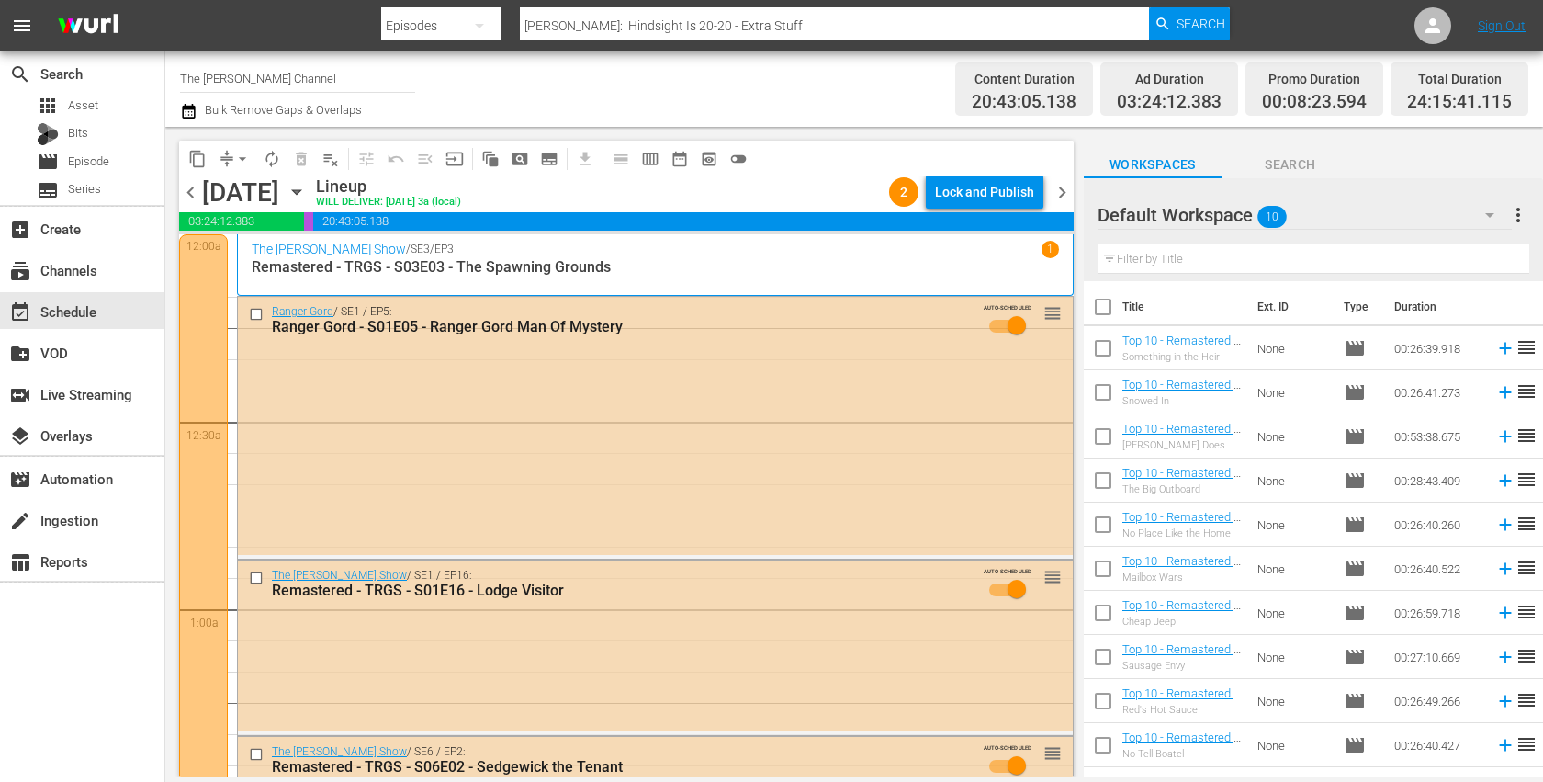
click at [672, 84] on div "Channel Title The [PERSON_NAME] Channel Bulk Remove Gaps & Overlaps" at bounding box center [548, 89] width 736 height 66
click at [92, 190] on span "Series" at bounding box center [84, 189] width 33 height 18
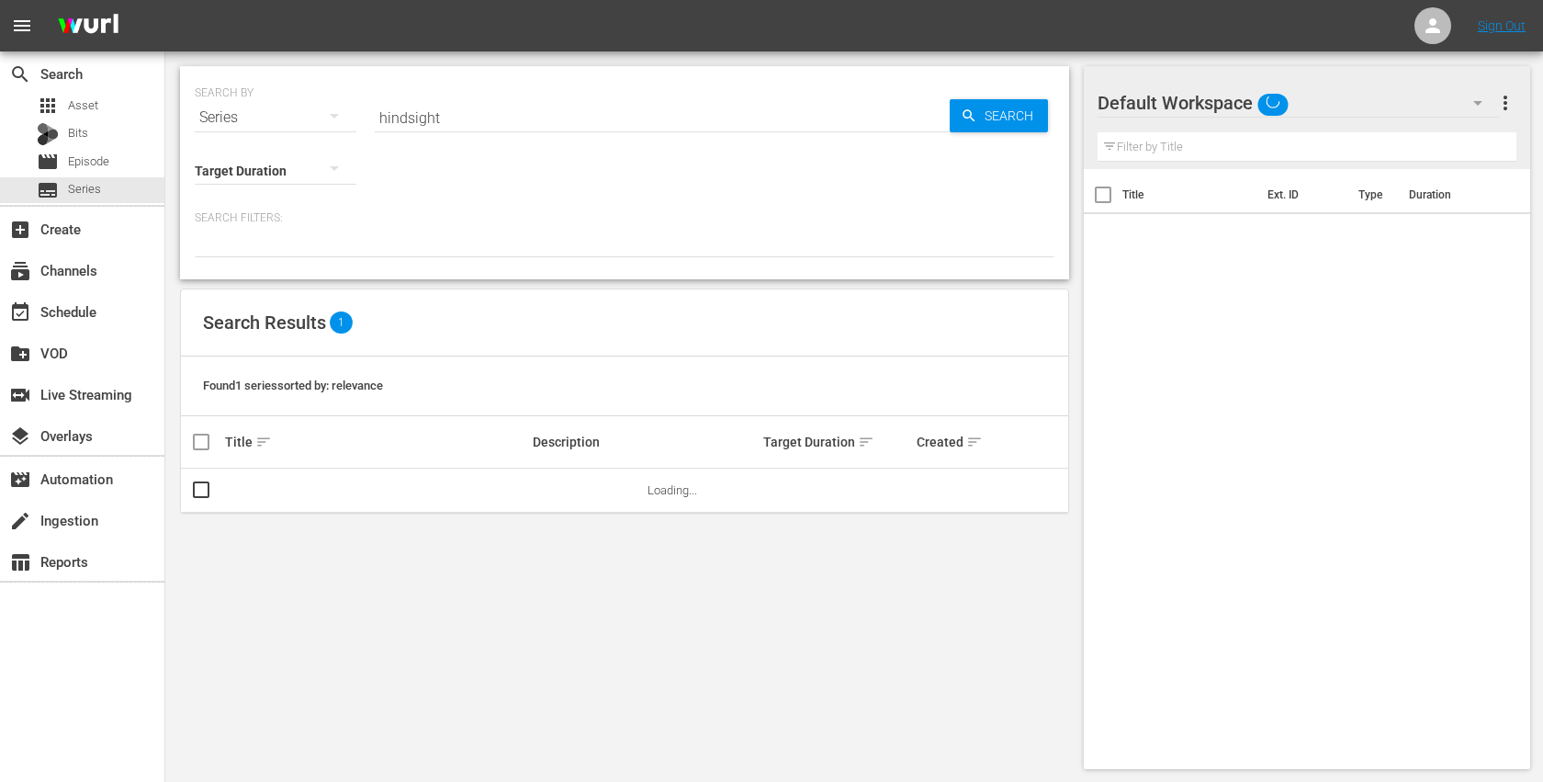
click at [482, 127] on input "hindsight" at bounding box center [662, 118] width 575 height 44
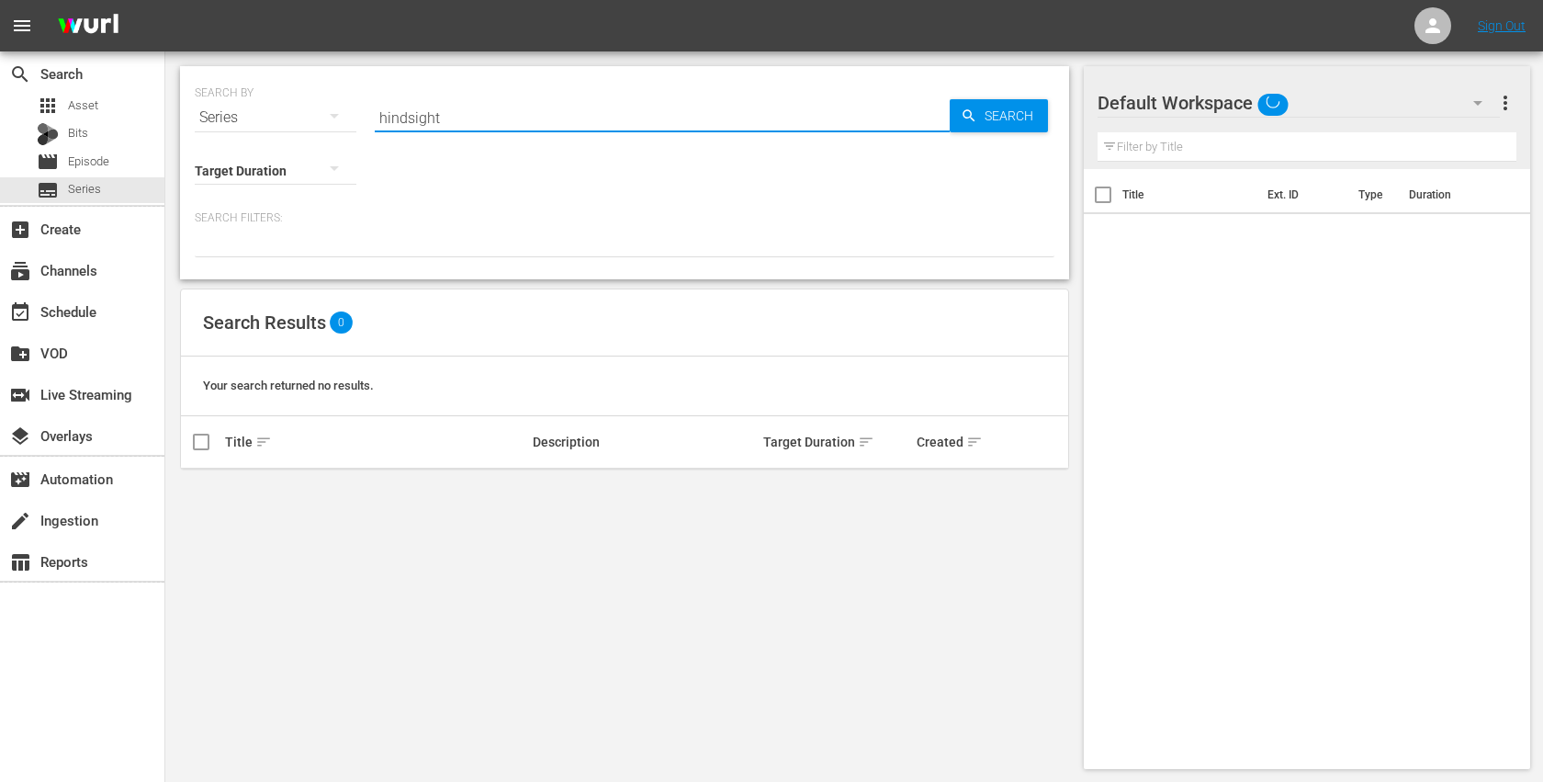
click at [482, 127] on input "hindsight" at bounding box center [662, 118] width 575 height 44
type input "ranger gord"
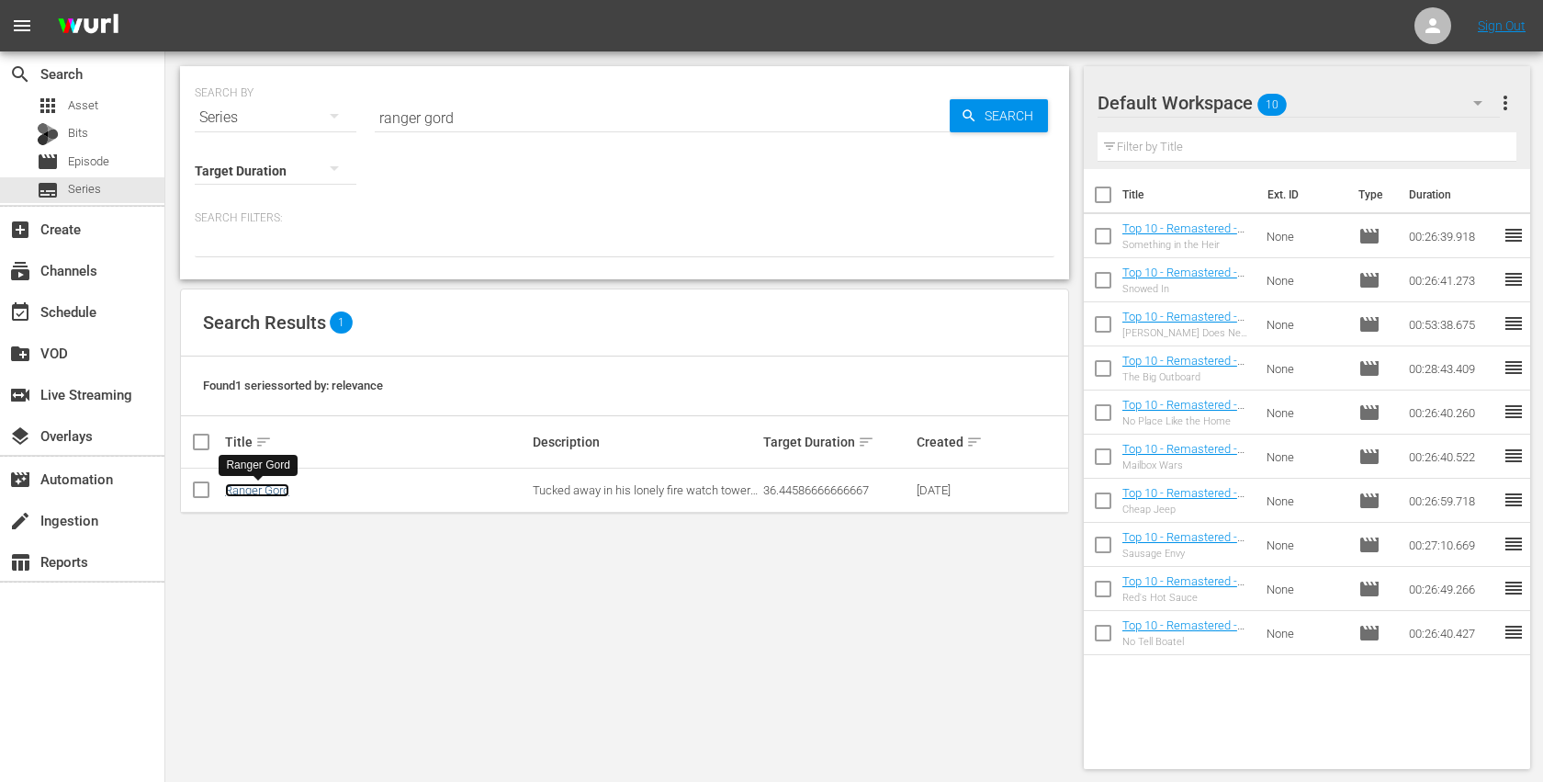
click at [276, 489] on link "Ranger Gord" at bounding box center [257, 490] width 64 height 14
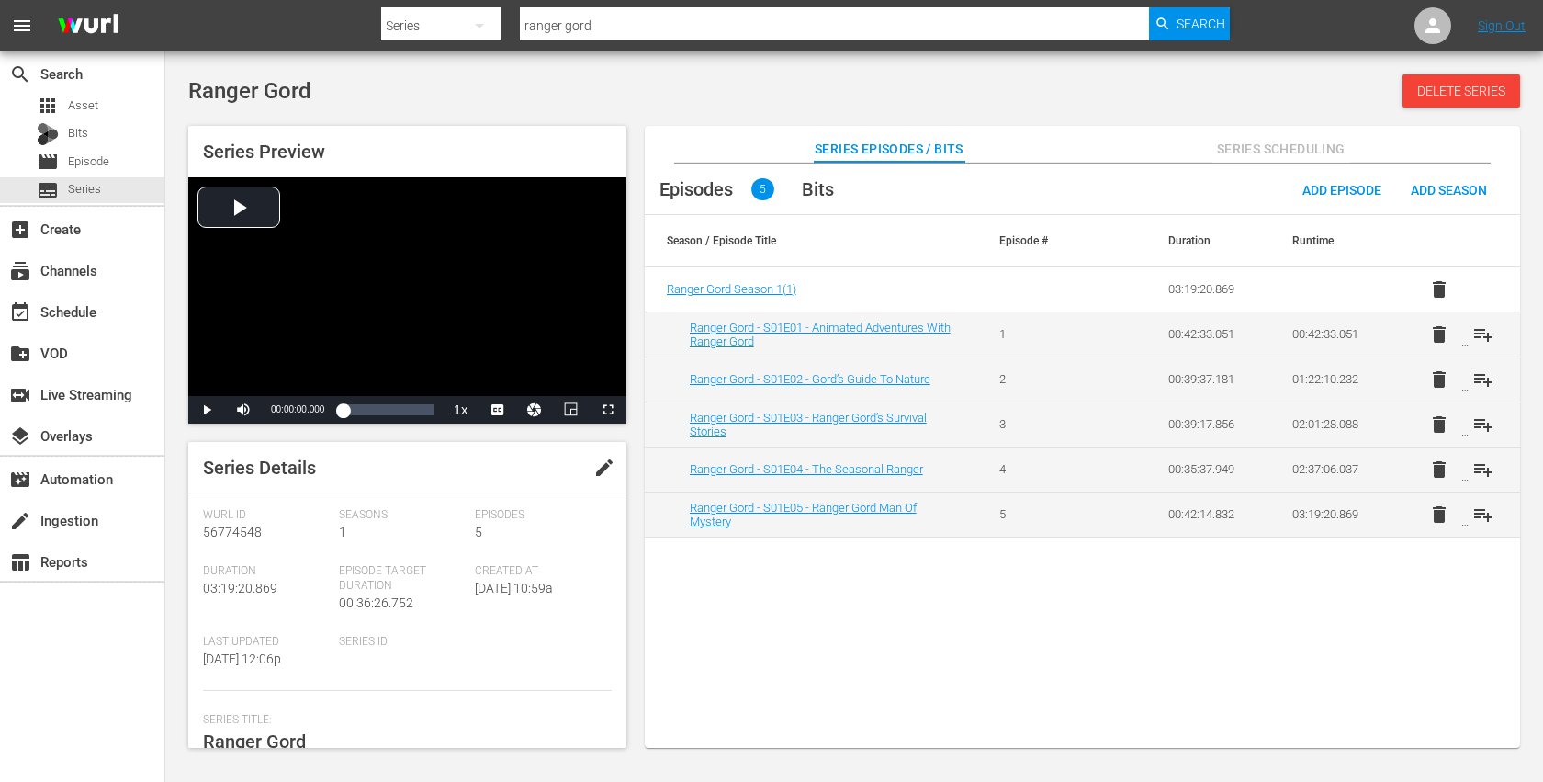
click at [593, 471] on span "edit" at bounding box center [604, 467] width 22 height 22
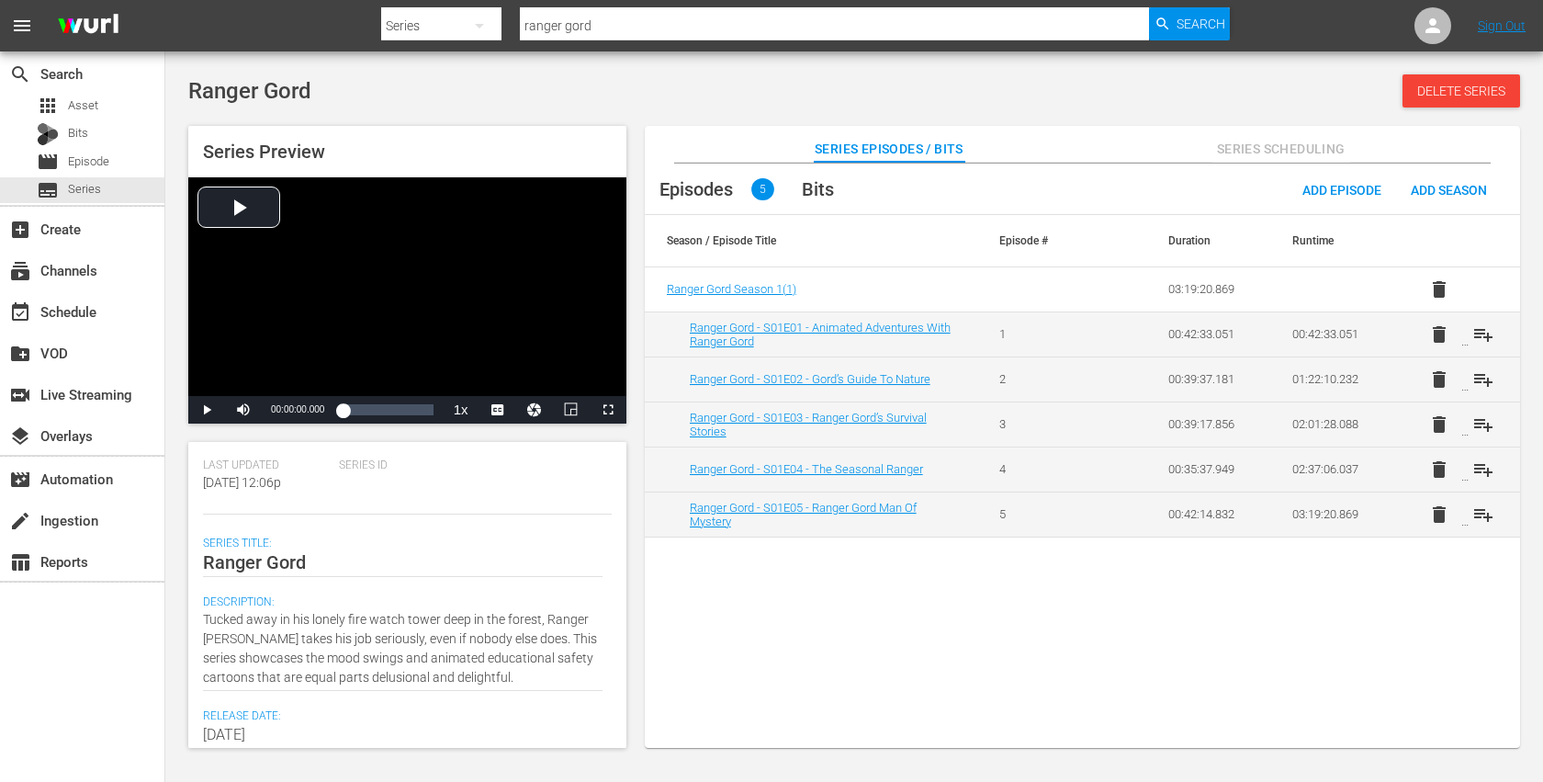
scroll to position [190, 0]
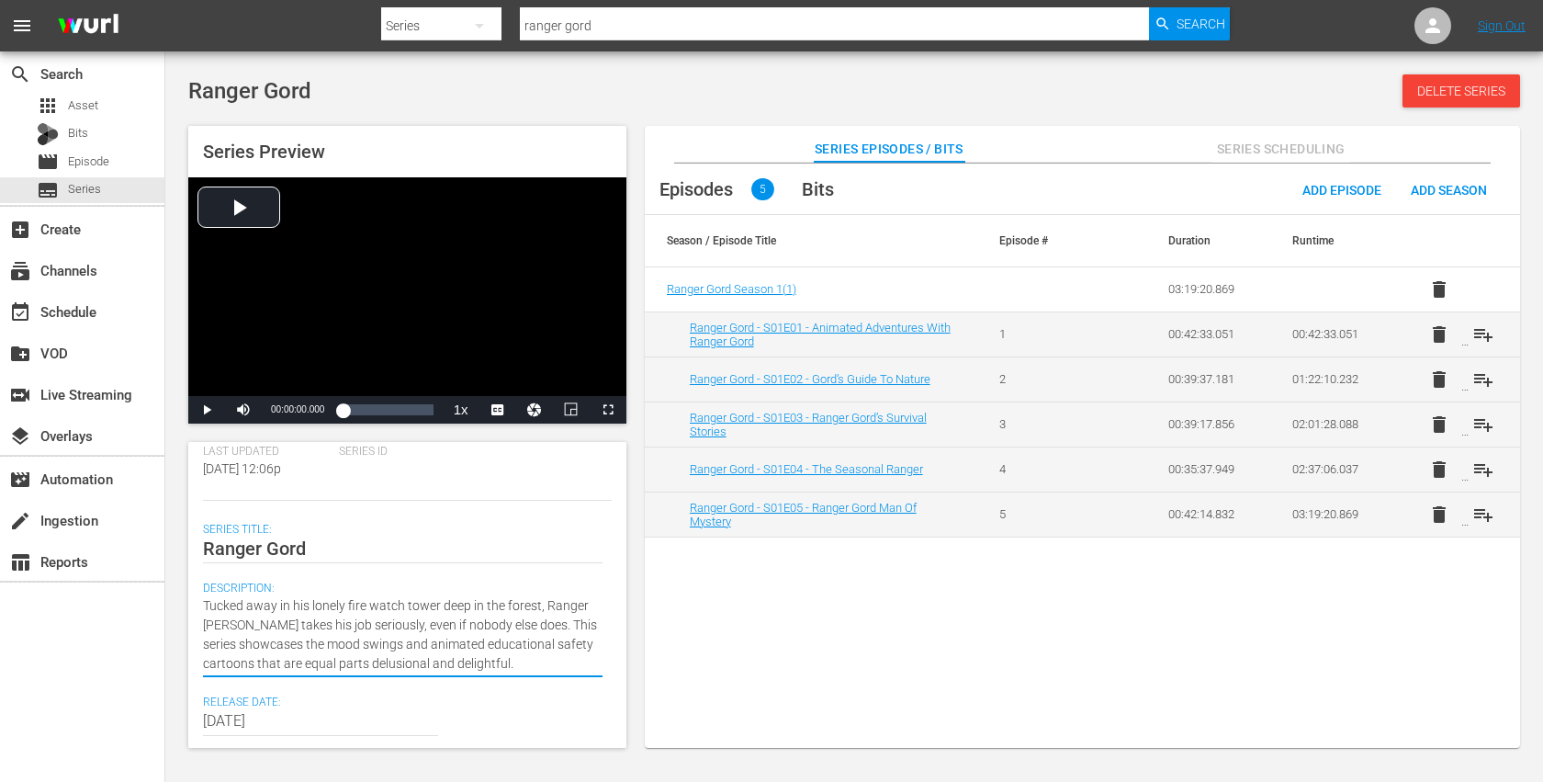
drag, startPoint x: 550, startPoint y: 661, endPoint x: 199, endPoint y: 602, distance: 355.9
click at [796, 45] on div at bounding box center [805, 43] width 849 height 7
click at [71, 95] on div "apps Asset" at bounding box center [68, 106] width 62 height 26
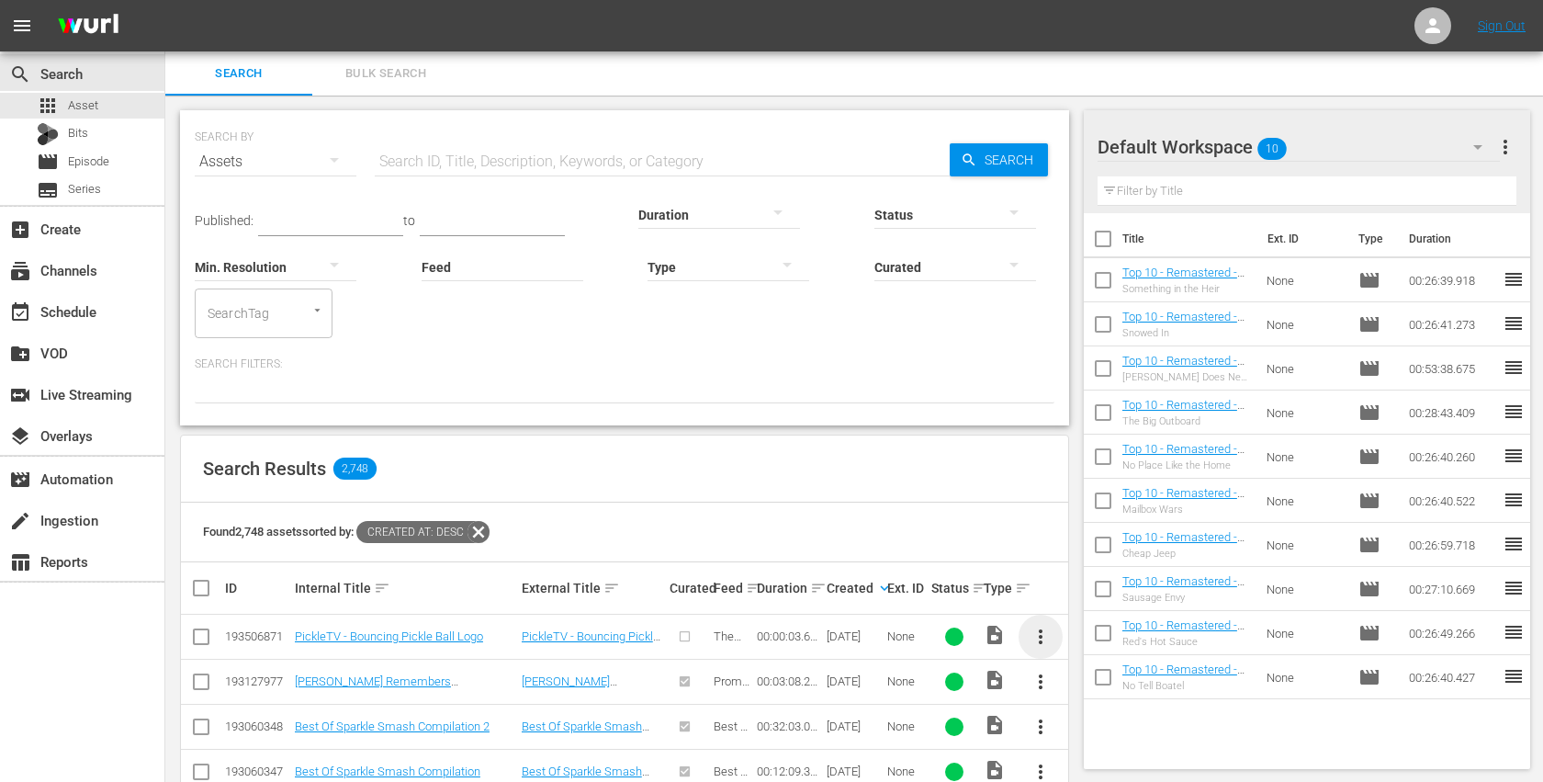
click at [1033, 630] on span "more_vert" at bounding box center [1041, 636] width 22 height 22
click at [1088, 623] on div "Episode" at bounding box center [1139, 629] width 125 height 44
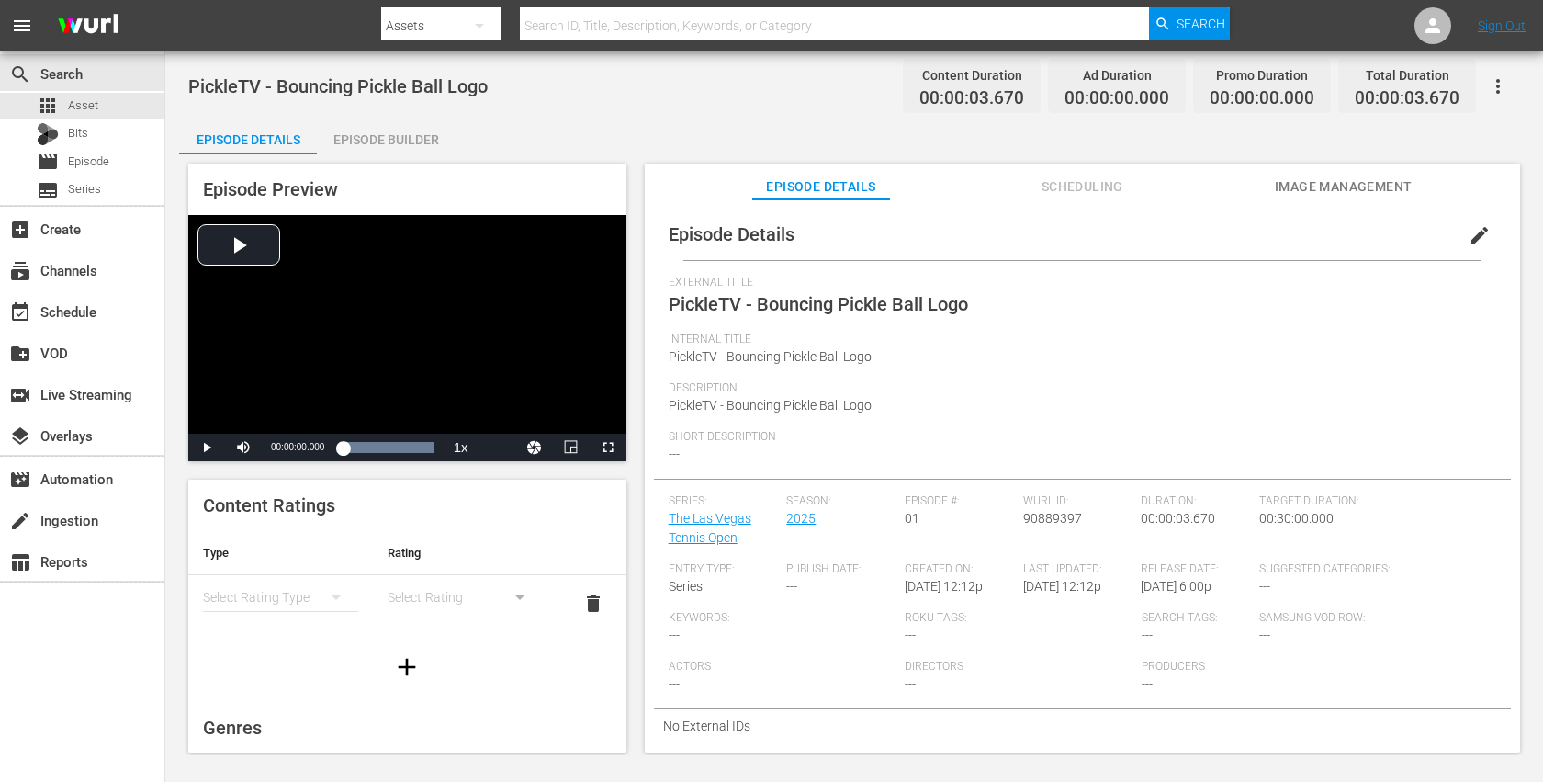
click at [1469, 242] on span "edit" at bounding box center [1480, 235] width 22 height 22
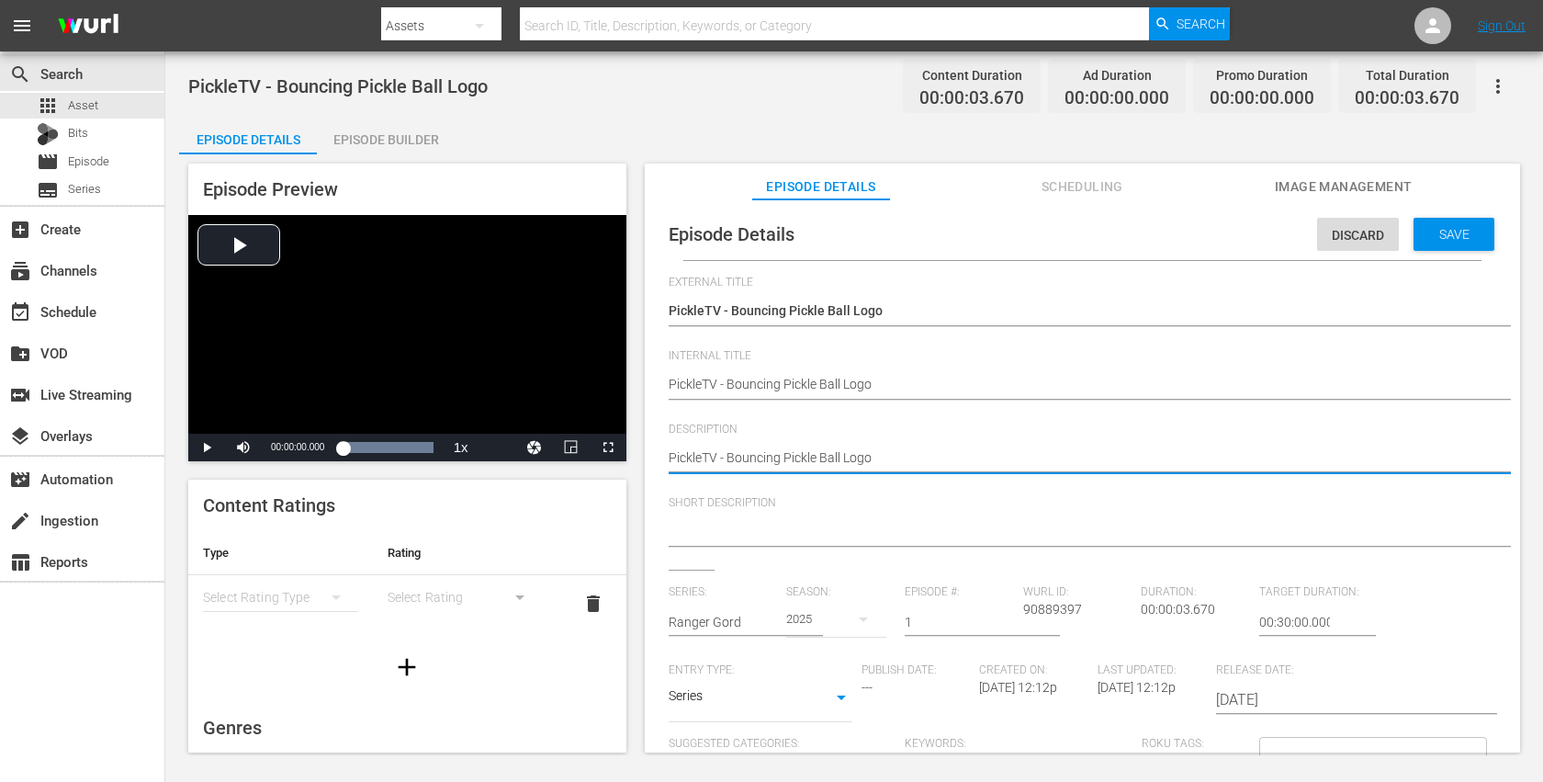
click at [858, 451] on textarea "PickleTV - Bouncing Pickle Ball Logo" at bounding box center [1078, 459] width 818 height 22
paste textarea "PickleTV - Bouncing Pickle Ball Logo"
type textarea "PickleTV - Bouncing Pickle Ball Logo"
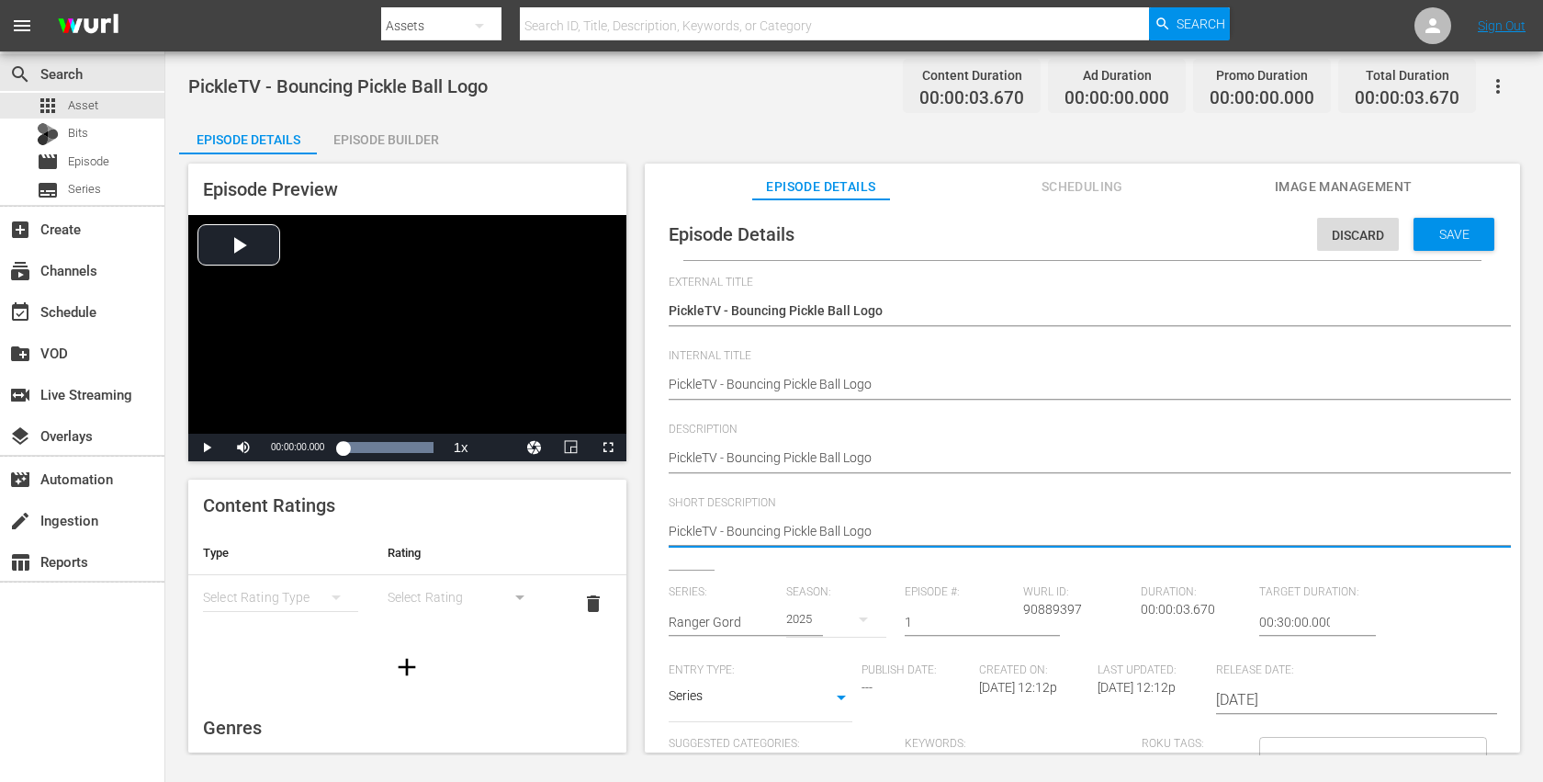
click at [852, 528] on textarea "PickleTV - Bouncing Pickle Ball Logo" at bounding box center [1078, 533] width 818 height 22
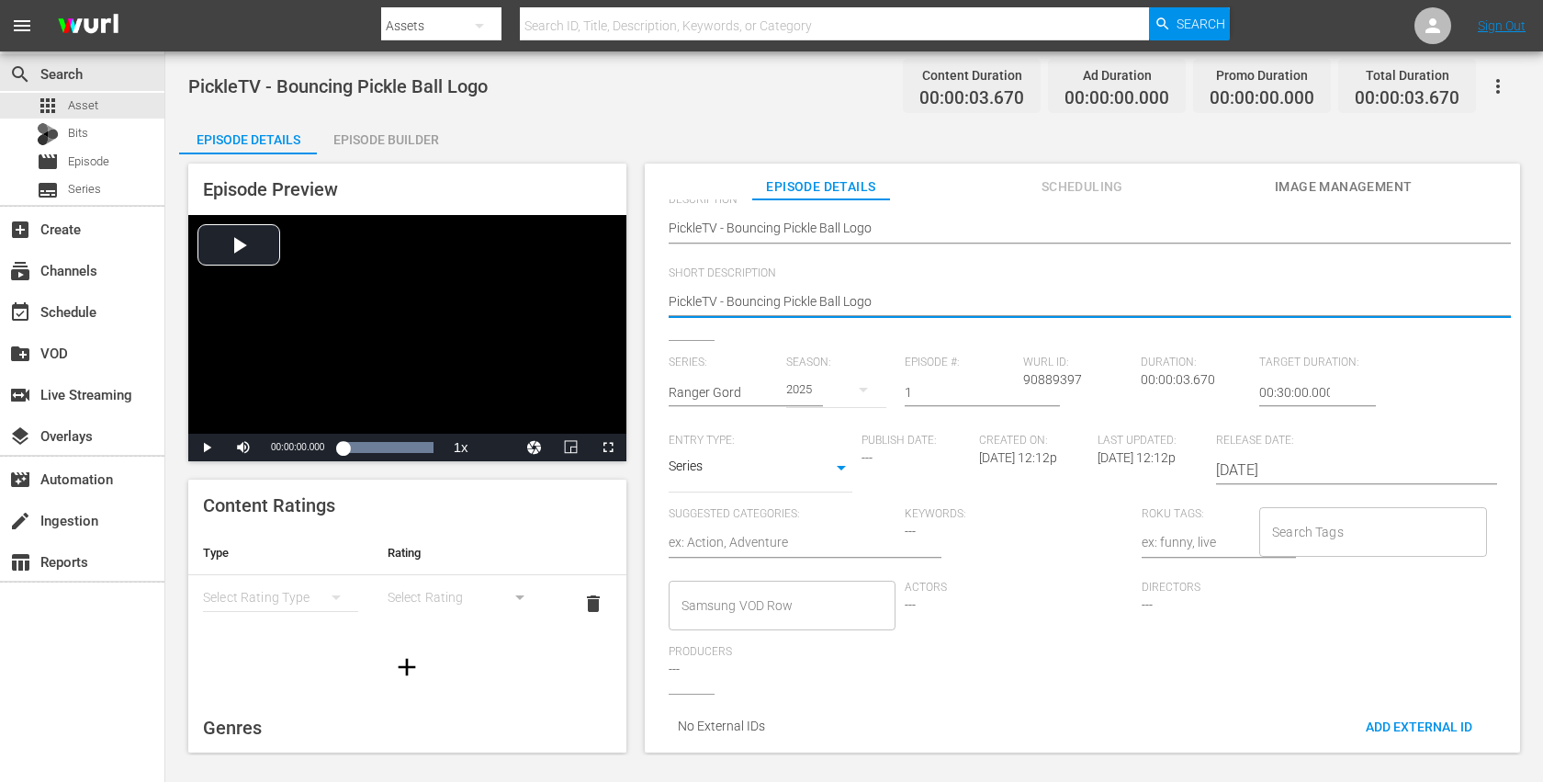
scroll to position [242, 0]
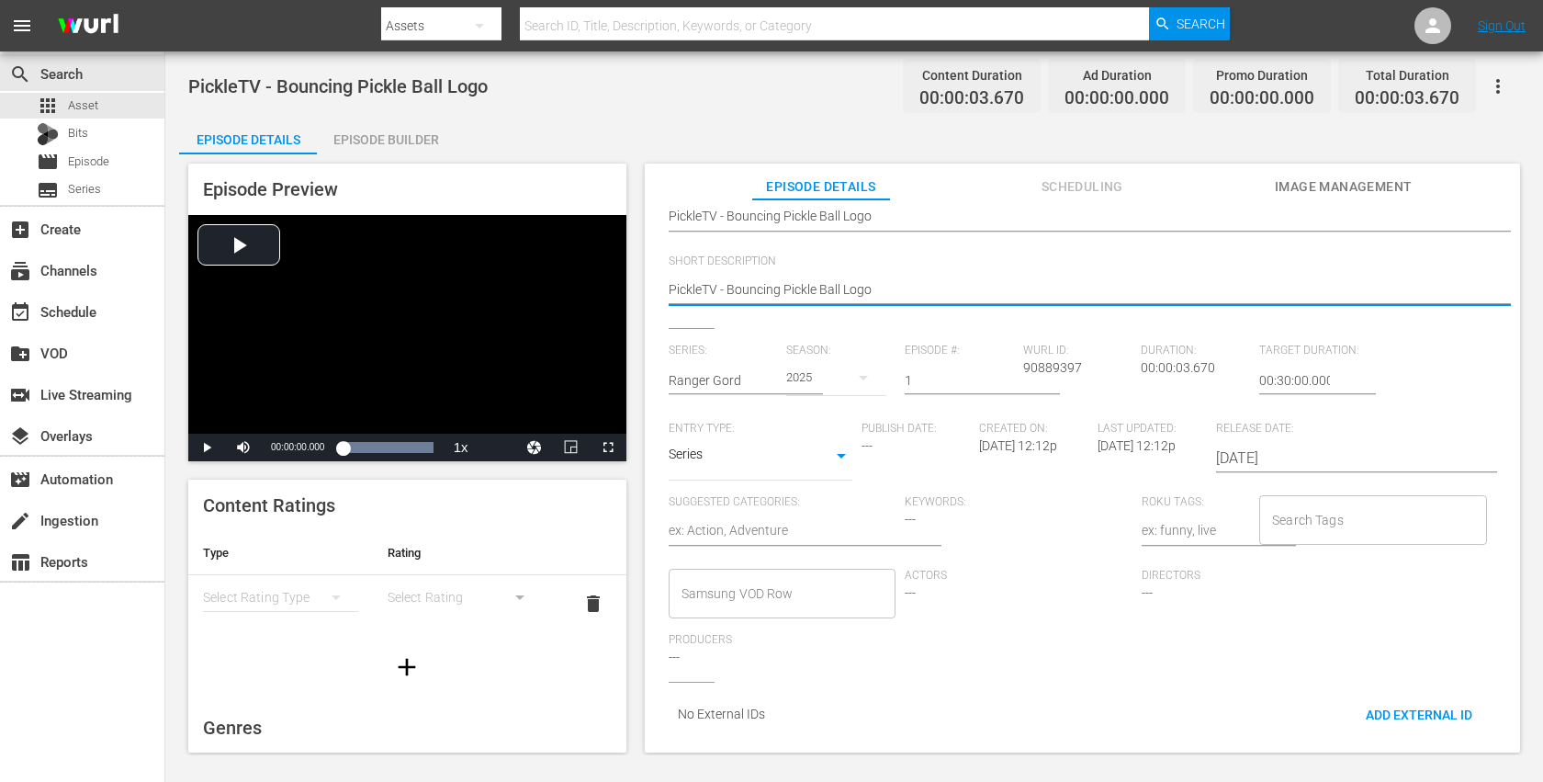
type textarea "PickleTV - Bouncing Pickle Ball Logo"
click at [1344, 506] on input "Search Tags" at bounding box center [1358, 519] width 183 height 33
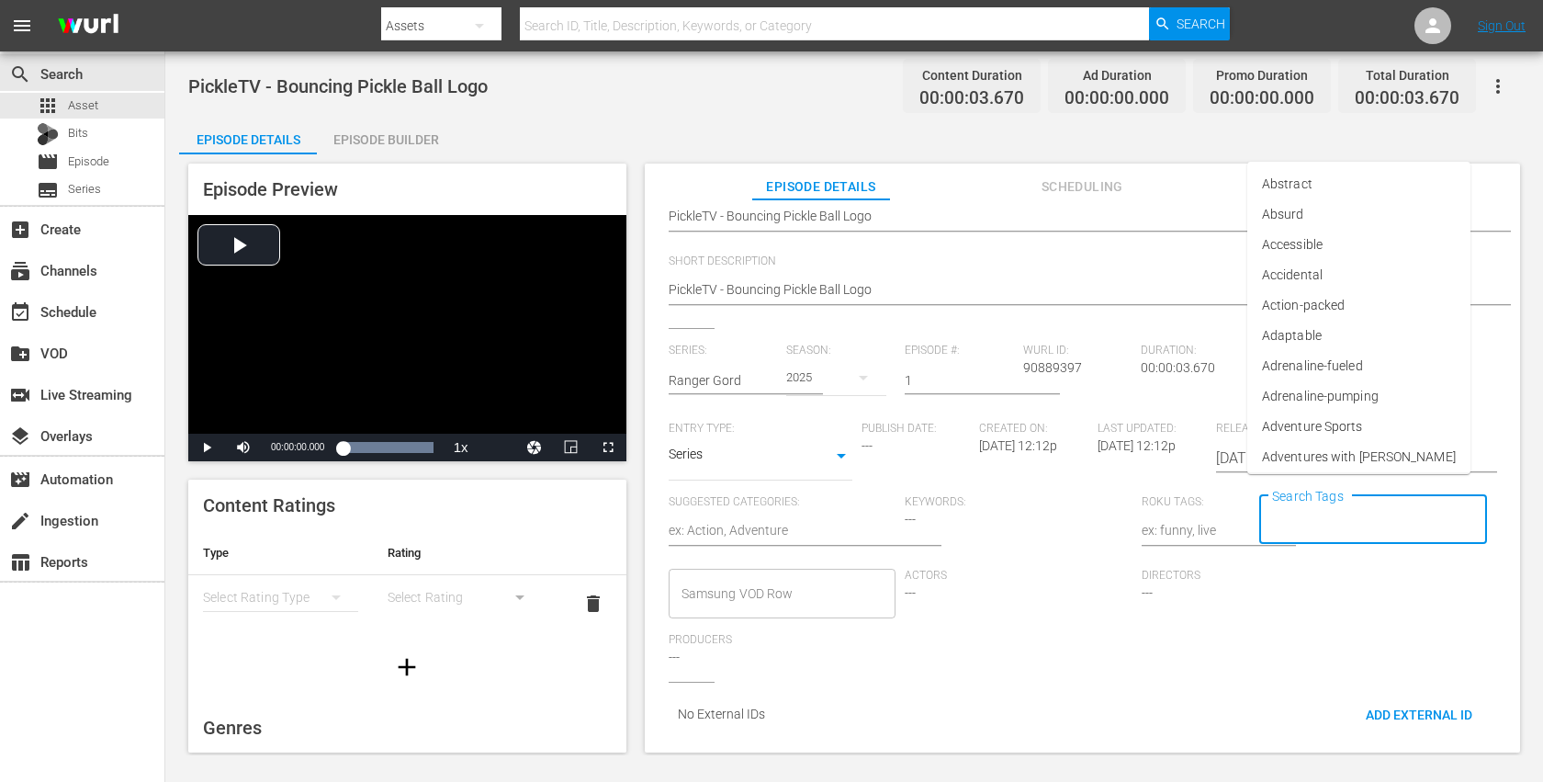
click at [1300, 569] on span "Directors" at bounding box center [1255, 576] width 227 height 15
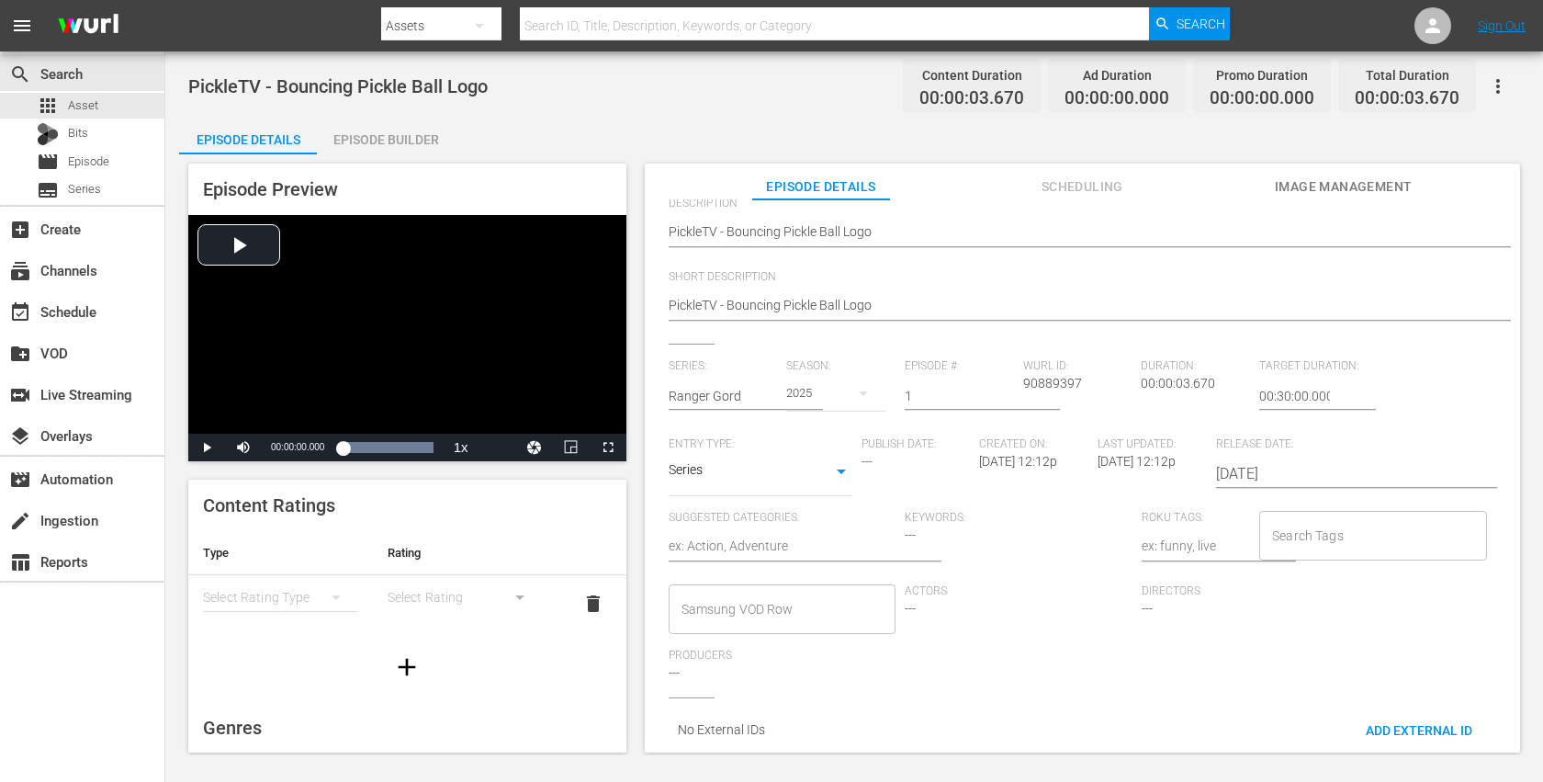
scroll to position [0, 0]
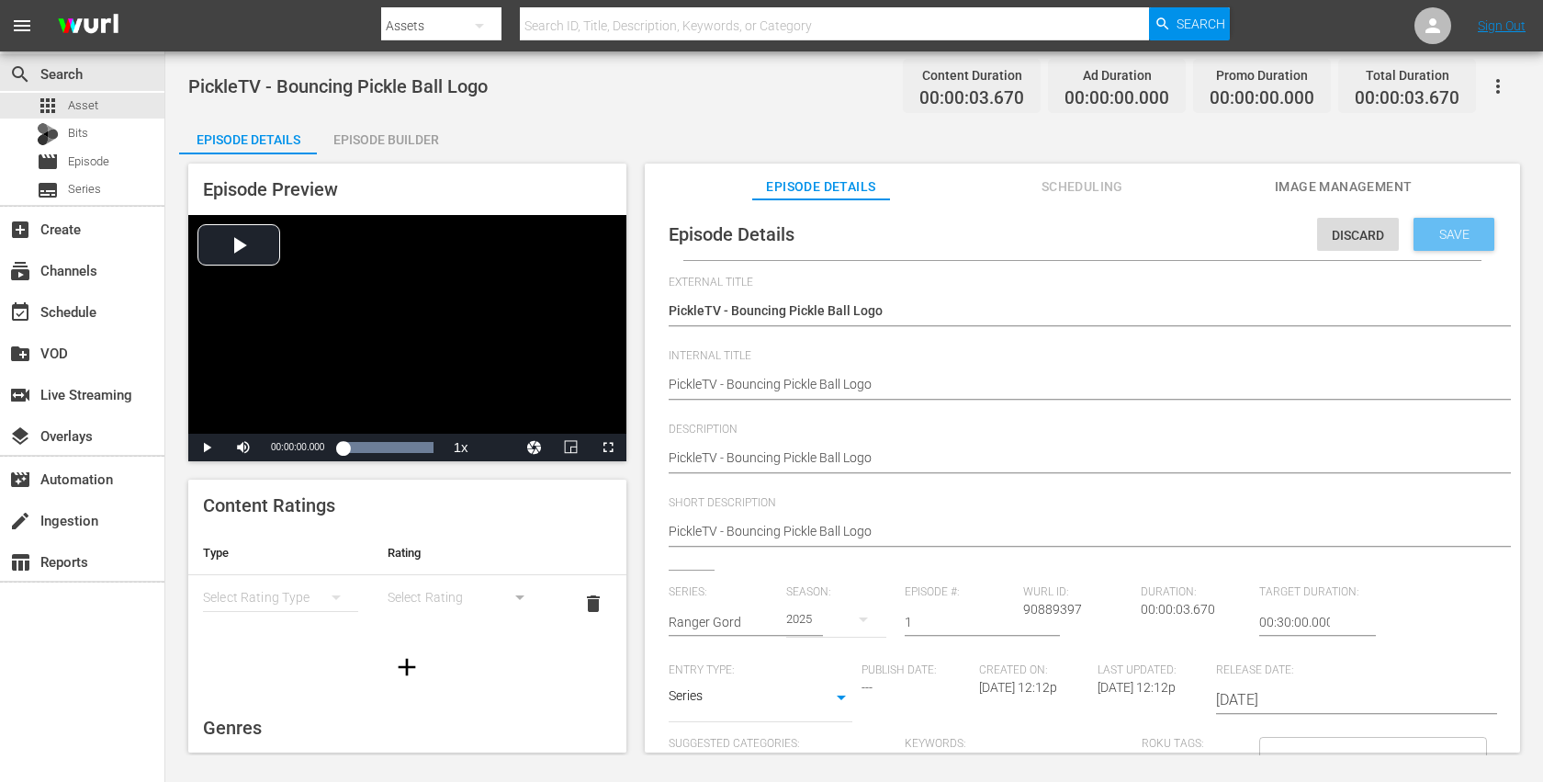
click at [1428, 227] on span "Save" at bounding box center [1454, 234] width 60 height 15
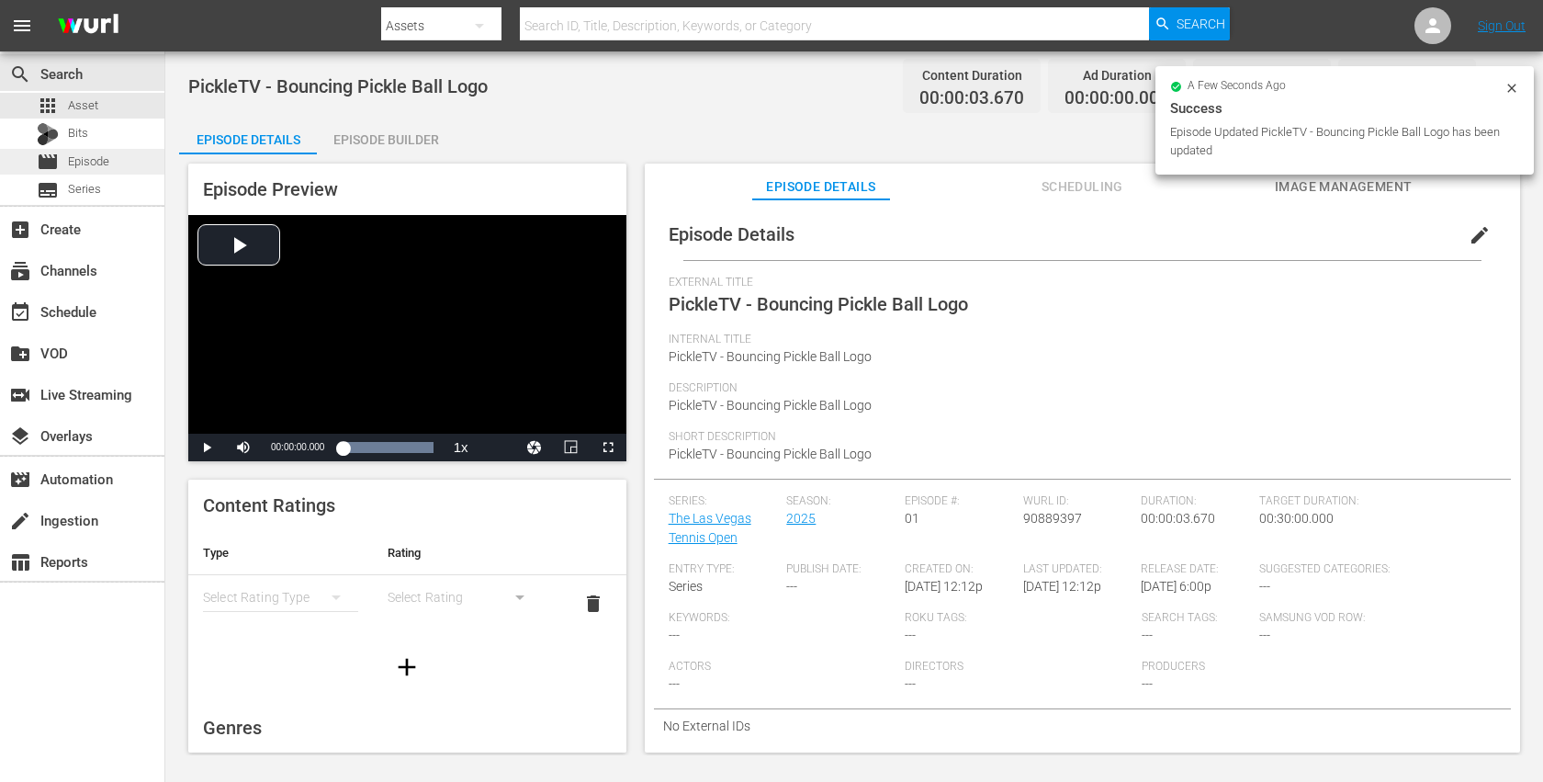
click at [96, 159] on span "Episode" at bounding box center [88, 161] width 41 height 18
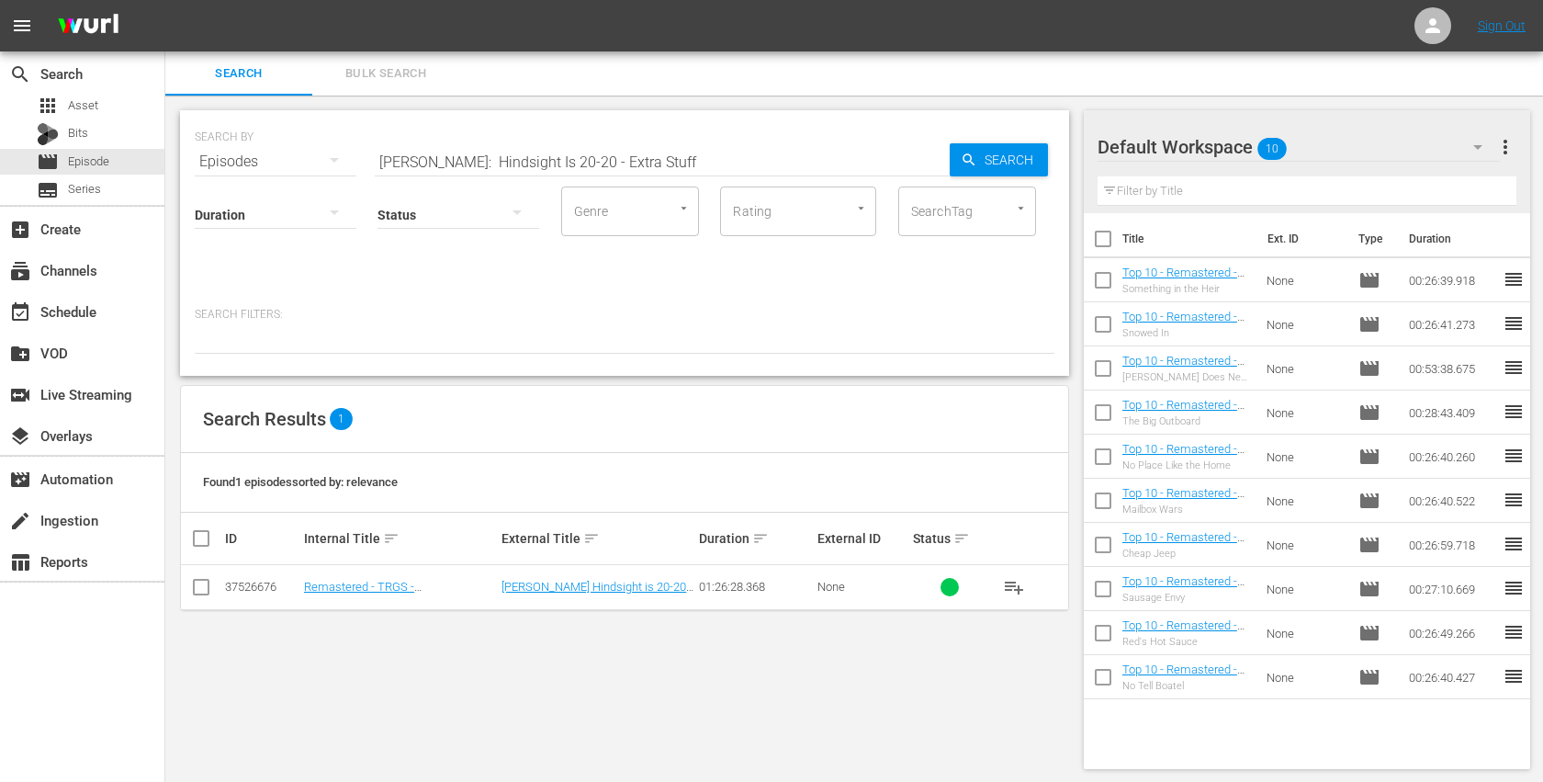
click at [413, 151] on input "[PERSON_NAME]: Hindsight Is 20-20 - Extra Stuff" at bounding box center [662, 162] width 575 height 44
click at [413, 152] on input "[PERSON_NAME]: Hindsight Is 20-20 - Extra Stuff" at bounding box center [662, 162] width 575 height 44
click at [99, 156] on span "Episode" at bounding box center [88, 161] width 41 height 18
click at [442, 162] on input "[PERSON_NAME]: Hindsight Is 20-20 - Extra Stuff" at bounding box center [662, 162] width 575 height 44
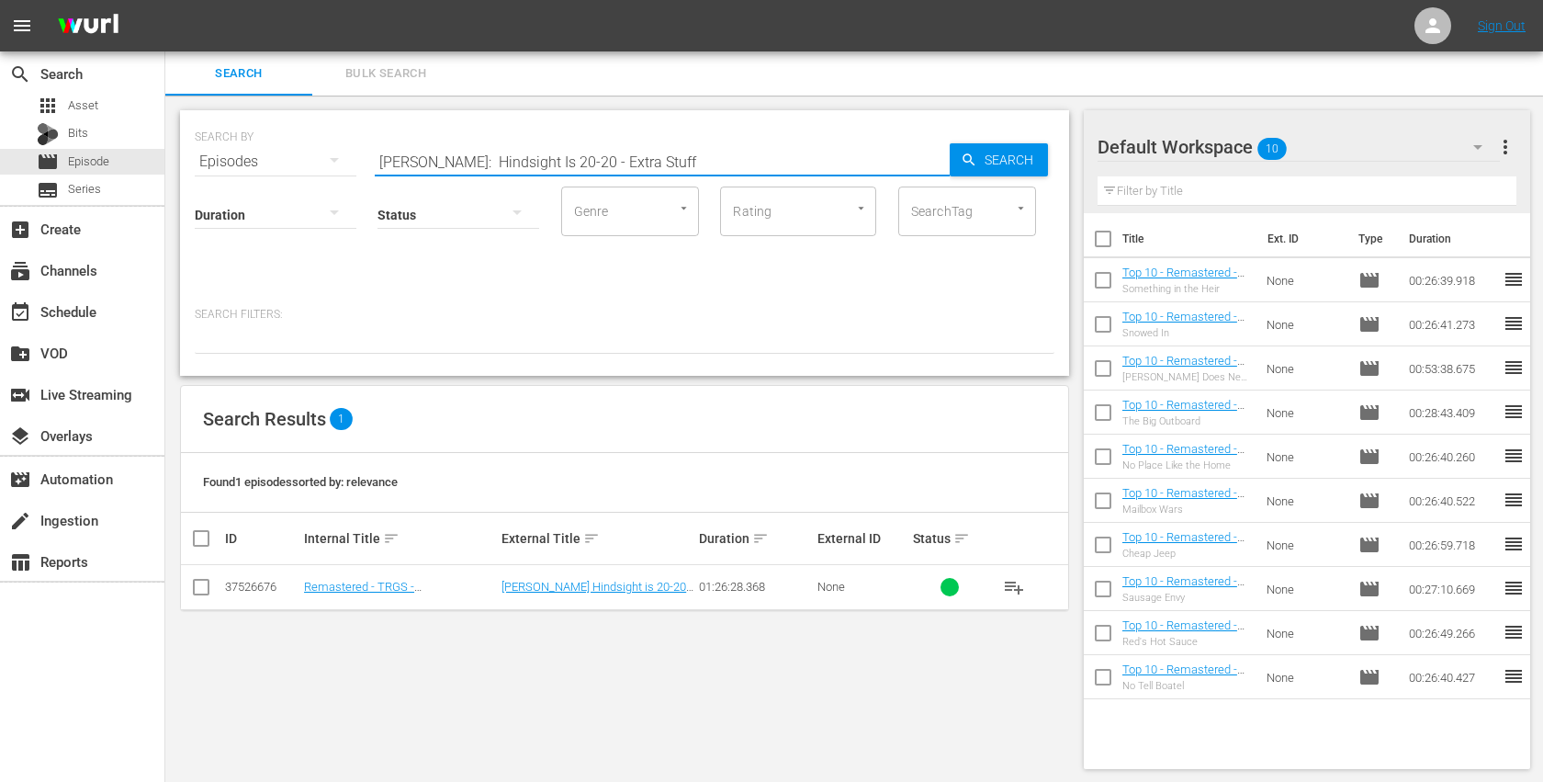
click at [442, 162] on input "[PERSON_NAME]: Hindsight Is 20-20 - Extra Stuff" at bounding box center [662, 162] width 575 height 44
click at [109, 163] on div "movie Episode" at bounding box center [82, 162] width 164 height 26
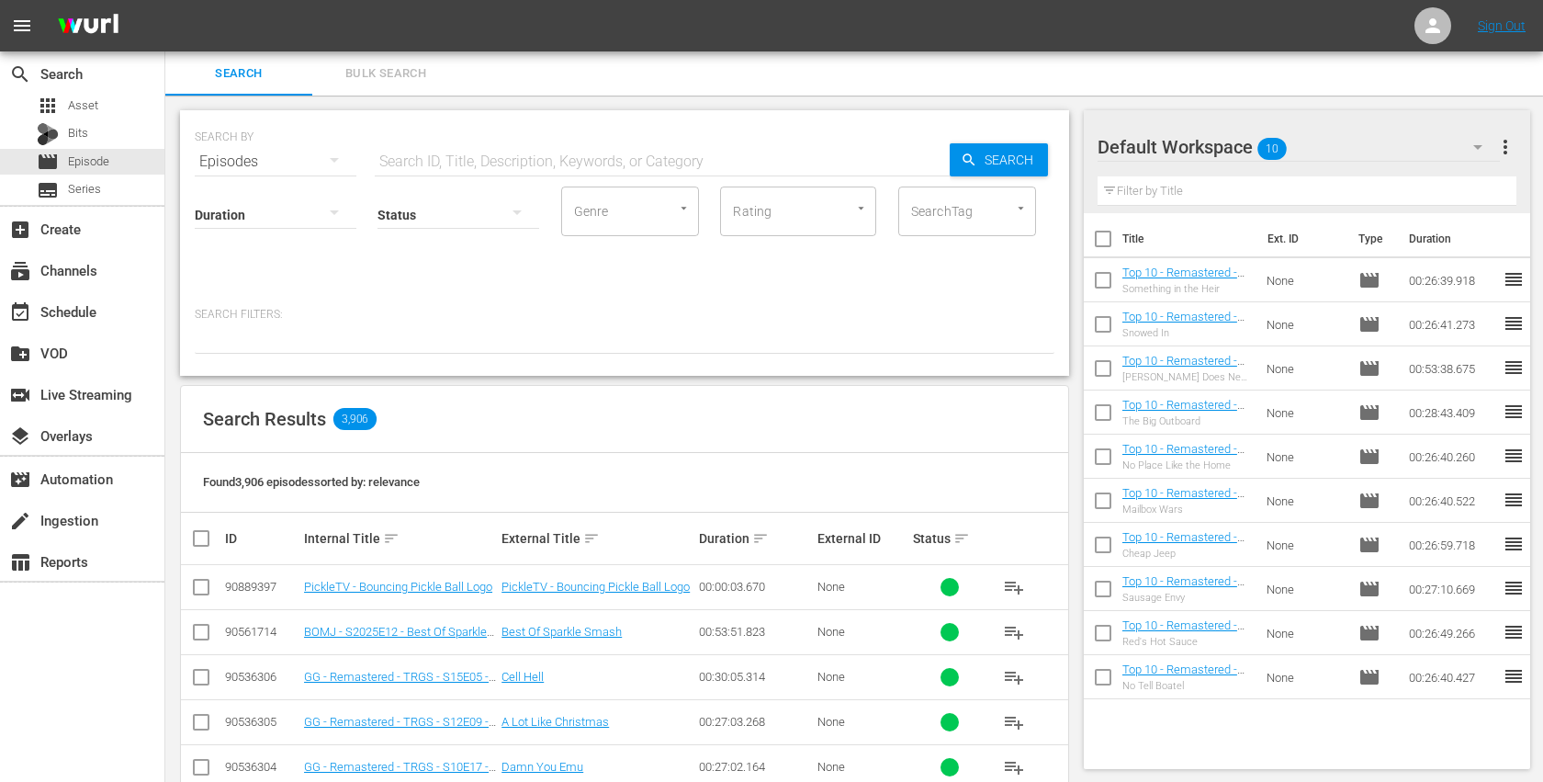
click at [634, 115] on div "SEARCH BY Search By Episodes Search ID, Title, Description, Keywords, or Catego…" at bounding box center [624, 242] width 889 height 265
click at [571, 162] on input "text" at bounding box center [662, 162] width 575 height 44
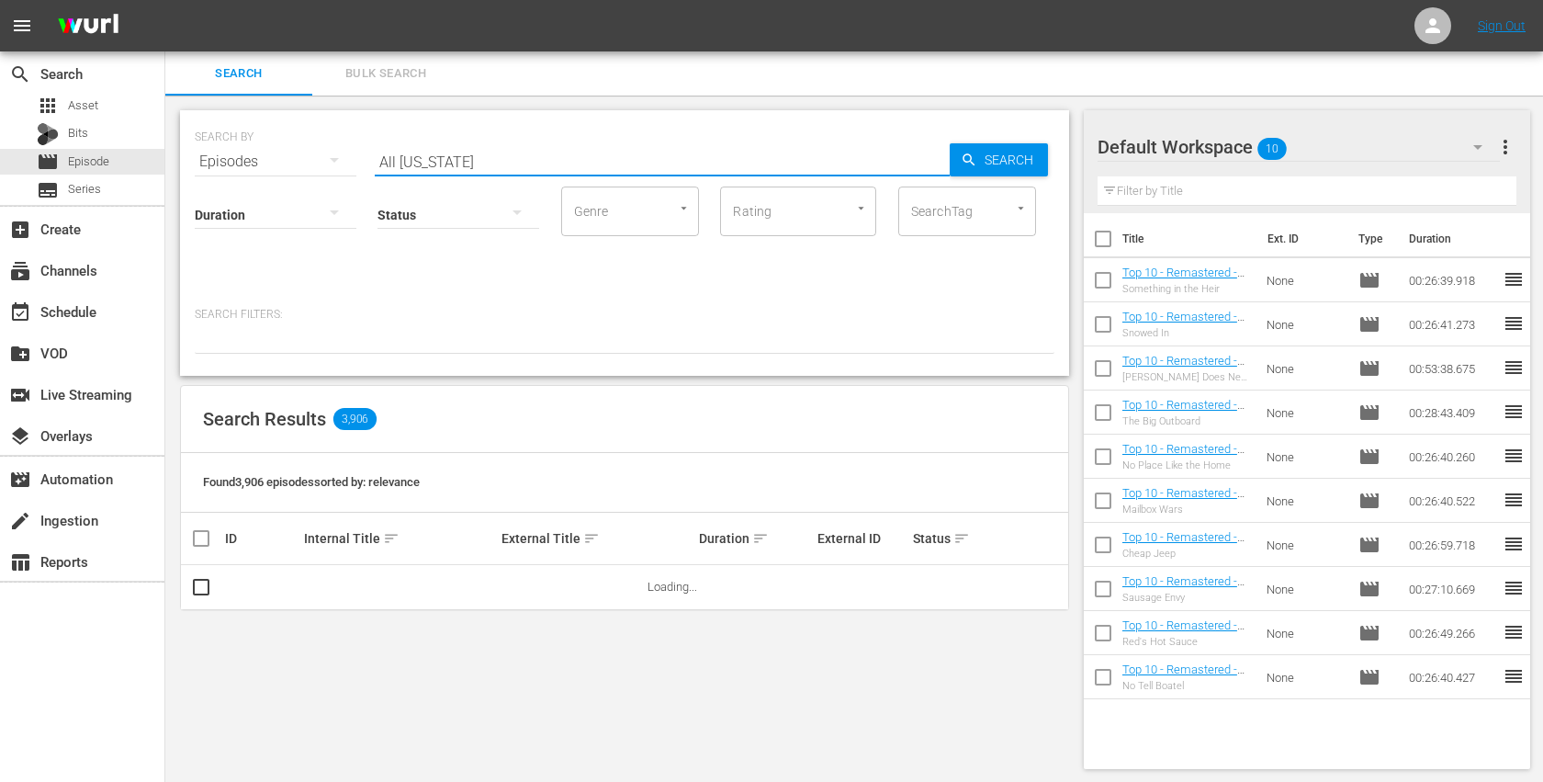
type input "All [US_STATE]"
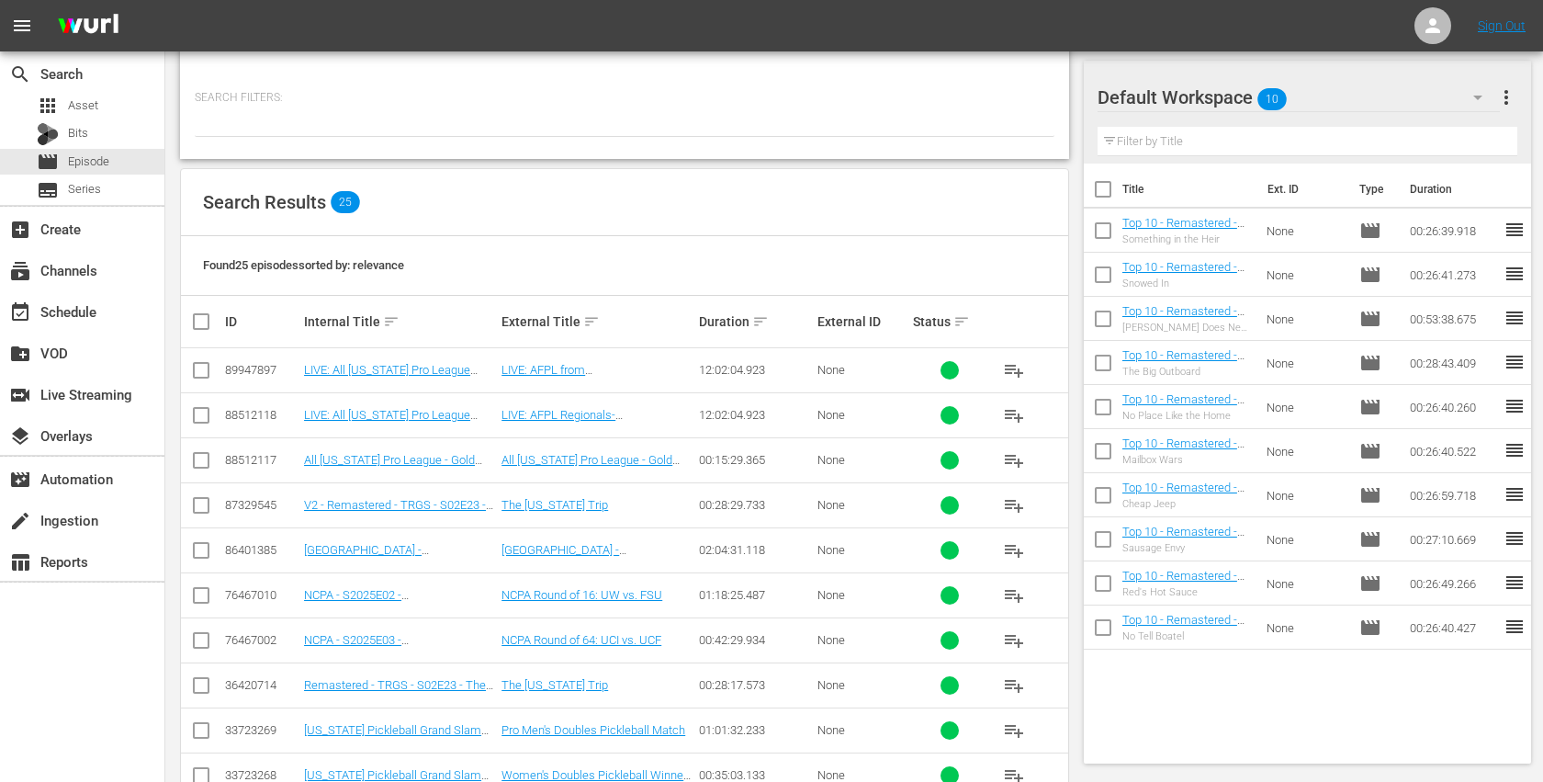
scroll to position [194, 0]
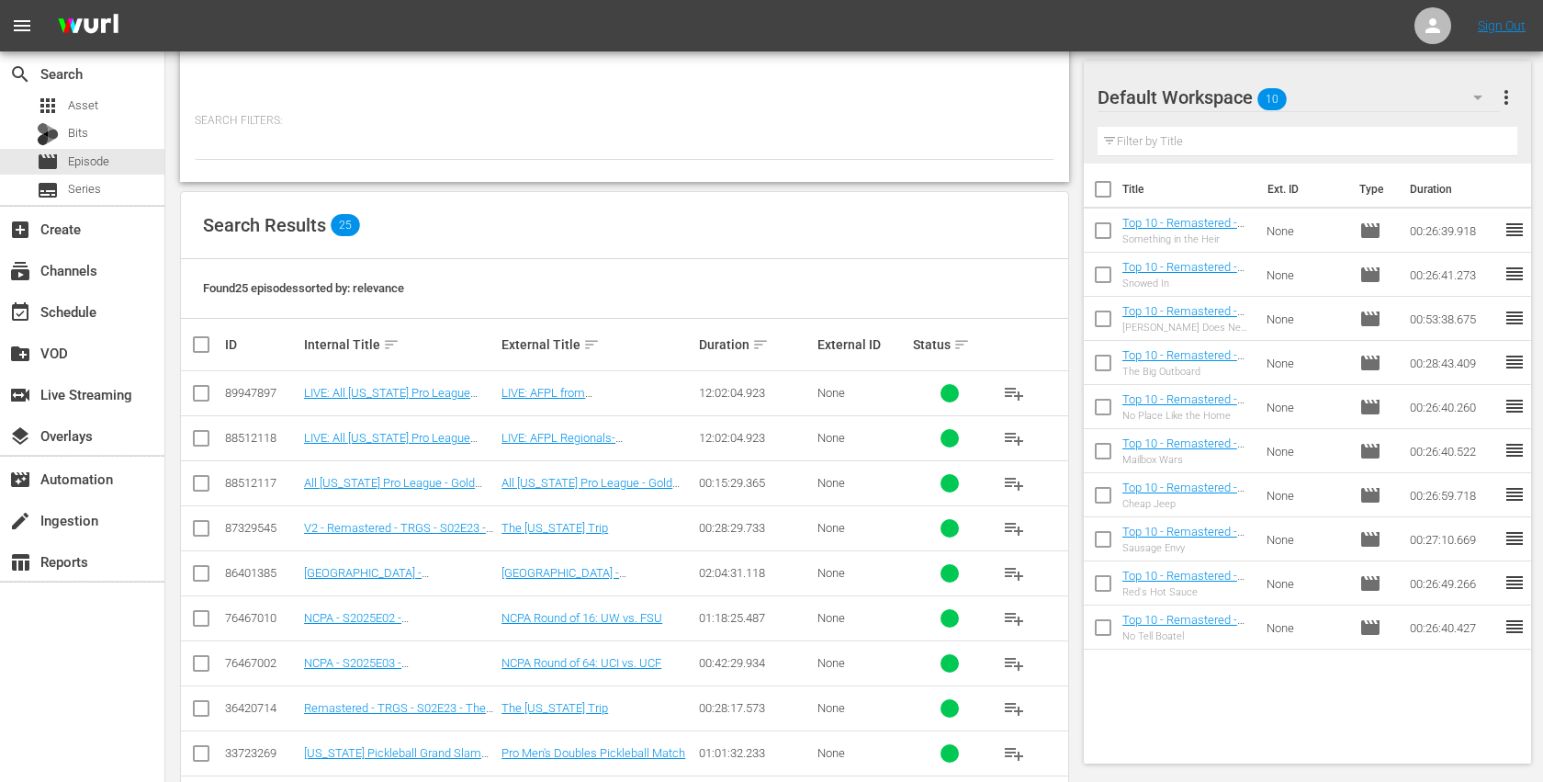
click at [1318, 96] on div "Default Workspace 10" at bounding box center [1299, 97] width 402 height 51
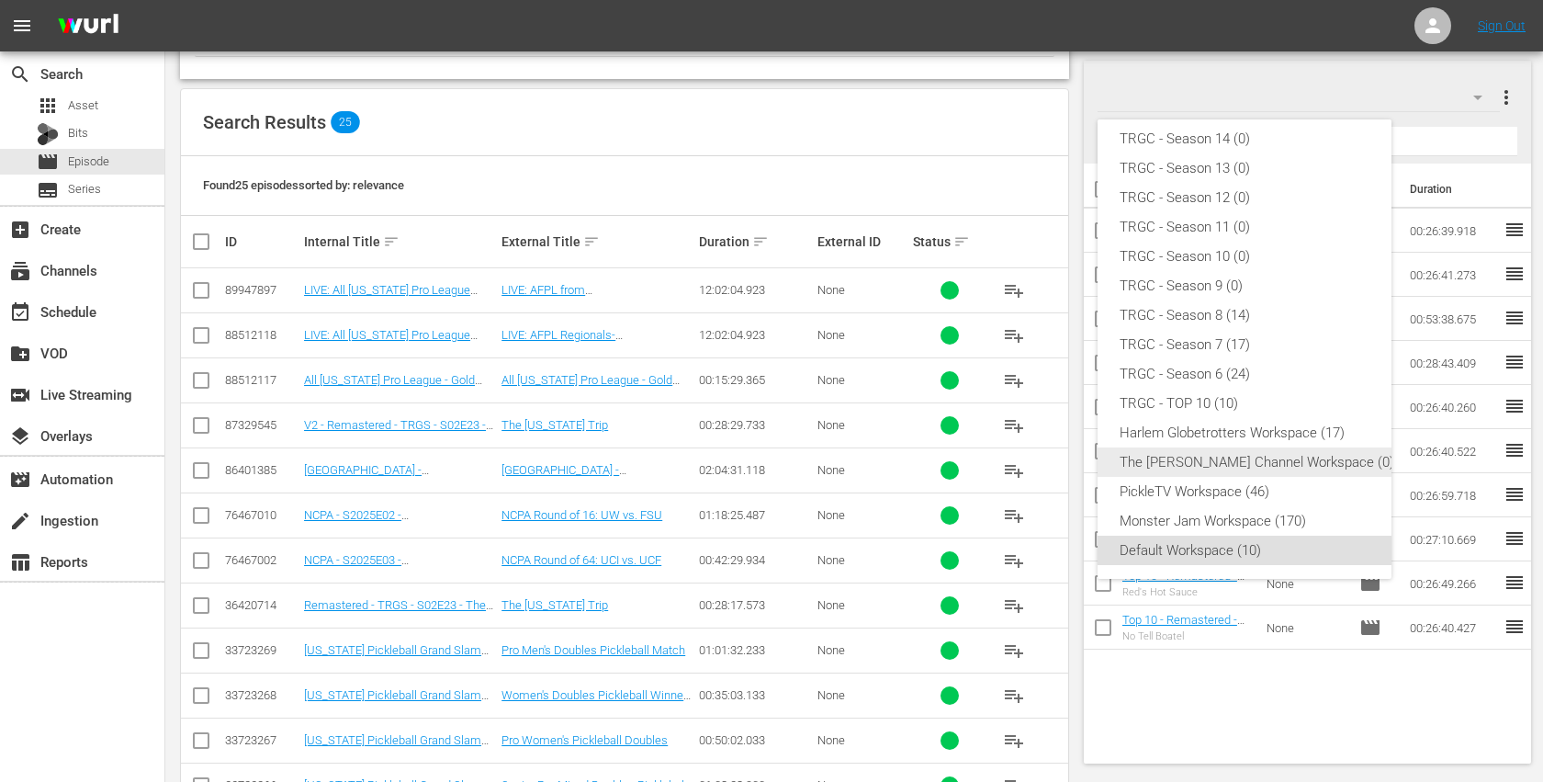
scroll to position [303, 0]
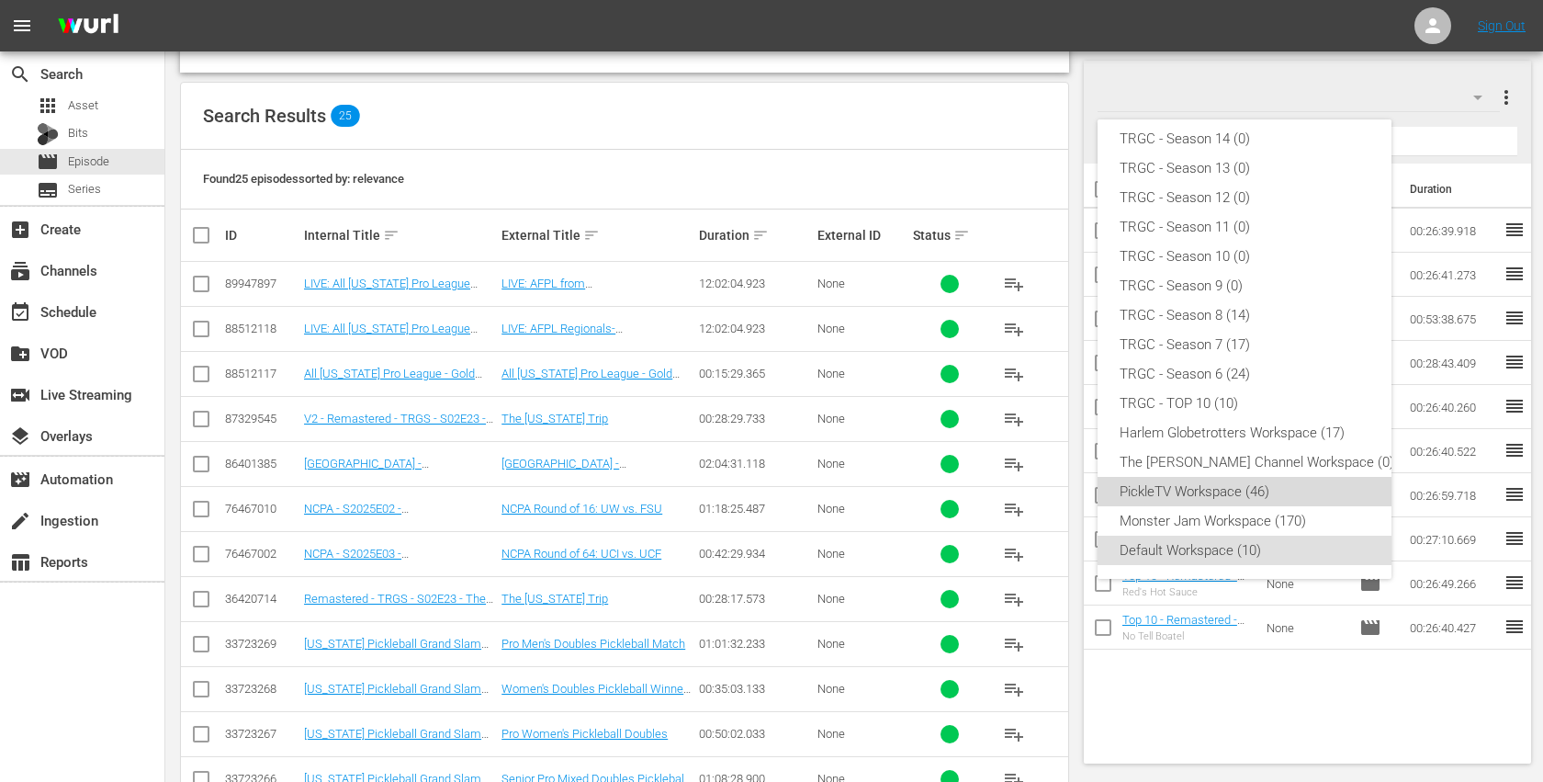
click at [1213, 484] on div "PickleTV Workspace (46)" at bounding box center [1259, 491] width 279 height 29
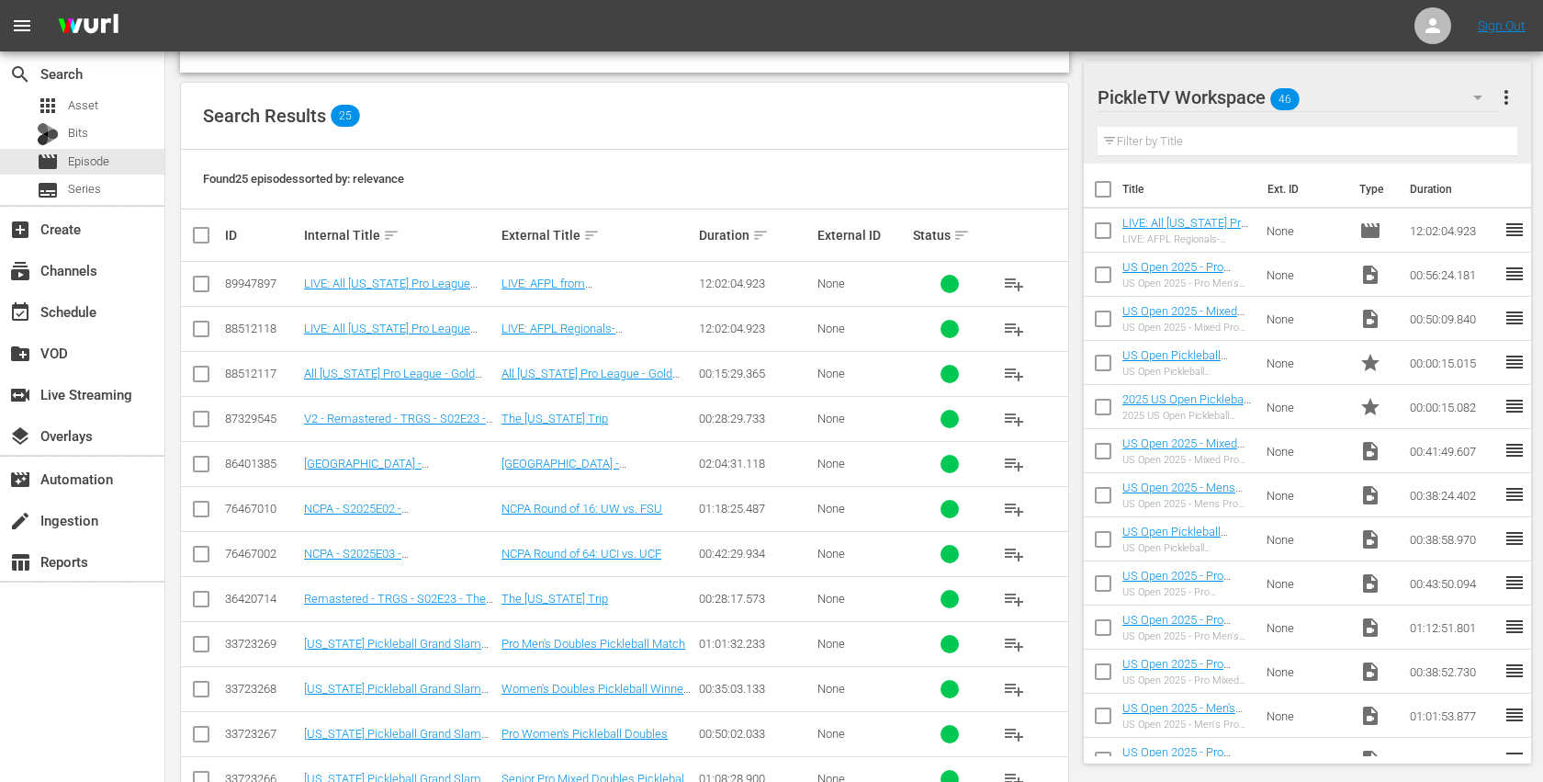
scroll to position [310, 0]
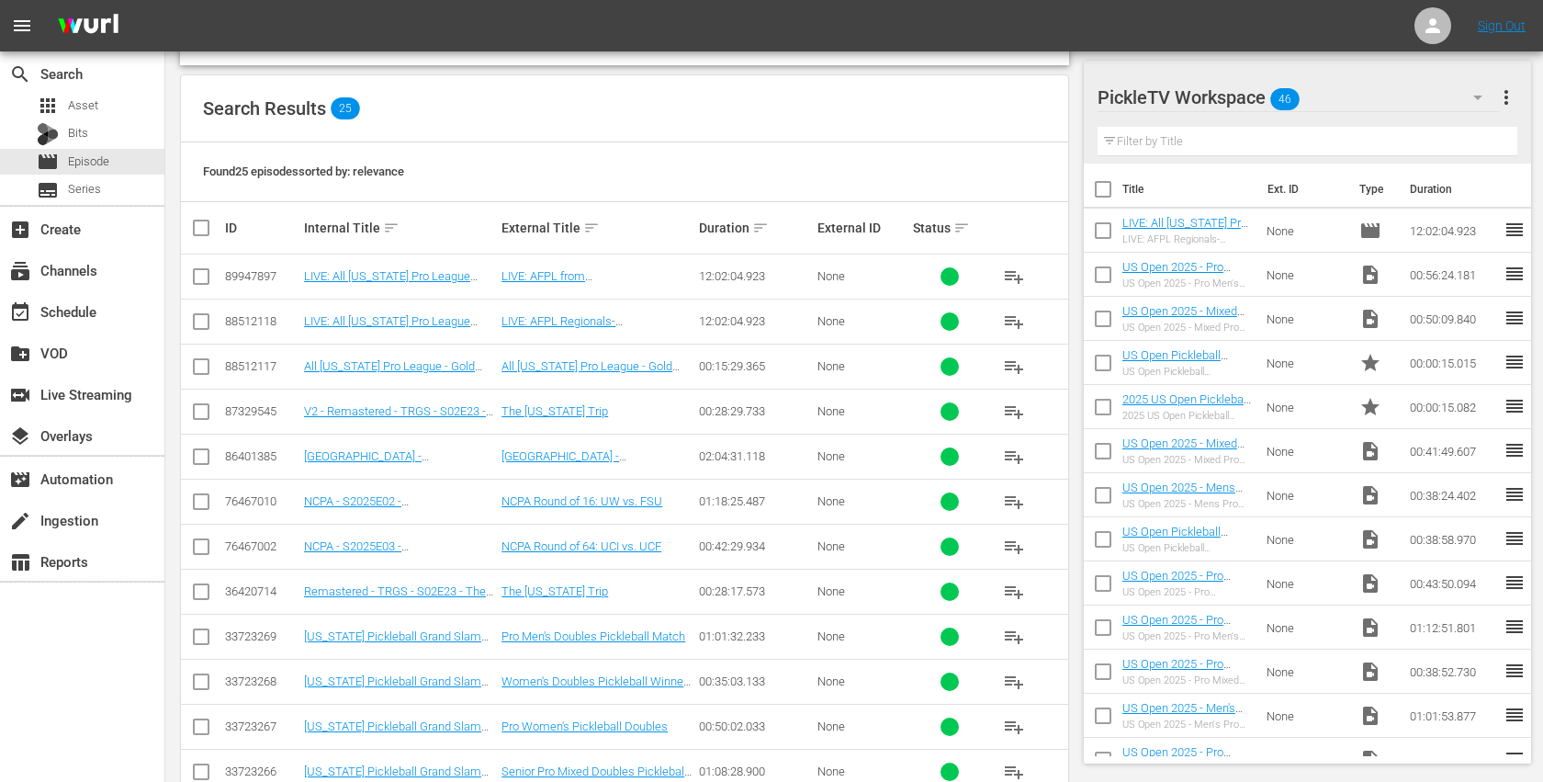
click at [569, 178] on div "Found 25 episodes sorted by: relevance" at bounding box center [624, 172] width 887 height 60
